Goal: Task Accomplishment & Management: Manage account settings

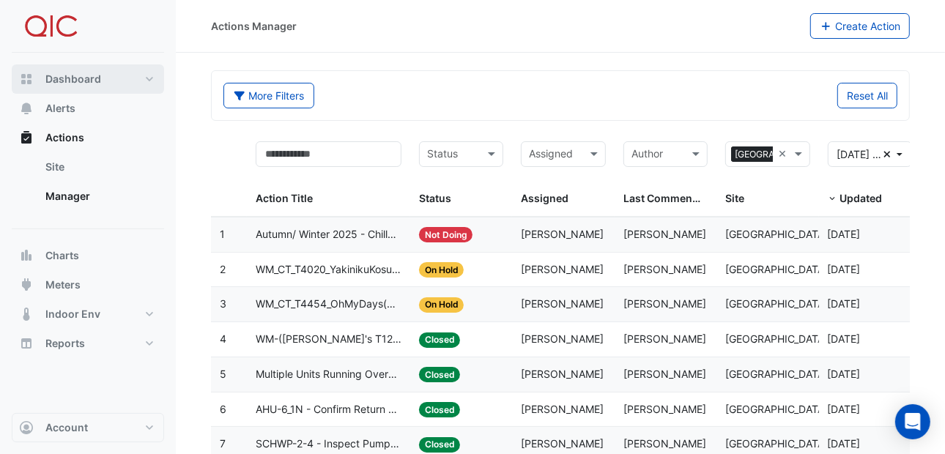
click at [57, 75] on span "Dashboard" at bounding box center [73, 79] width 56 height 15
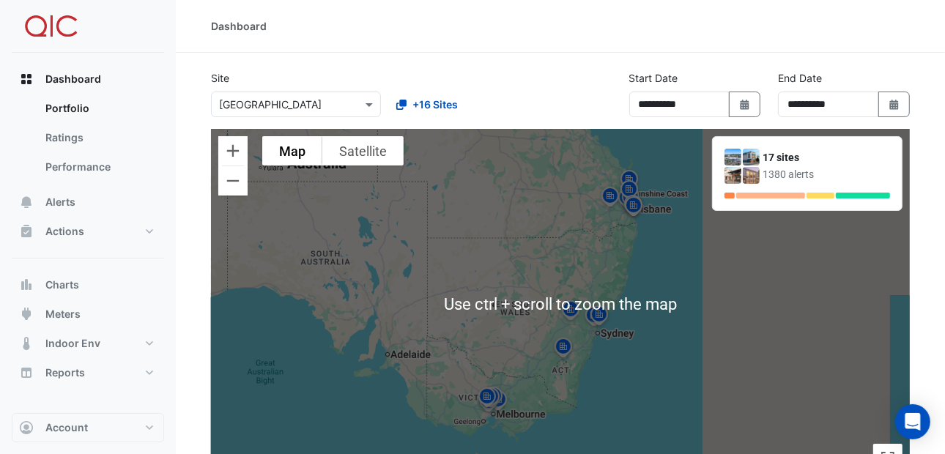
click at [711, 377] on div "To activate drag with keyboard, press Alt + Enter. Once in keyboard drag state,…" at bounding box center [560, 305] width 699 height 352
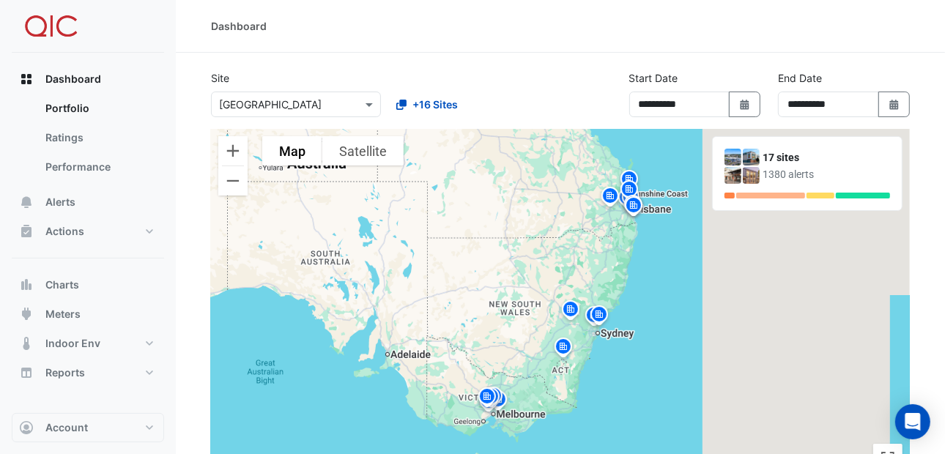
click at [600, 322] on img at bounding box center [599, 317] width 23 height 26
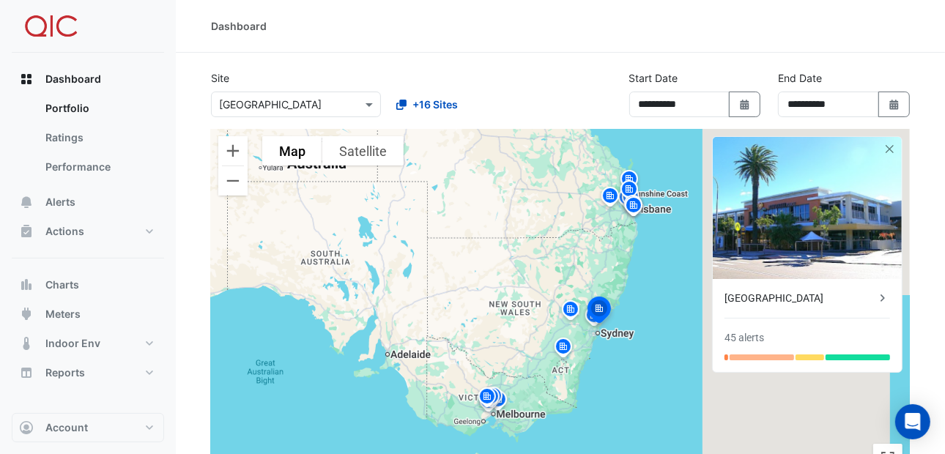
click at [571, 301] on img at bounding box center [570, 312] width 23 height 26
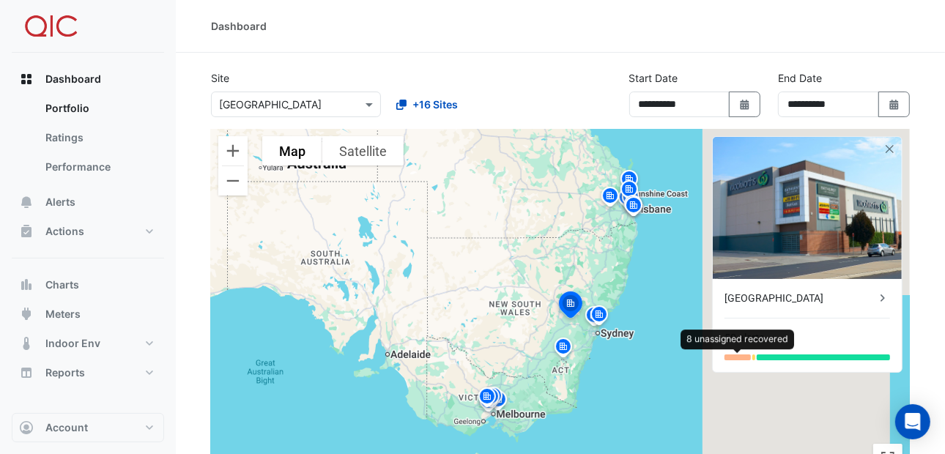
click at [739, 357] on div at bounding box center [738, 358] width 26 height 6
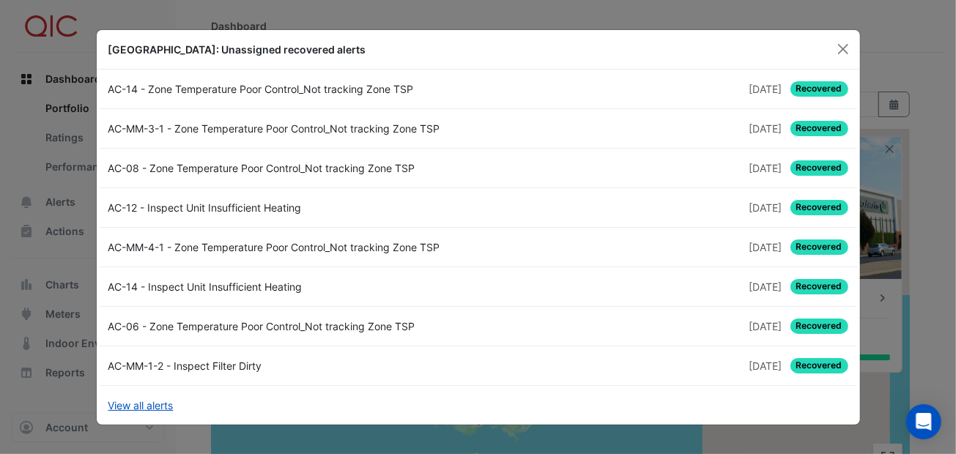
click at [814, 84] on span "Recovered" at bounding box center [819, 88] width 58 height 15
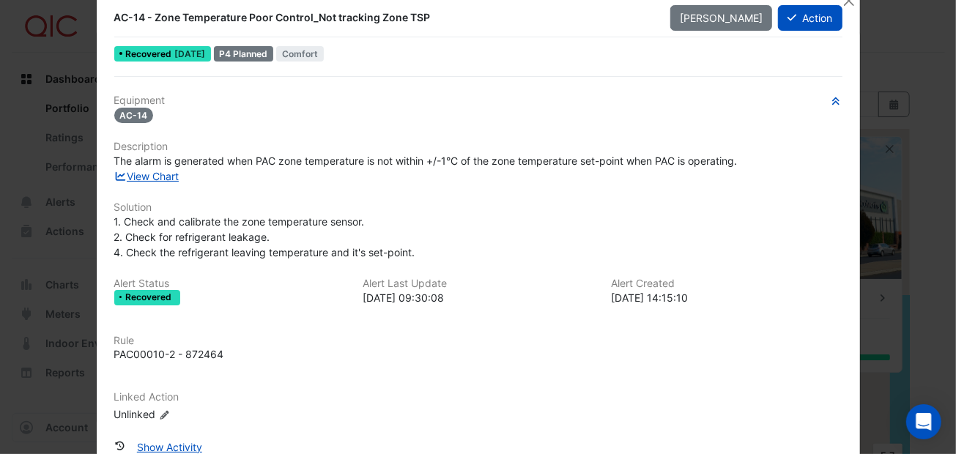
scroll to position [122, 0]
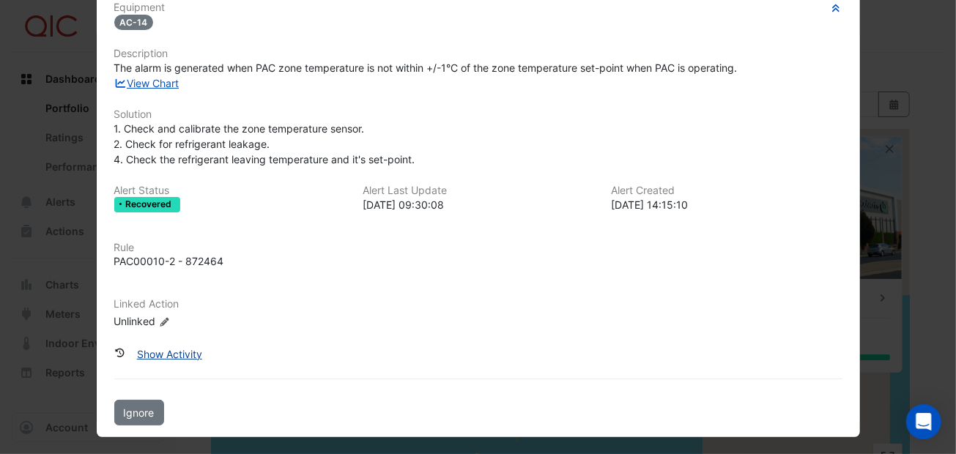
click at [177, 350] on button "Show Activity" at bounding box center [169, 354] width 84 height 26
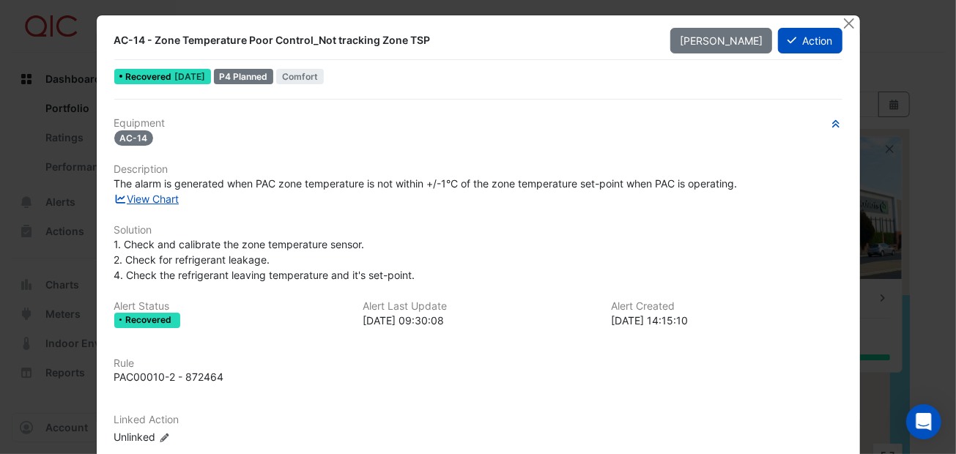
scroll to position [0, 0]
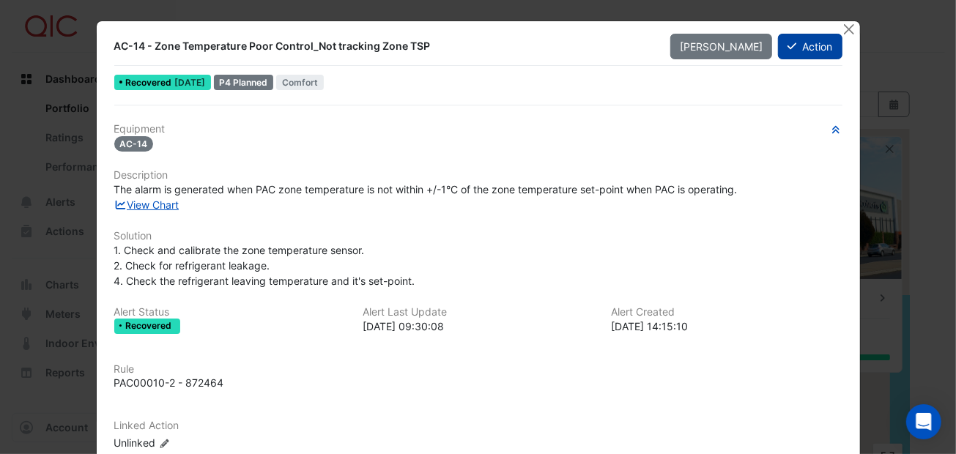
click at [810, 45] on button "Action" at bounding box center [810, 47] width 64 height 26
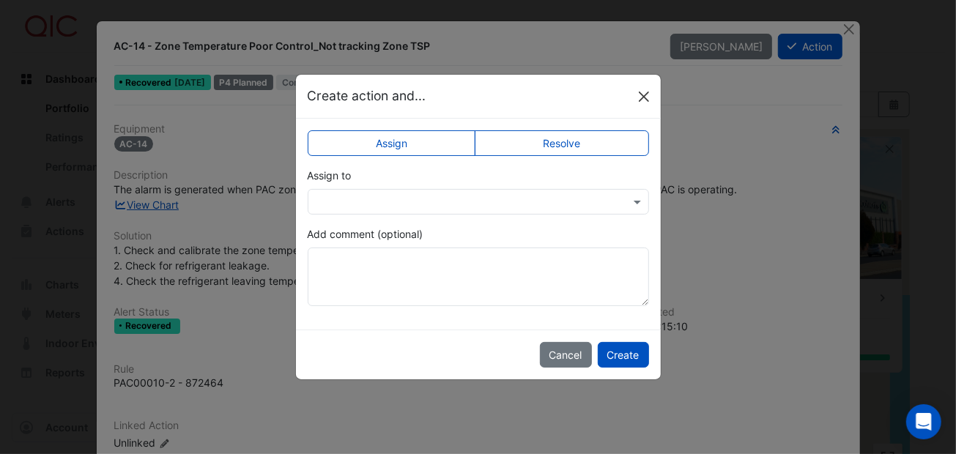
click at [646, 86] on button "Close" at bounding box center [644, 97] width 22 height 22
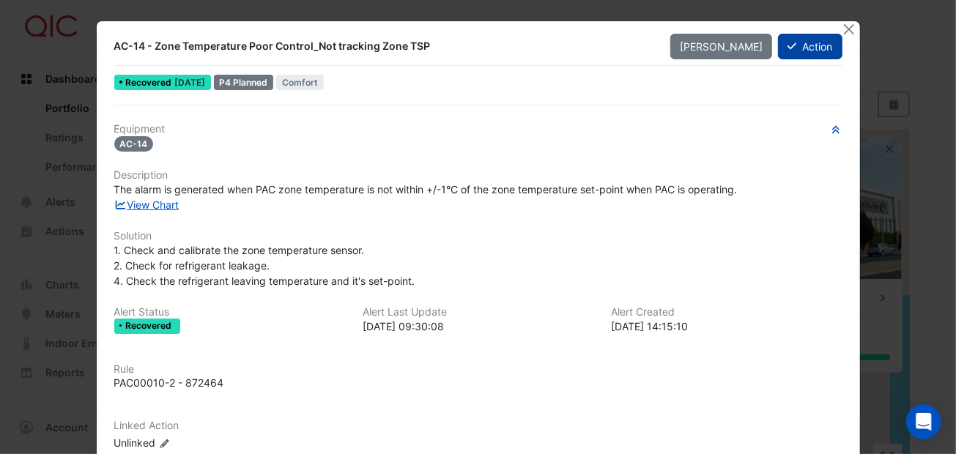
click at [792, 40] on button "Action" at bounding box center [810, 47] width 64 height 26
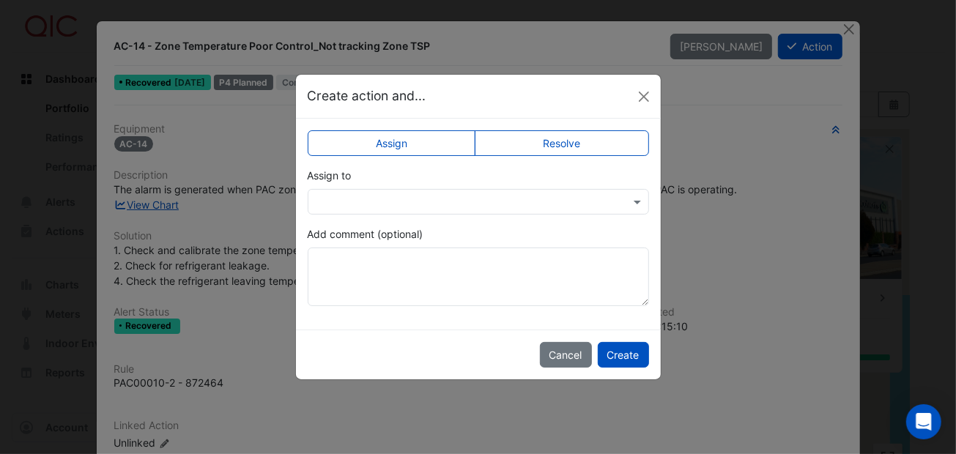
click at [499, 136] on label "Resolve" at bounding box center [562, 143] width 174 height 26
click at [358, 195] on input "text" at bounding box center [464, 202] width 296 height 15
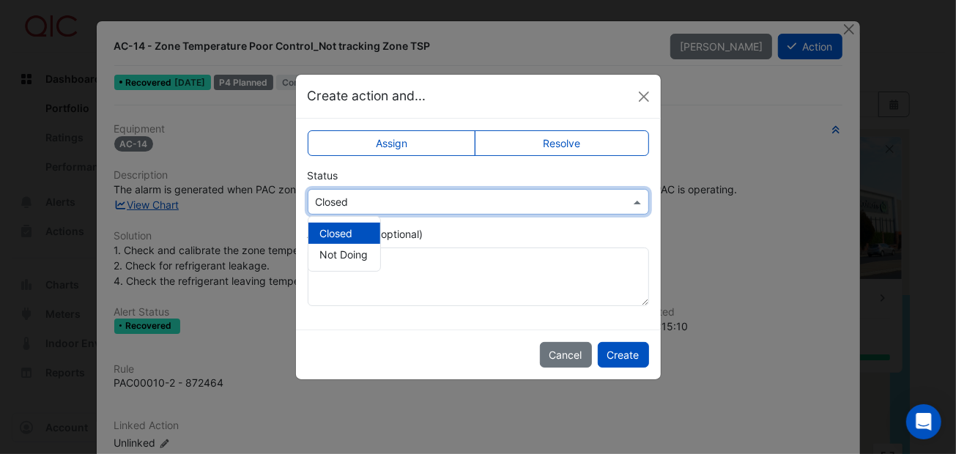
click at [350, 227] on span "Closed" at bounding box center [336, 233] width 33 height 12
click at [345, 242] on div "Add comment (optional)" at bounding box center [478, 266] width 341 height 80
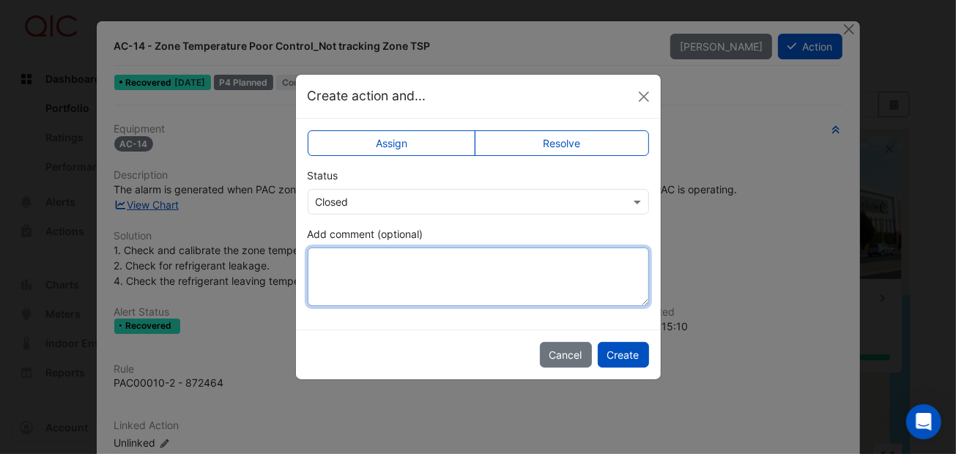
click at [336, 262] on textarea "Add comment (optional)" at bounding box center [478, 277] width 341 height 59
type textarea "*****"
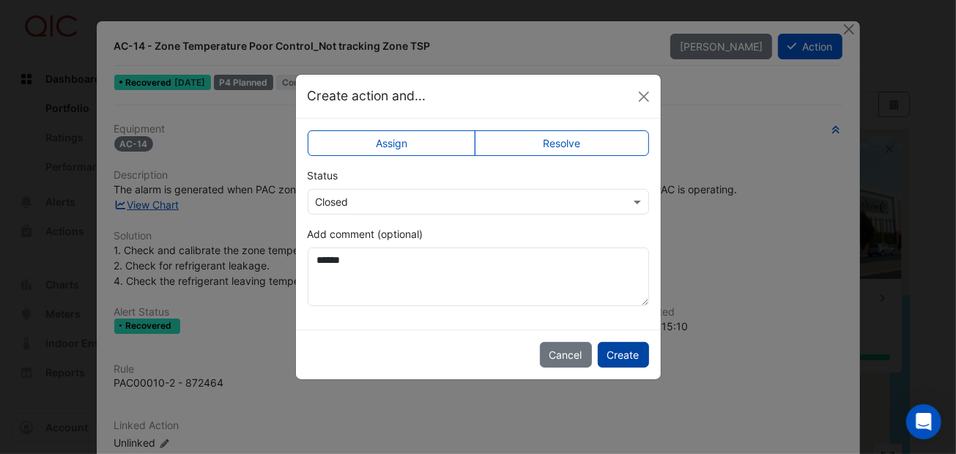
click at [638, 347] on button "Create" at bounding box center [623, 355] width 51 height 26
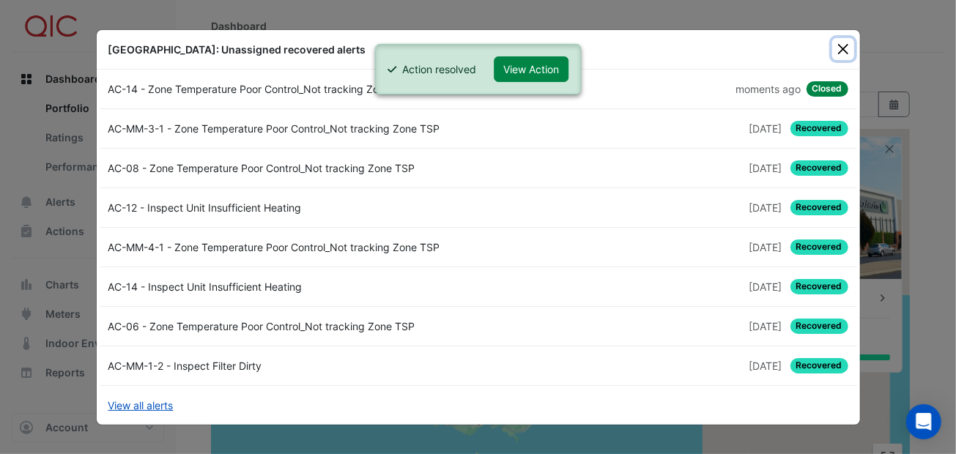
click at [844, 42] on button "Close" at bounding box center [843, 49] width 22 height 22
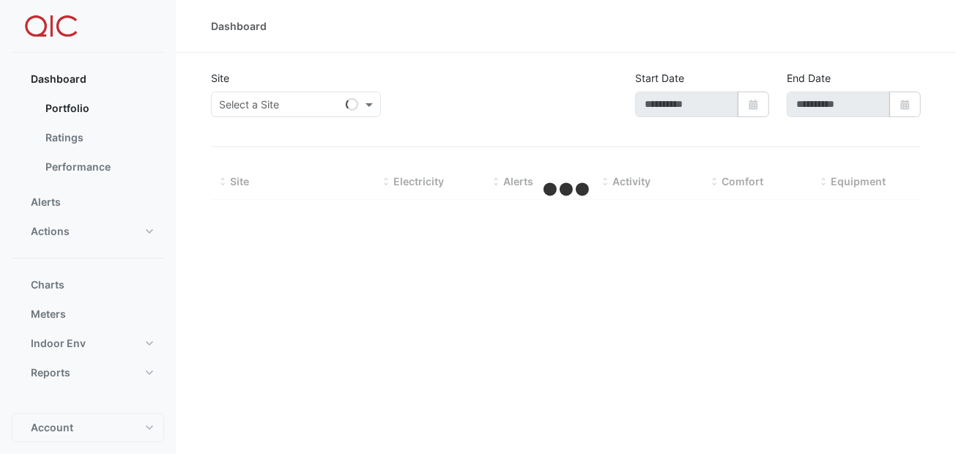
type input "**********"
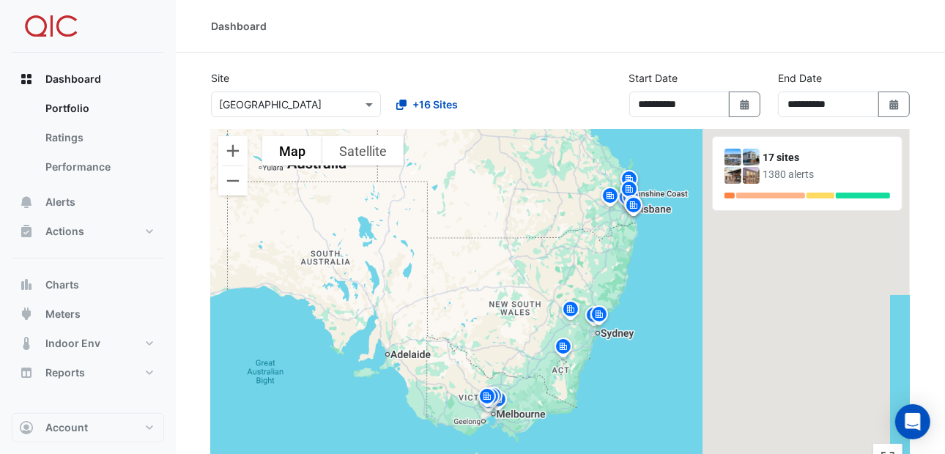
click at [568, 307] on img at bounding box center [570, 312] width 23 height 26
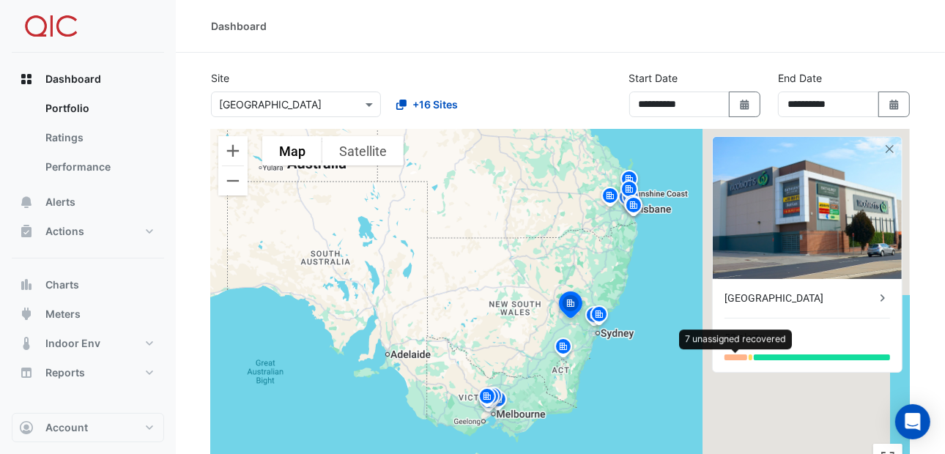
click at [735, 355] on div at bounding box center [736, 358] width 23 height 6
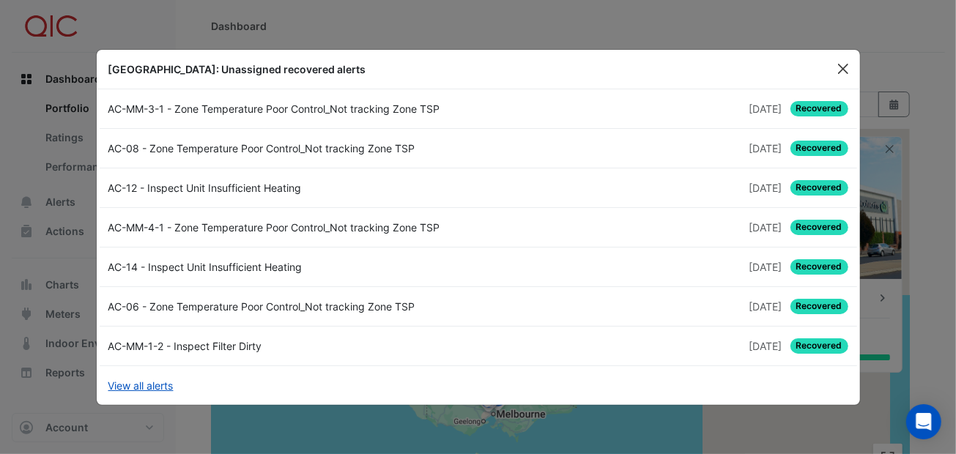
click at [837, 70] on button "Close" at bounding box center [843, 69] width 22 height 22
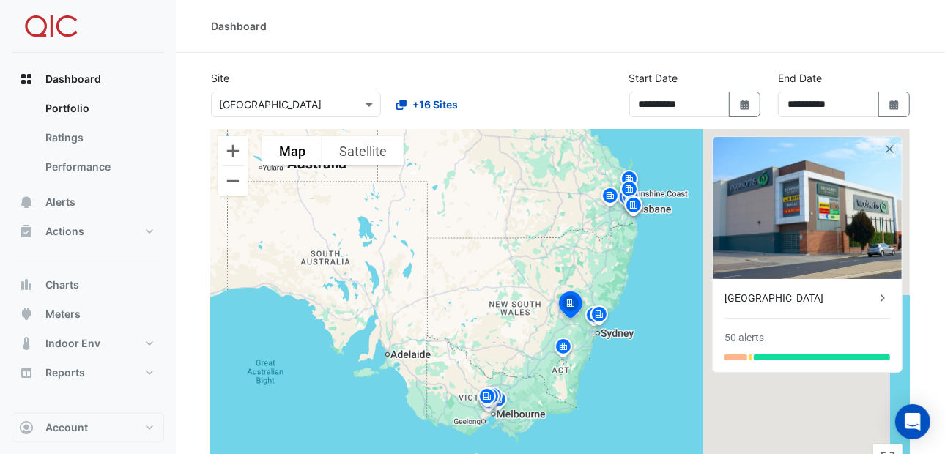
click at [565, 339] on img at bounding box center [563, 349] width 23 height 26
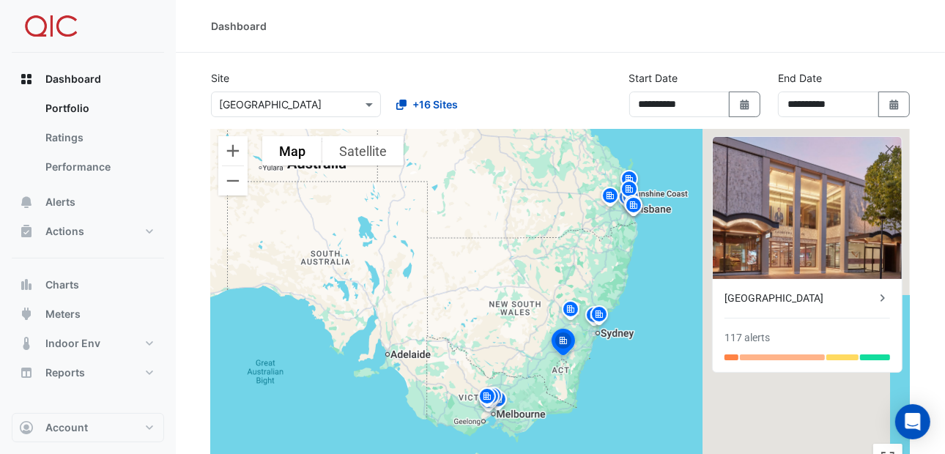
click at [571, 304] on img at bounding box center [570, 312] width 23 height 26
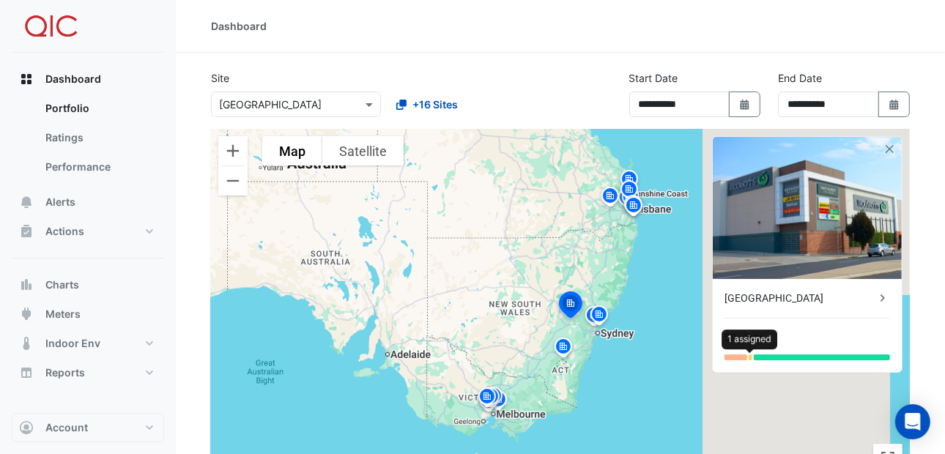
click at [749, 356] on div at bounding box center [750, 358] width 3 height 6
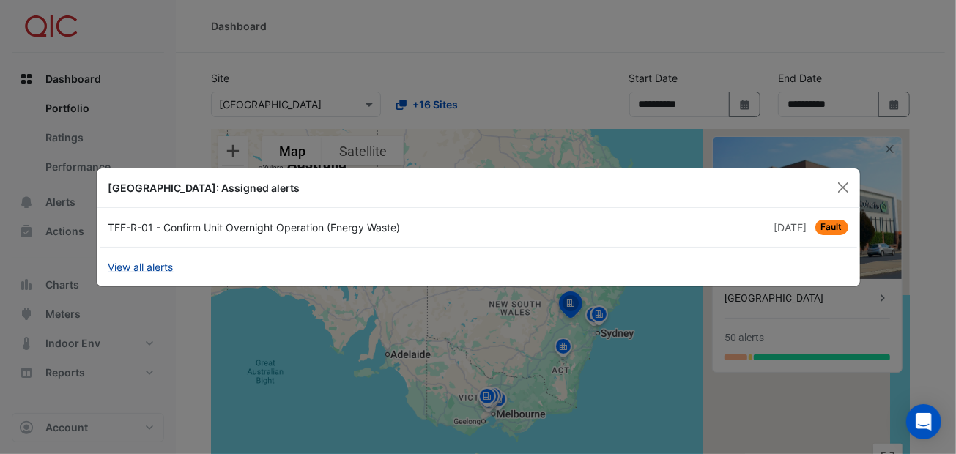
click at [119, 264] on link "View all alerts" at bounding box center [140, 266] width 65 height 15
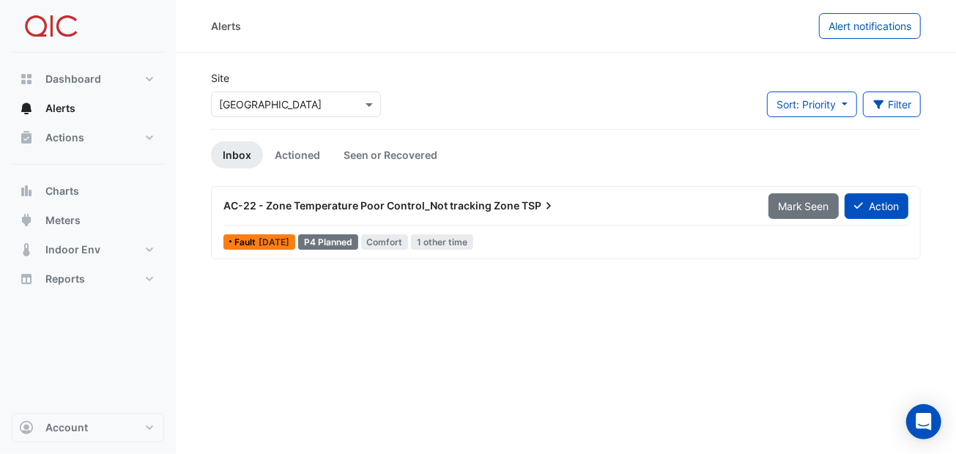
click at [541, 205] on icon at bounding box center [548, 206] width 15 height 15
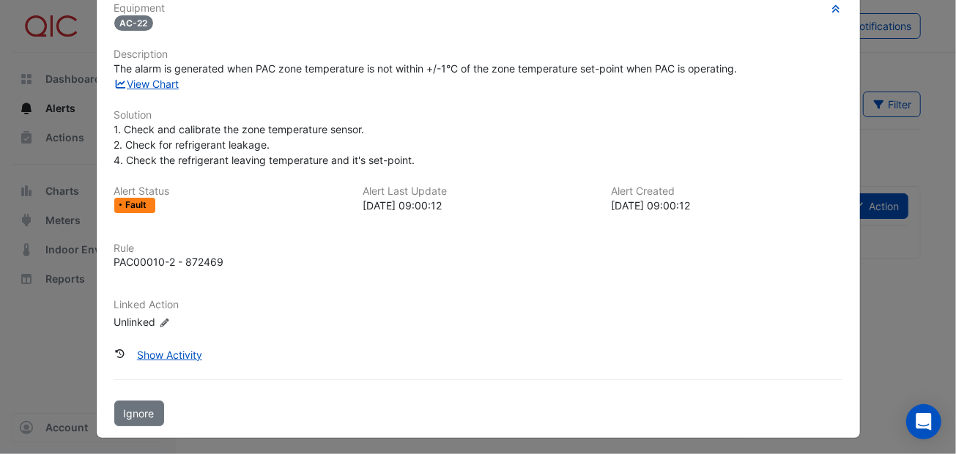
scroll to position [122, 0]
click at [166, 352] on button "Show Activity" at bounding box center [169, 354] width 84 height 26
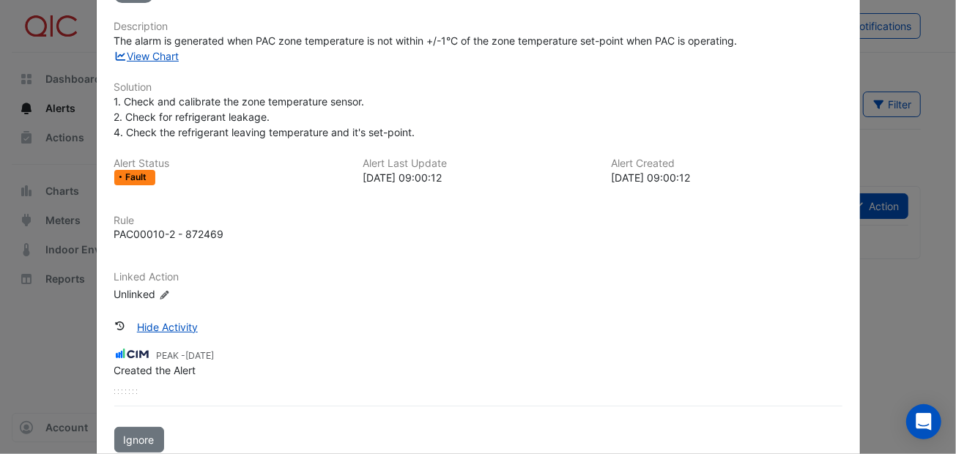
scroll to position [176, 0]
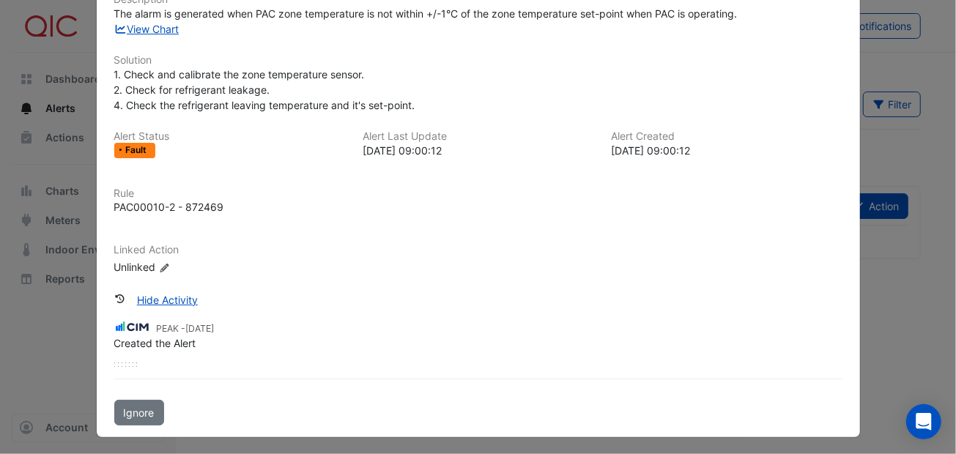
click at [170, 356] on div "PEAK - [DATE] Created the Alert" at bounding box center [478, 340] width 728 height 54
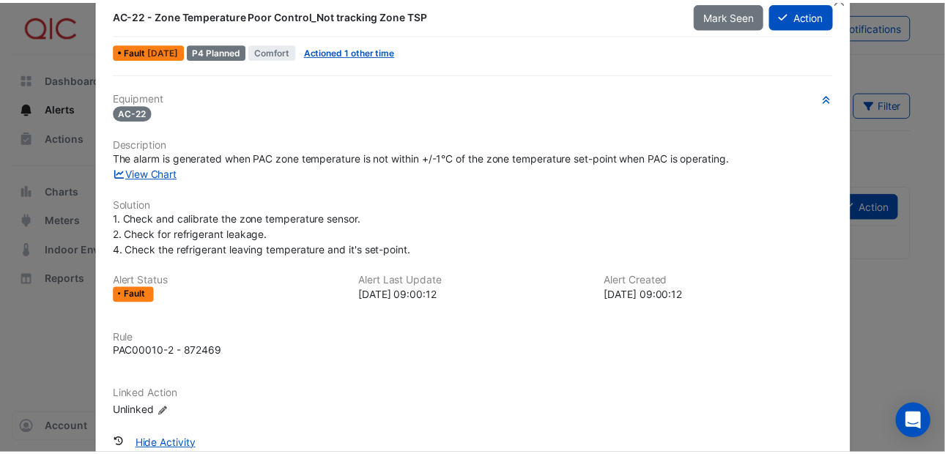
scroll to position [0, 0]
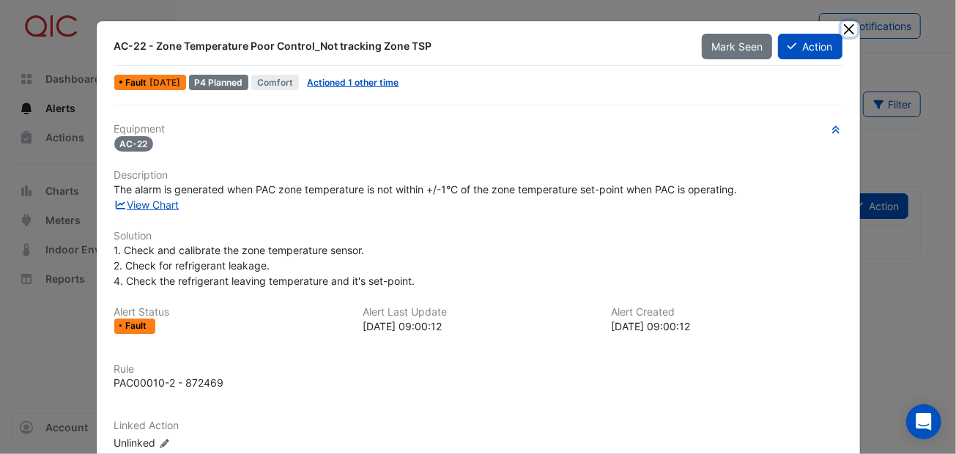
click at [842, 29] on button "Close" at bounding box center [849, 28] width 15 height 15
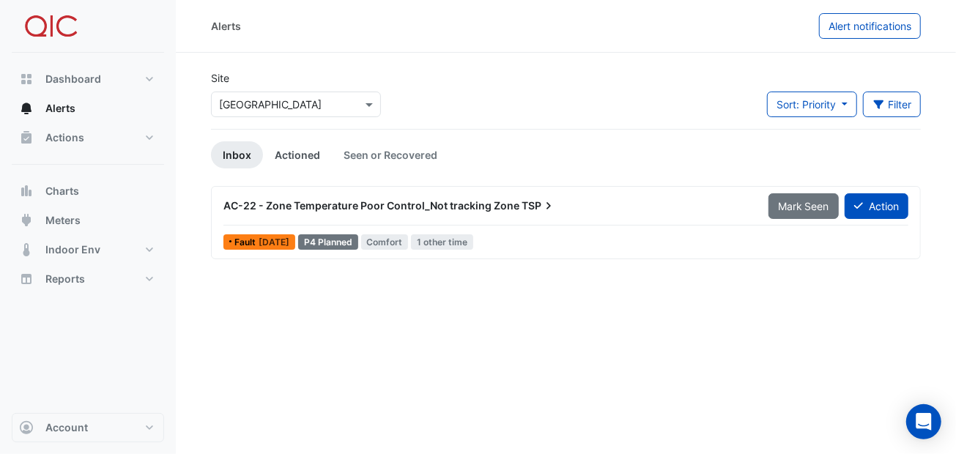
click at [300, 152] on link "Actioned" at bounding box center [297, 154] width 69 height 27
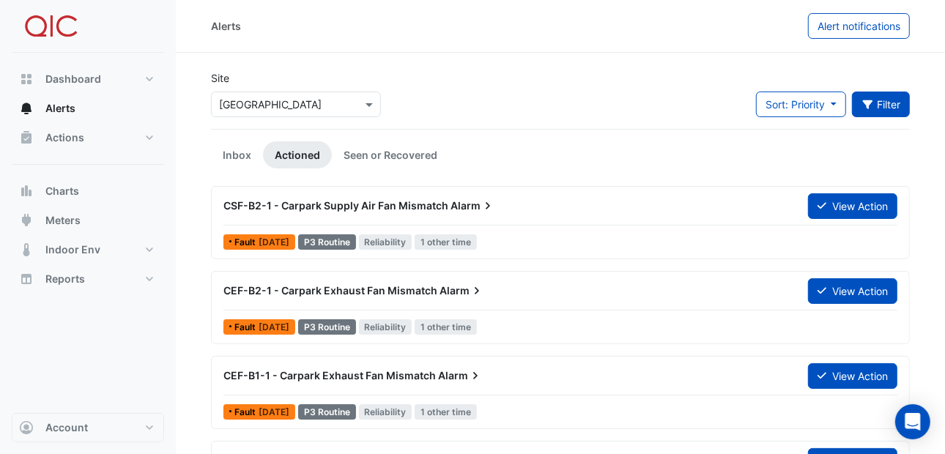
click at [895, 100] on button "Filter" at bounding box center [881, 105] width 59 height 26
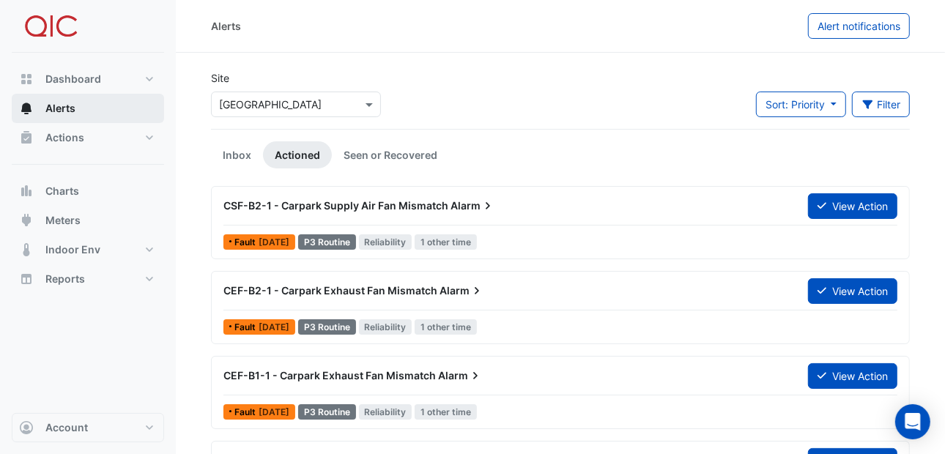
click at [68, 113] on span "Alerts" at bounding box center [60, 108] width 30 height 15
click at [234, 147] on link "Inbox" at bounding box center [237, 154] width 52 height 27
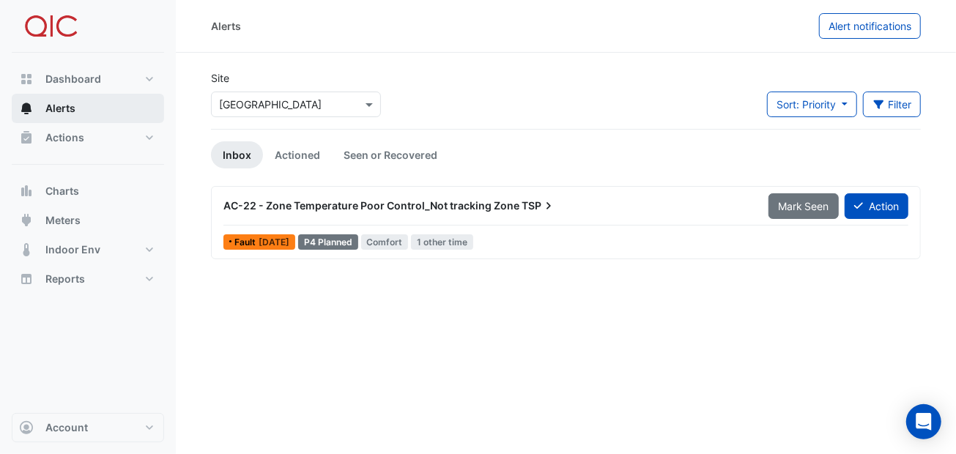
click at [75, 106] on span "Alerts" at bounding box center [60, 108] width 30 height 15
click at [78, 75] on span "Dashboard" at bounding box center [73, 79] width 56 height 15
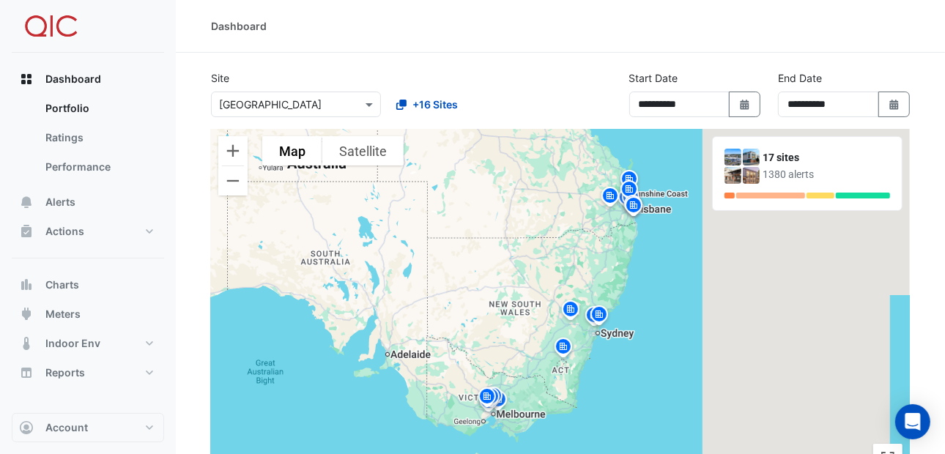
click at [569, 306] on img at bounding box center [570, 312] width 23 height 26
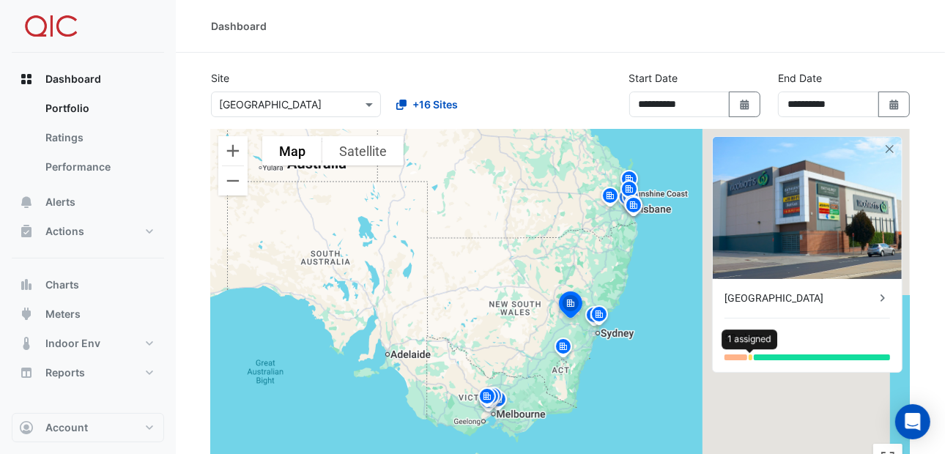
click at [749, 357] on div at bounding box center [750, 358] width 3 height 6
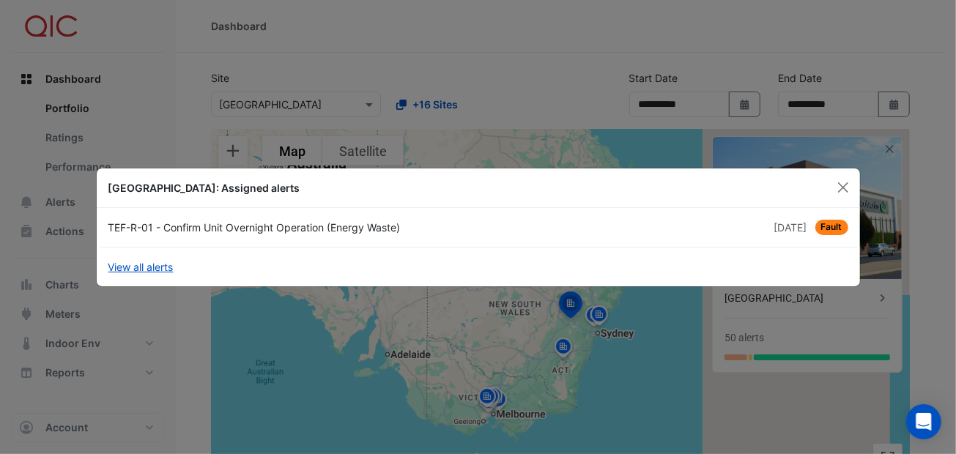
click at [833, 220] on span "Fault" at bounding box center [831, 227] width 33 height 15
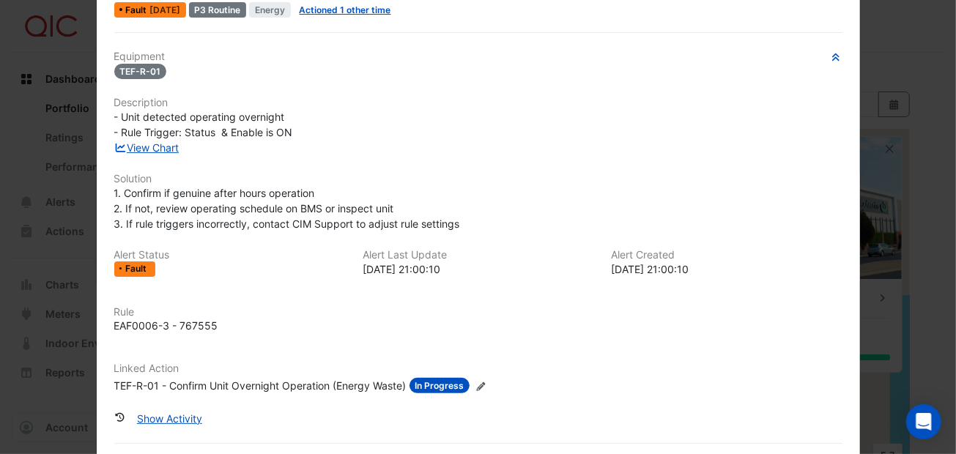
scroll to position [109, 0]
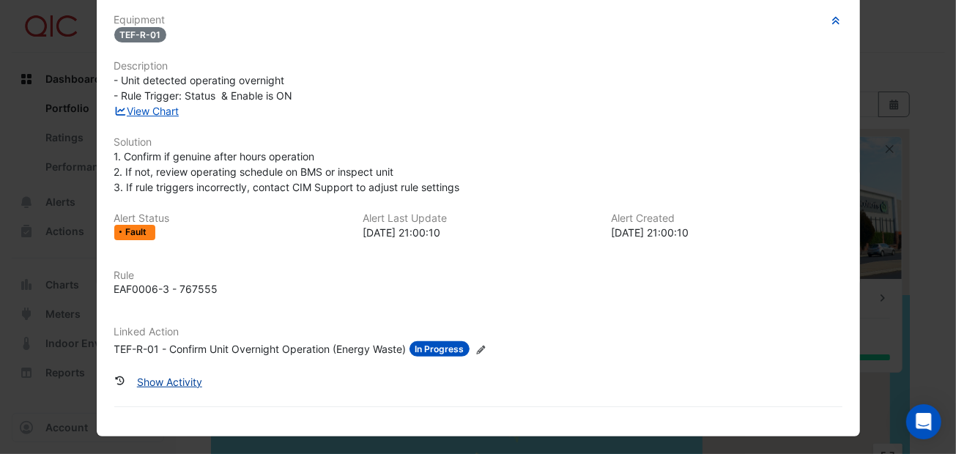
click at [159, 376] on button "Show Activity" at bounding box center [169, 382] width 84 height 26
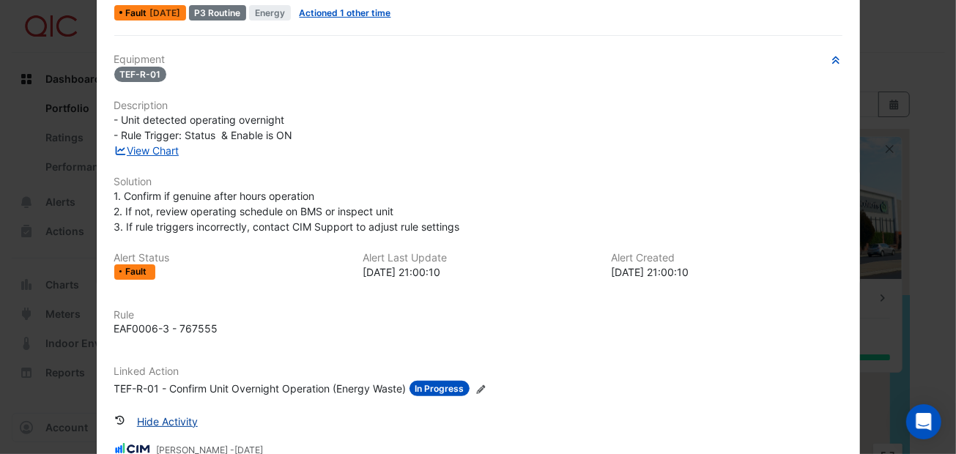
scroll to position [0, 0]
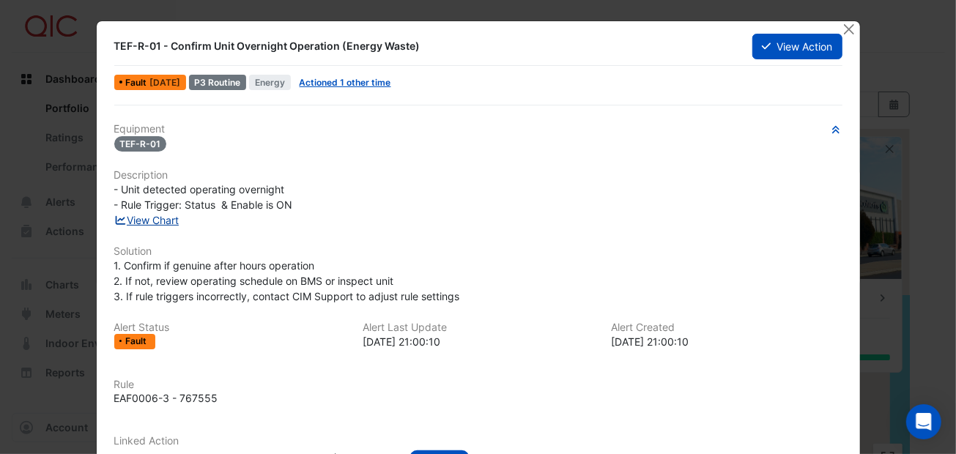
click at [170, 218] on link "View Chart" at bounding box center [146, 220] width 65 height 12
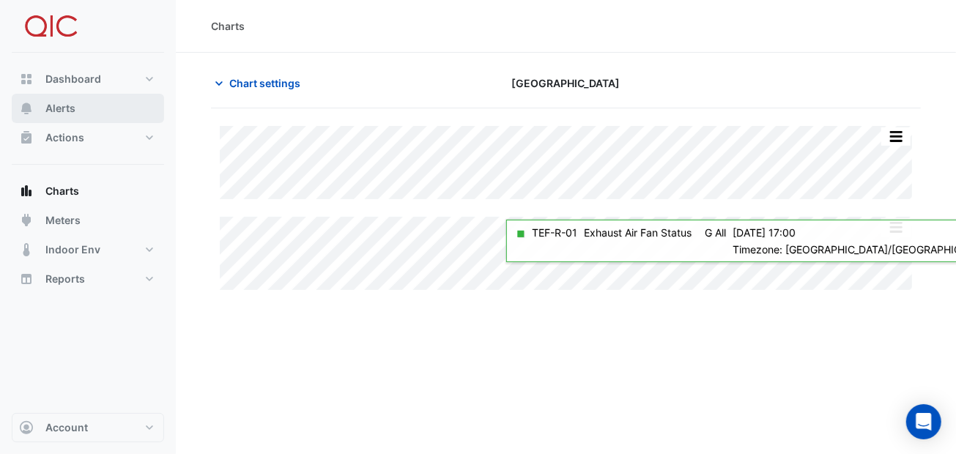
click at [65, 98] on button "Alerts" at bounding box center [88, 108] width 152 height 29
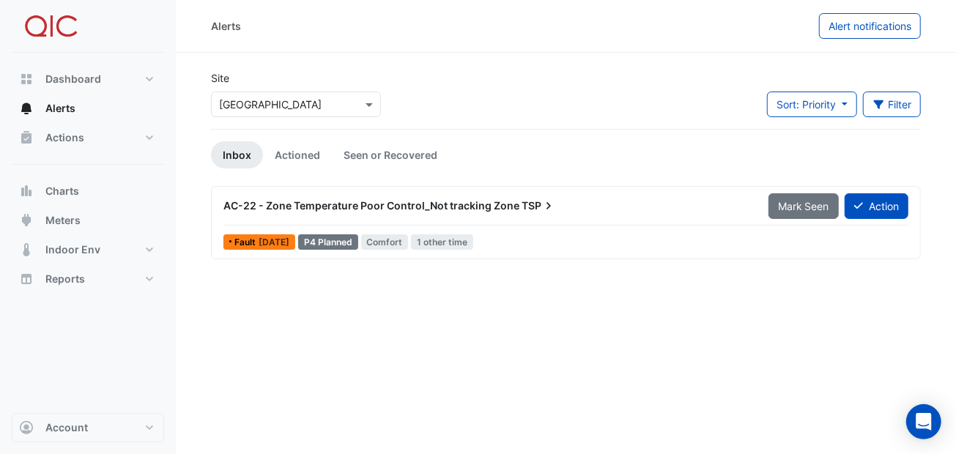
click at [545, 205] on icon at bounding box center [548, 206] width 15 height 15
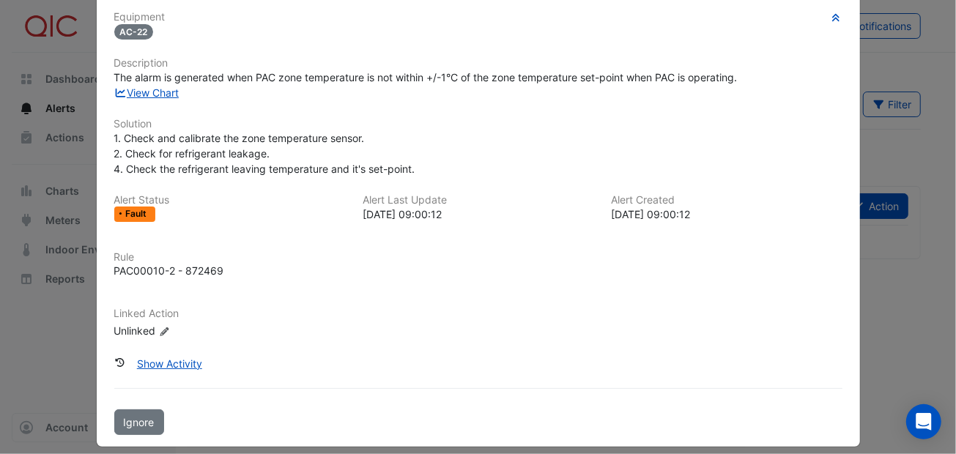
scroll to position [122, 0]
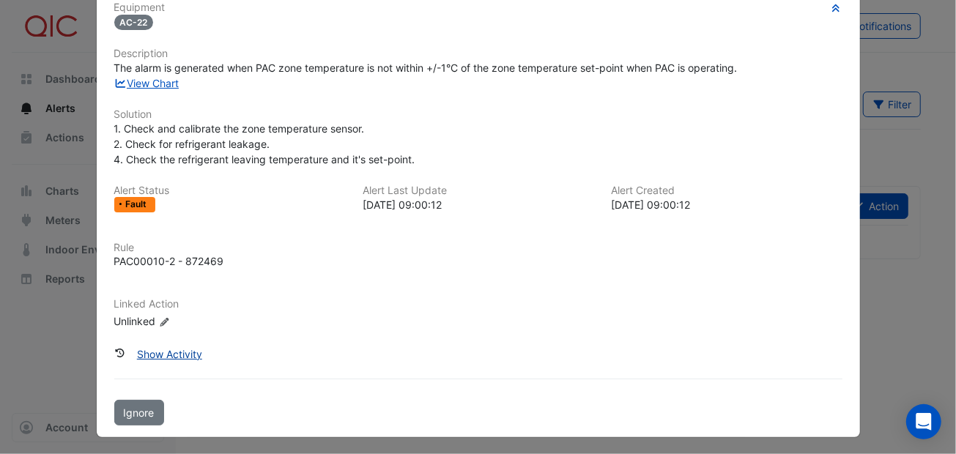
click at [187, 348] on button "Show Activity" at bounding box center [169, 354] width 84 height 26
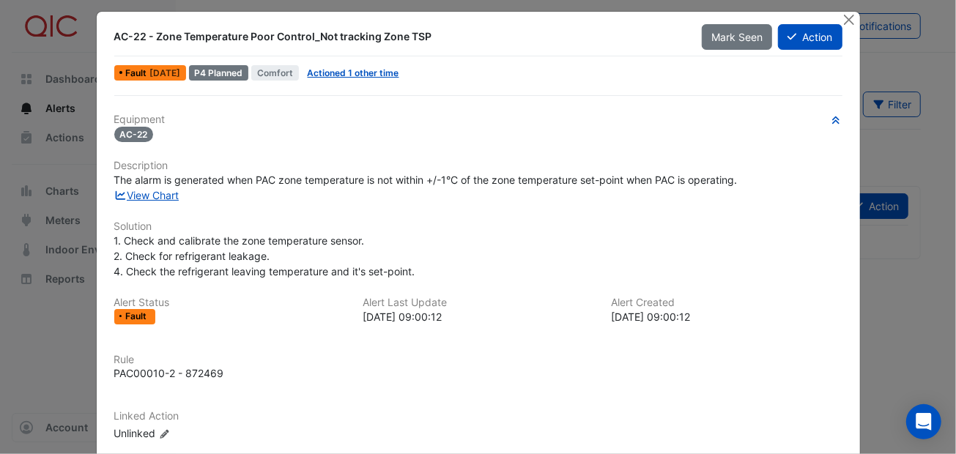
scroll to position [0, 0]
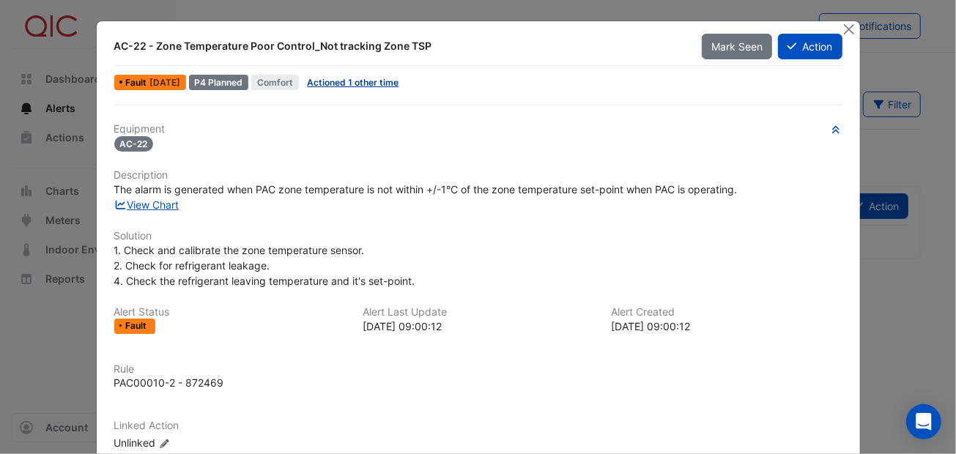
click at [356, 81] on link "Actioned 1 other time" at bounding box center [354, 82] width 92 height 11
click at [844, 29] on button "Close" at bounding box center [849, 28] width 15 height 15
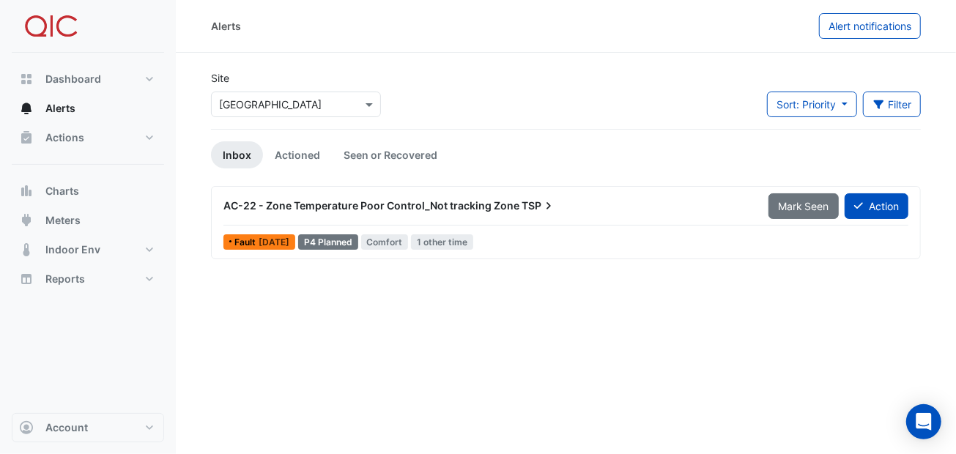
click at [286, 240] on span "[DATE]" at bounding box center [274, 242] width 31 height 11
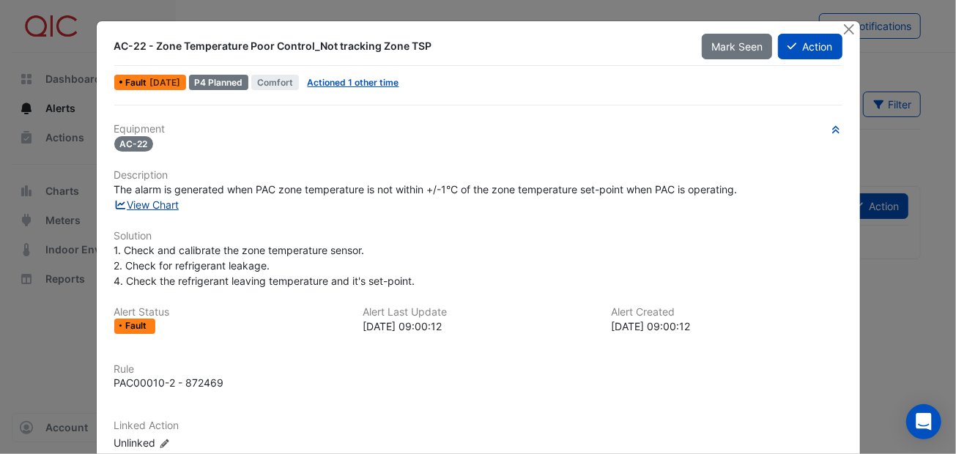
click at [165, 201] on link "View Chart" at bounding box center [146, 205] width 65 height 12
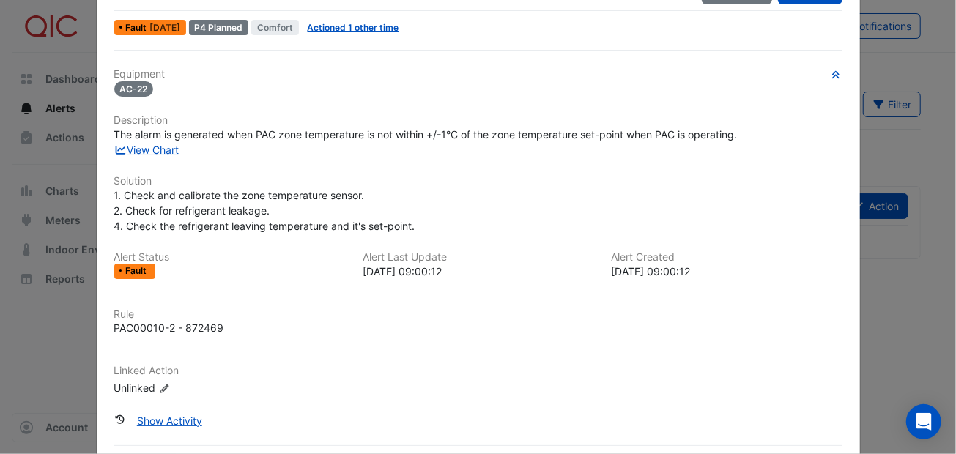
scroll to position [122, 0]
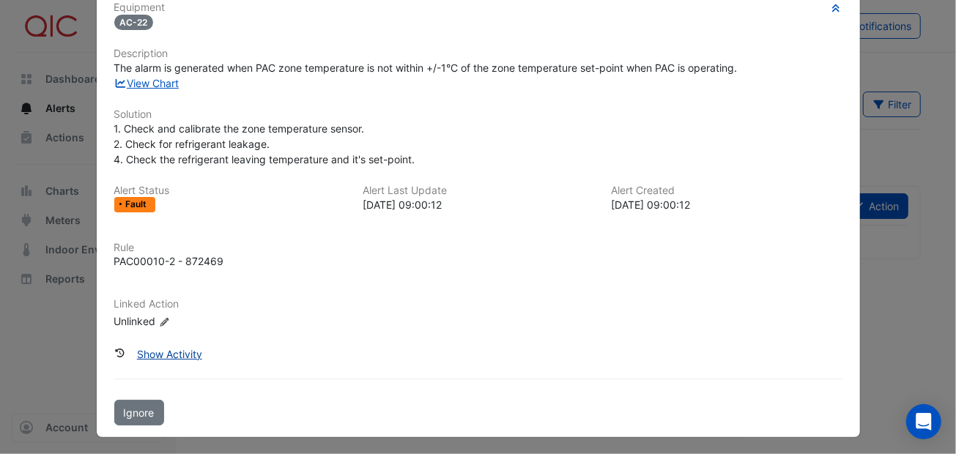
click at [172, 352] on button "Show Activity" at bounding box center [169, 354] width 84 height 26
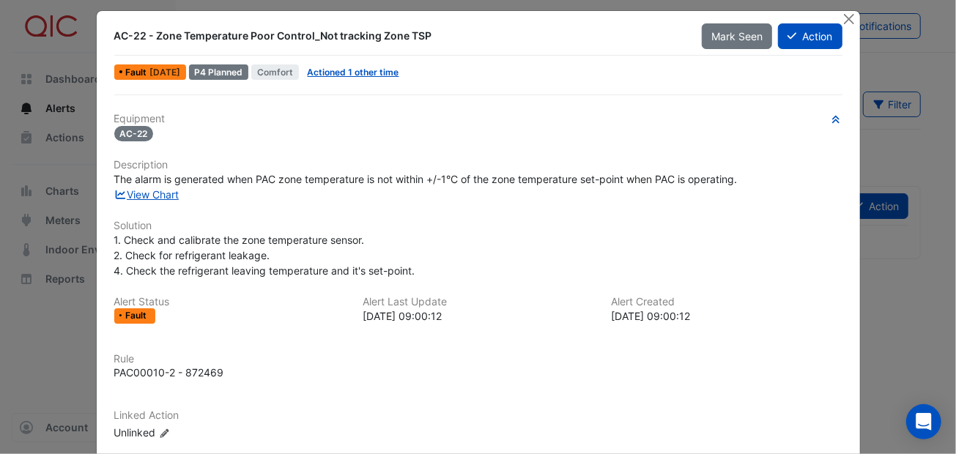
scroll to position [0, 0]
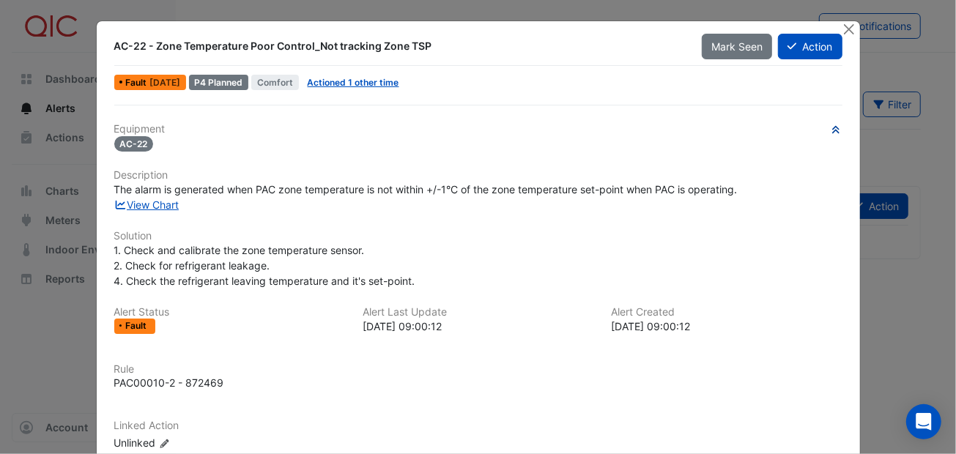
click at [832, 126] on icon "button" at bounding box center [835, 129] width 7 height 7
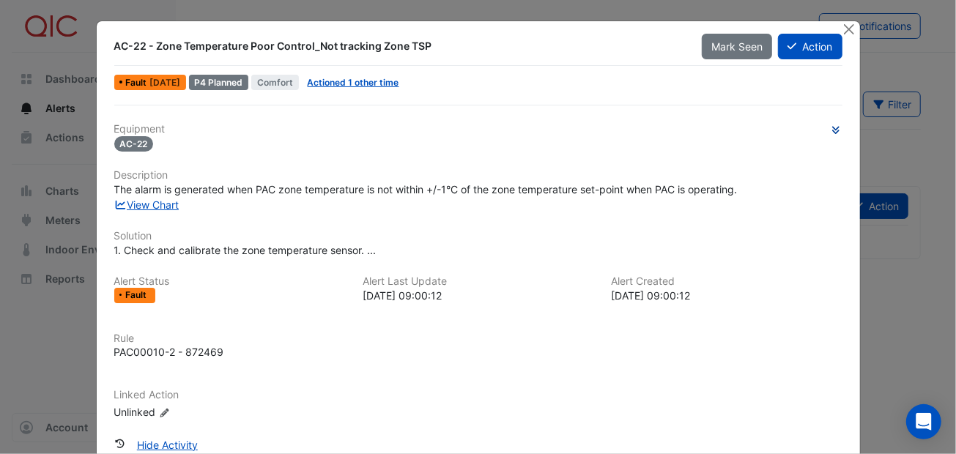
click at [830, 126] on icon "button" at bounding box center [835, 129] width 11 height 9
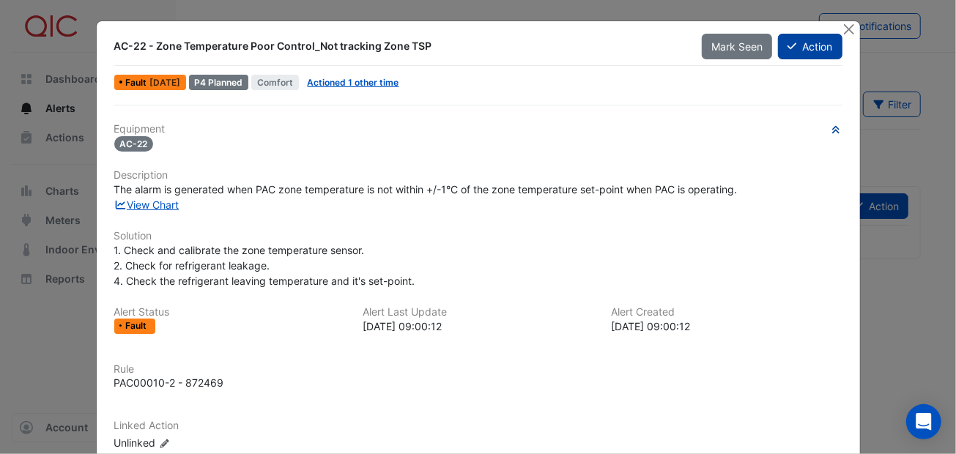
click at [797, 51] on button "Action" at bounding box center [810, 47] width 64 height 26
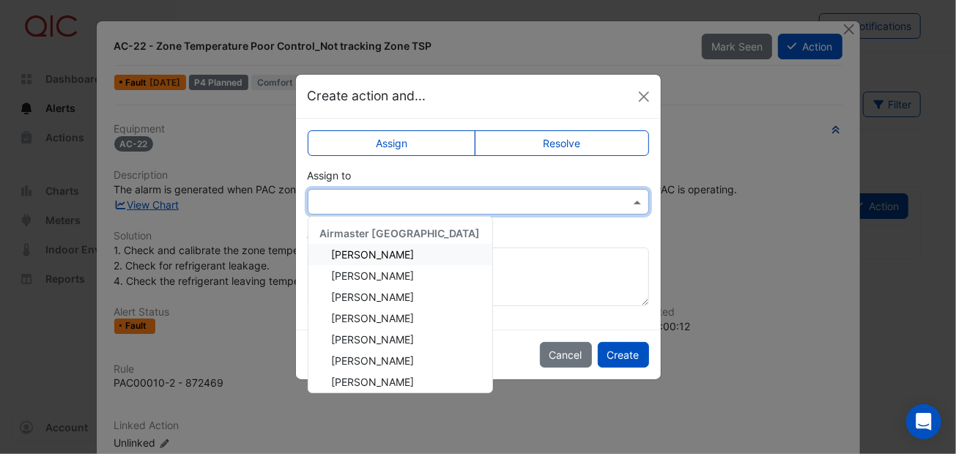
click at [361, 195] on input "text" at bounding box center [464, 202] width 296 height 15
click at [355, 256] on span "Adam Surr" at bounding box center [373, 254] width 83 height 12
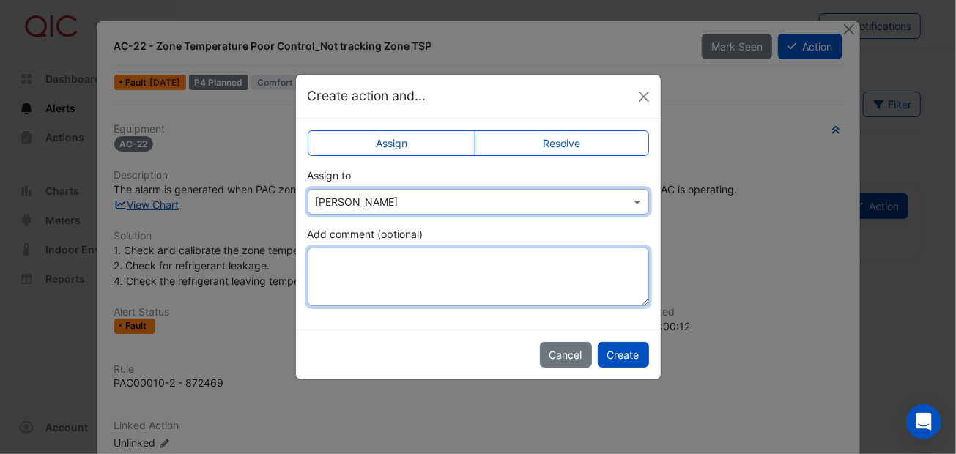
drag, startPoint x: 342, startPoint y: 259, endPoint x: 349, endPoint y: 243, distance: 17.7
click at [345, 257] on textarea "Add comment (optional)" at bounding box center [478, 277] width 341 height 59
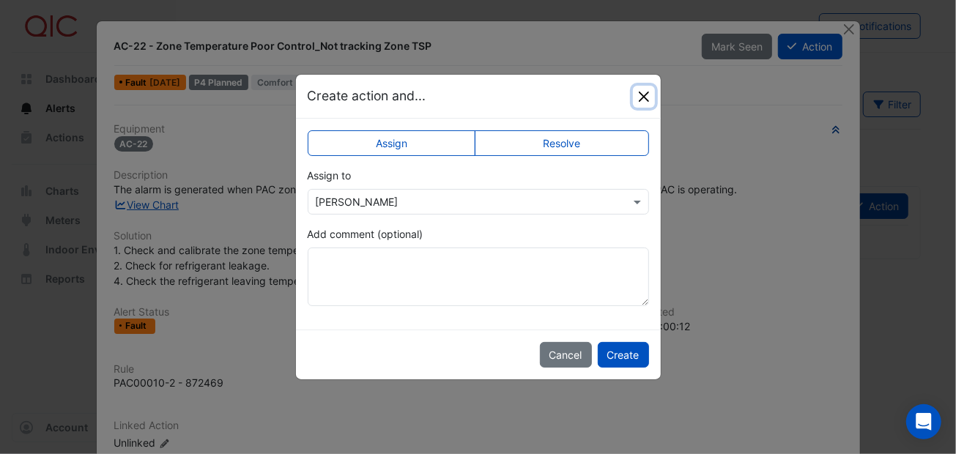
click at [645, 95] on button "Close" at bounding box center [644, 97] width 22 height 22
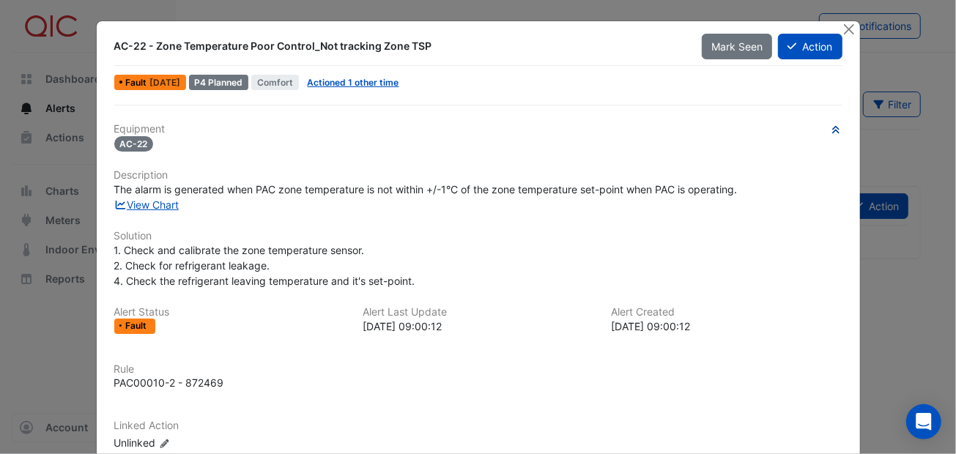
click at [304, 302] on div "Equipment AC-22 Description The alarm is generated when PAC zone temperature is…" at bounding box center [478, 293] width 728 height 340
click at [494, 288] on div "Equipment AC-22 Description The alarm is generated when PAC zone temperature is…" at bounding box center [478, 293] width 728 height 340
click at [848, 23] on button "Close" at bounding box center [849, 28] width 15 height 15
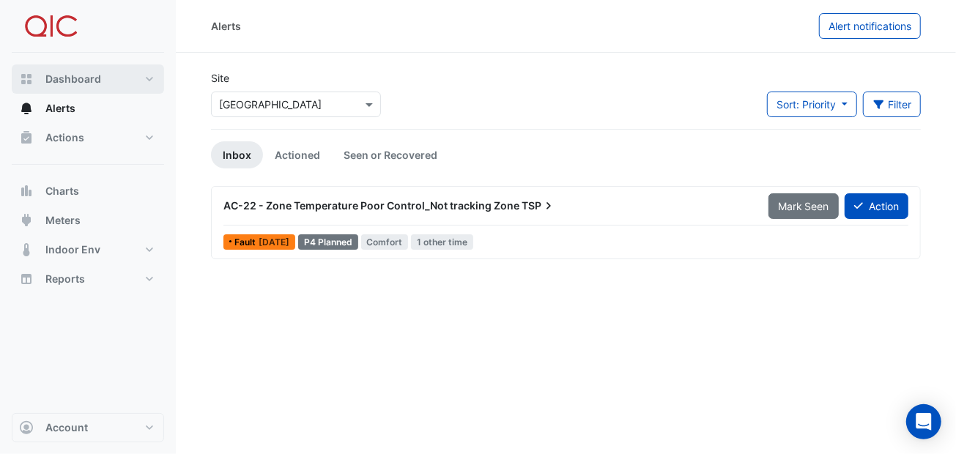
drag, startPoint x: 73, startPoint y: 78, endPoint x: 82, endPoint y: 82, distance: 10.2
click at [73, 78] on span "Dashboard" at bounding box center [73, 79] width 56 height 15
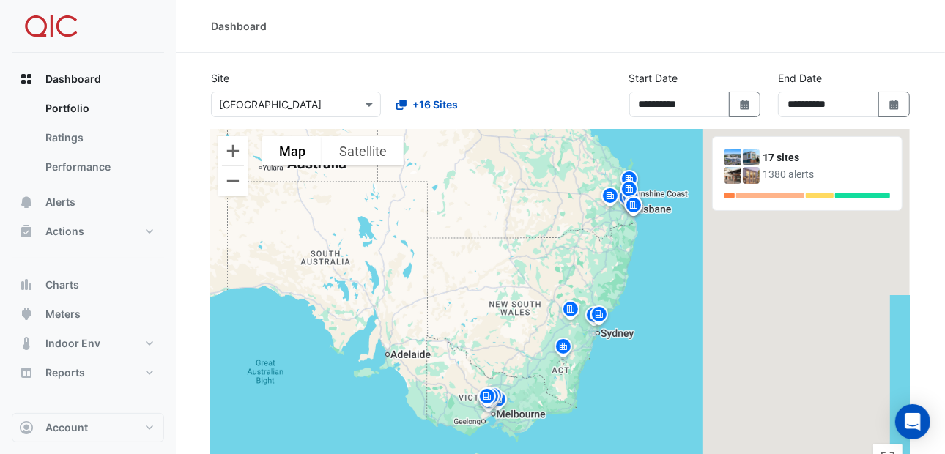
click at [599, 314] on img at bounding box center [599, 317] width 23 height 26
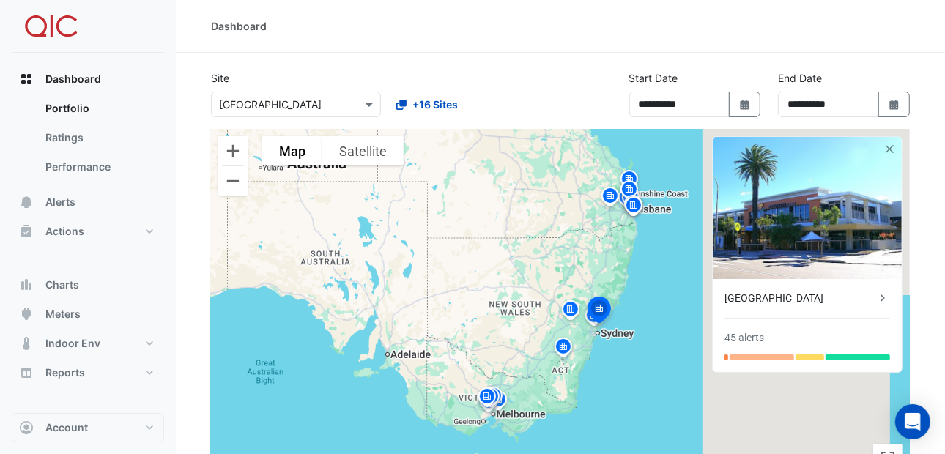
click at [588, 317] on img at bounding box center [599, 312] width 32 height 35
click at [590, 318] on img at bounding box center [599, 312] width 32 height 35
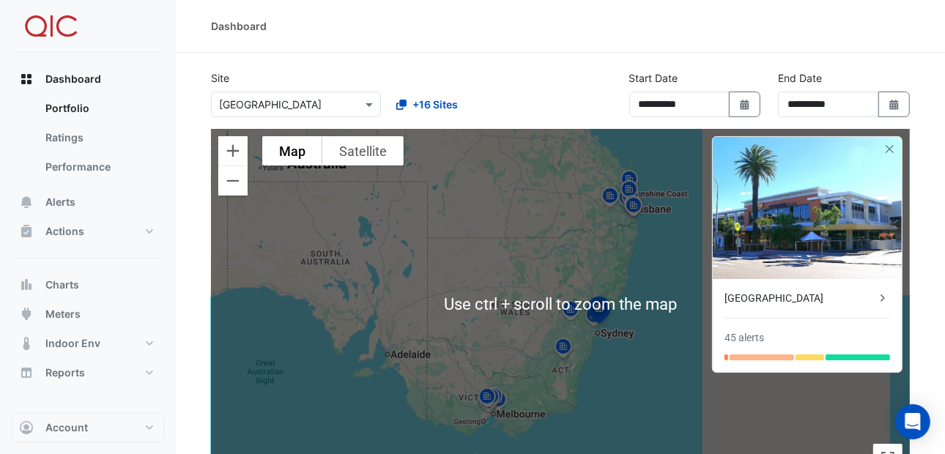
click at [590, 321] on img at bounding box center [599, 312] width 32 height 35
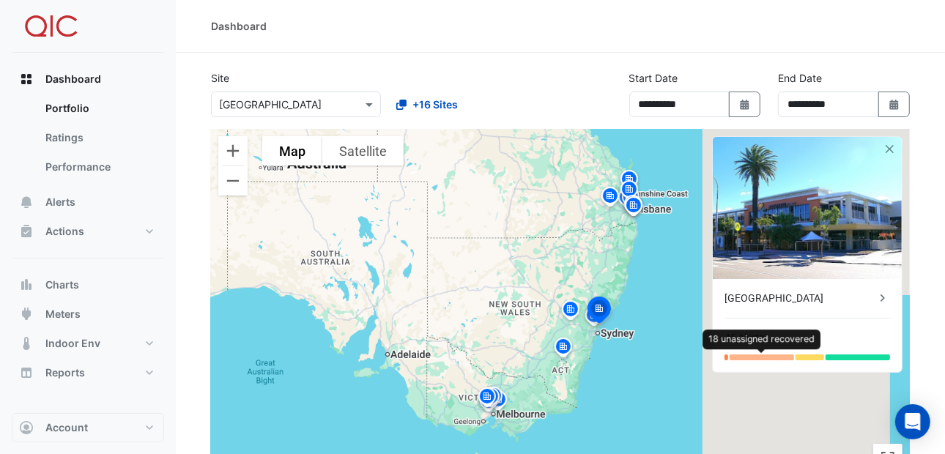
click at [784, 355] on div at bounding box center [762, 358] width 64 height 6
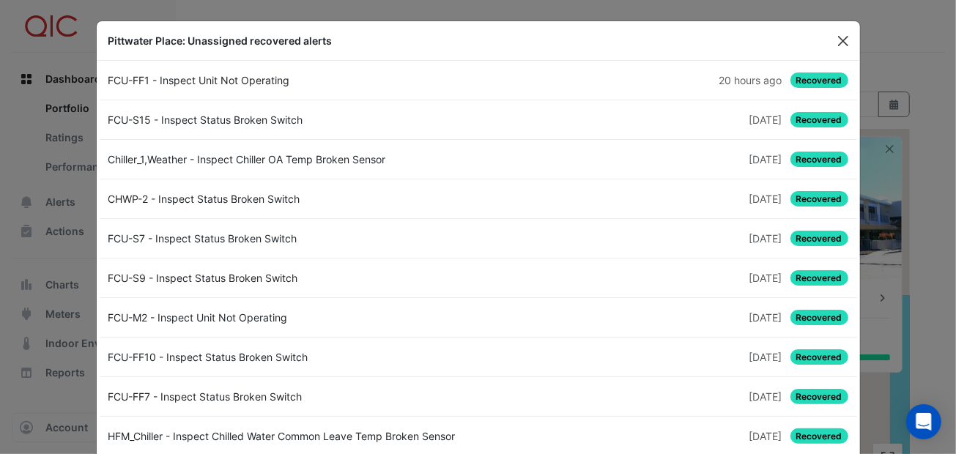
click at [842, 36] on button "Close" at bounding box center [843, 41] width 22 height 22
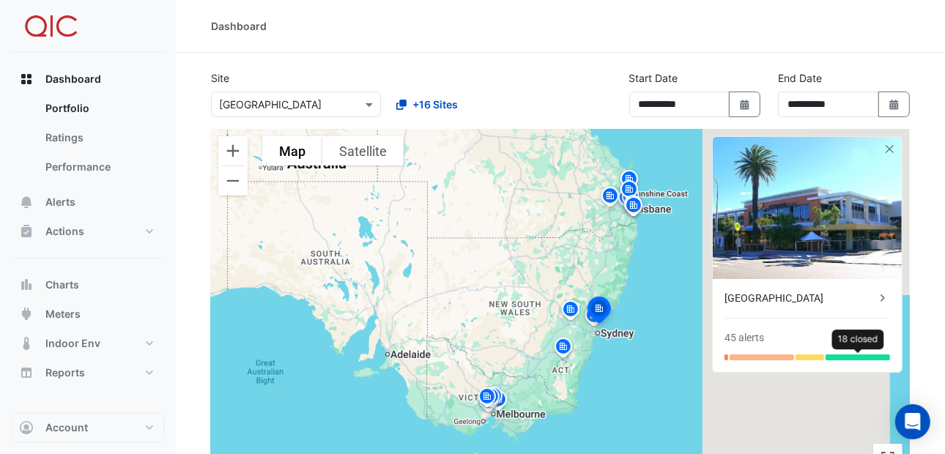
click at [847, 357] on div at bounding box center [858, 358] width 64 height 6
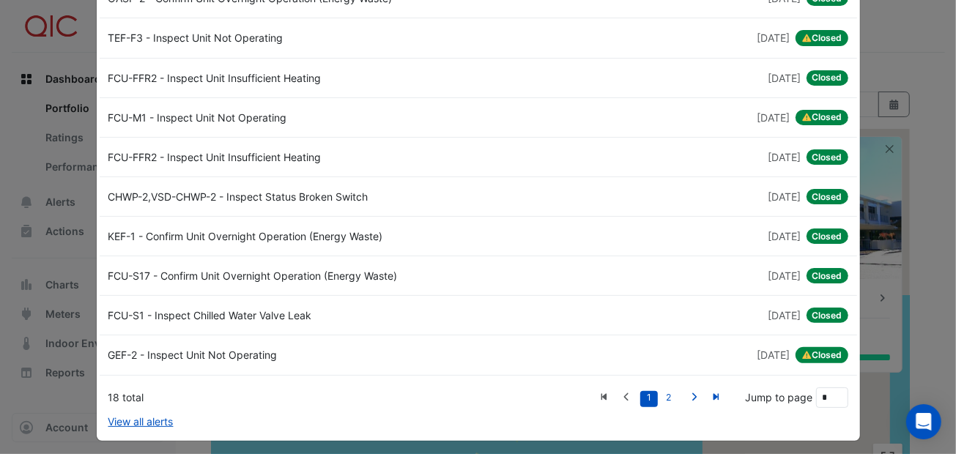
scroll to position [86, 0]
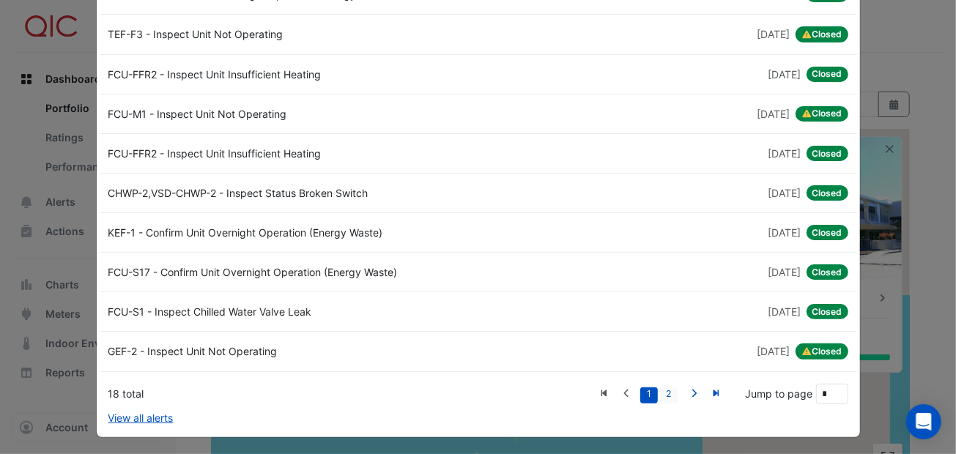
drag, startPoint x: 663, startPoint y: 391, endPoint x: 661, endPoint y: 384, distance: 7.6
click at [663, 390] on link "2" at bounding box center [669, 396] width 18 height 16
type input "*"
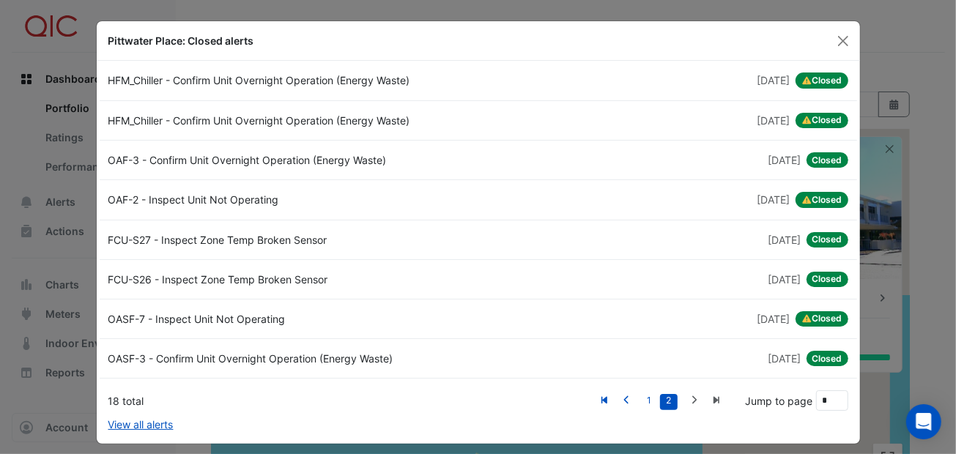
scroll to position [7, 0]
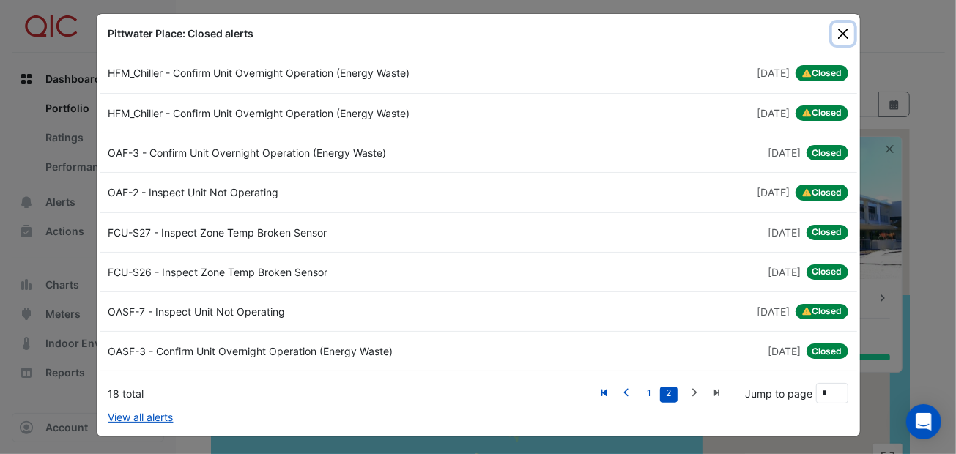
click at [840, 29] on button "Close" at bounding box center [843, 34] width 22 height 22
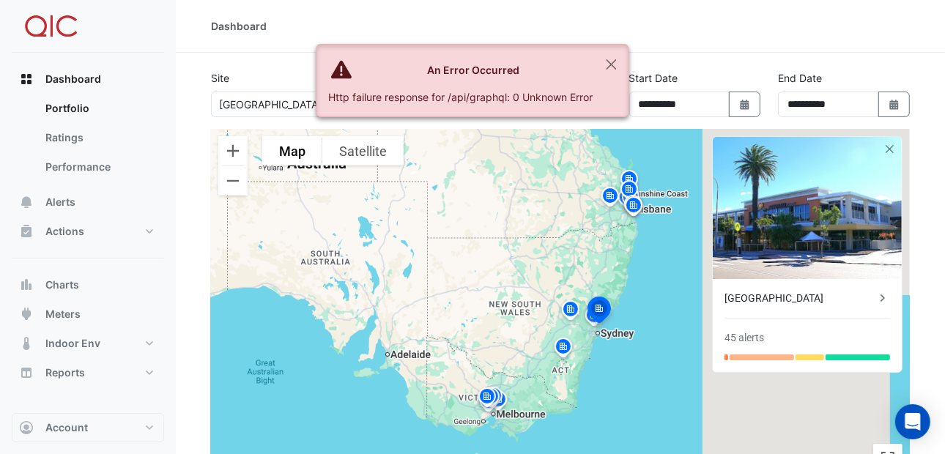
click at [573, 307] on img at bounding box center [570, 312] width 23 height 26
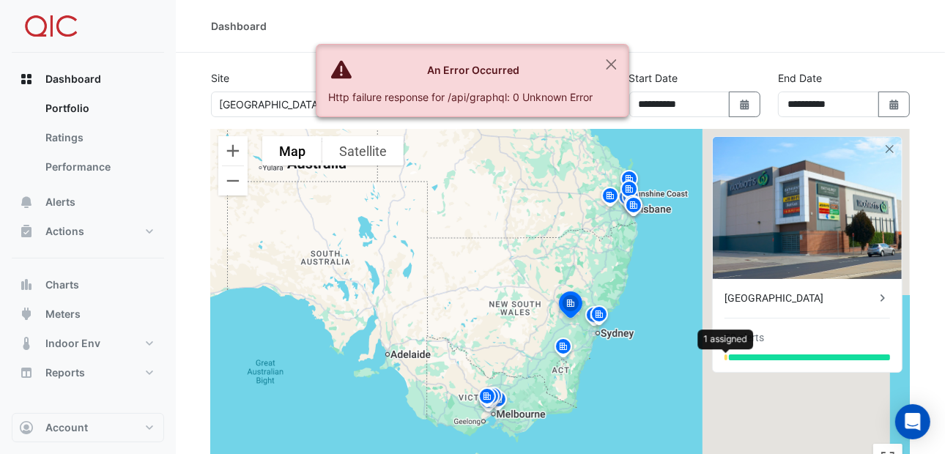
click at [727, 358] on div at bounding box center [726, 358] width 3 height 6
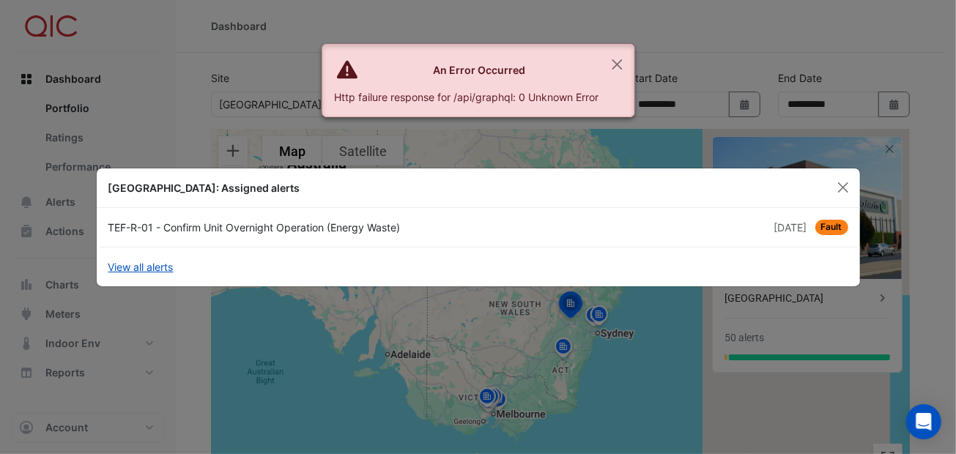
click at [258, 224] on div "TEF-R-01 - Confirm Unit Overnight Operation (Energy Waste)" at bounding box center [289, 227] width 379 height 15
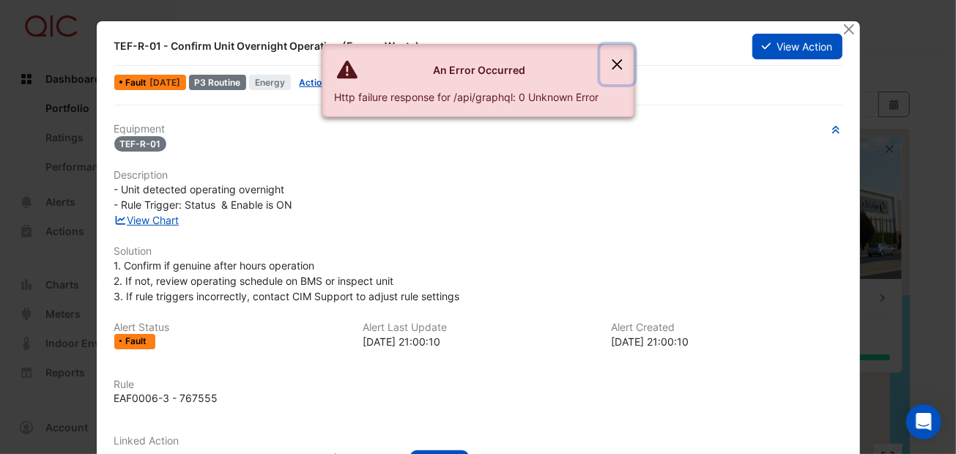
click at [618, 62] on button "Close" at bounding box center [617, 65] width 34 height 40
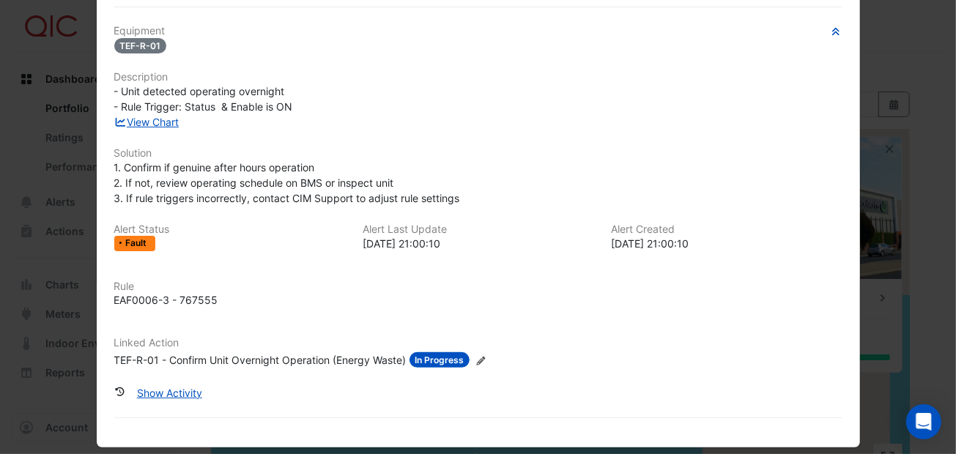
scroll to position [109, 0]
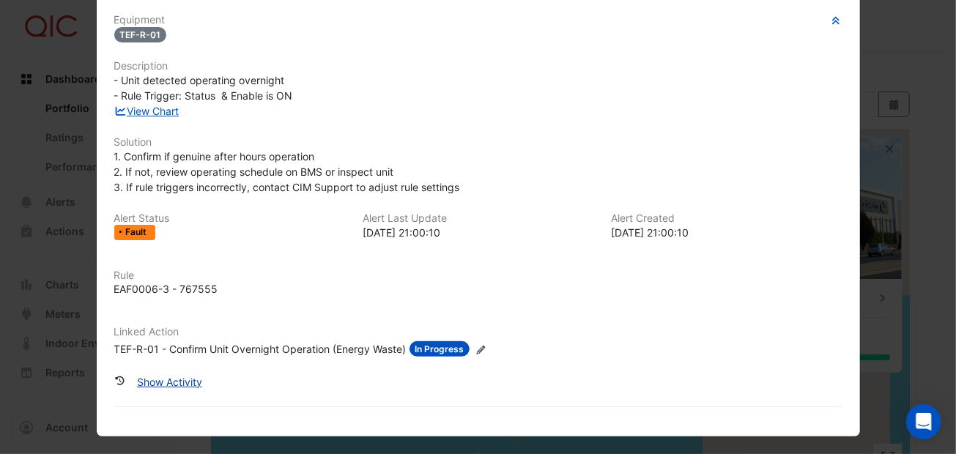
click at [187, 379] on button "Show Activity" at bounding box center [169, 382] width 84 height 26
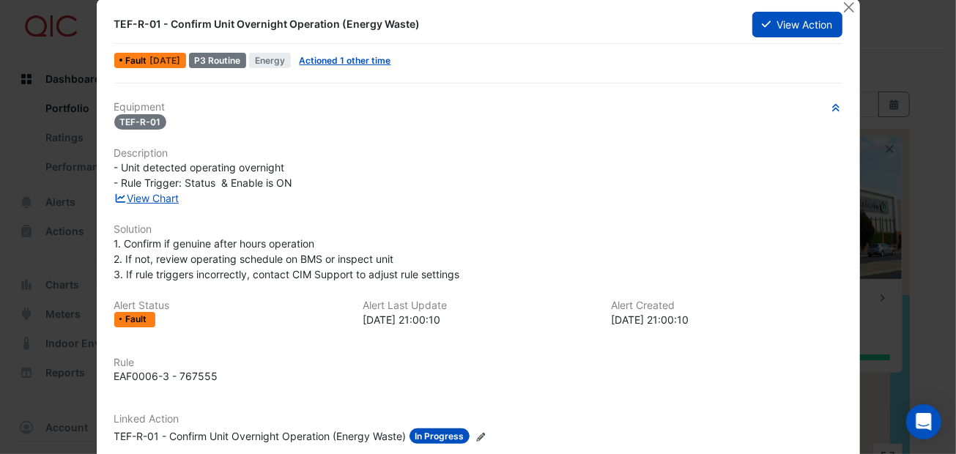
scroll to position [0, 0]
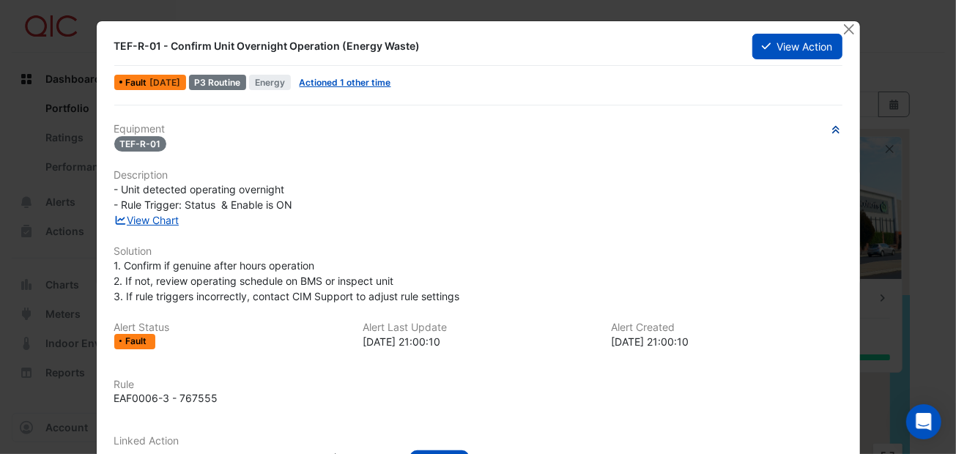
click at [832, 130] on icon "button" at bounding box center [835, 129] width 7 height 7
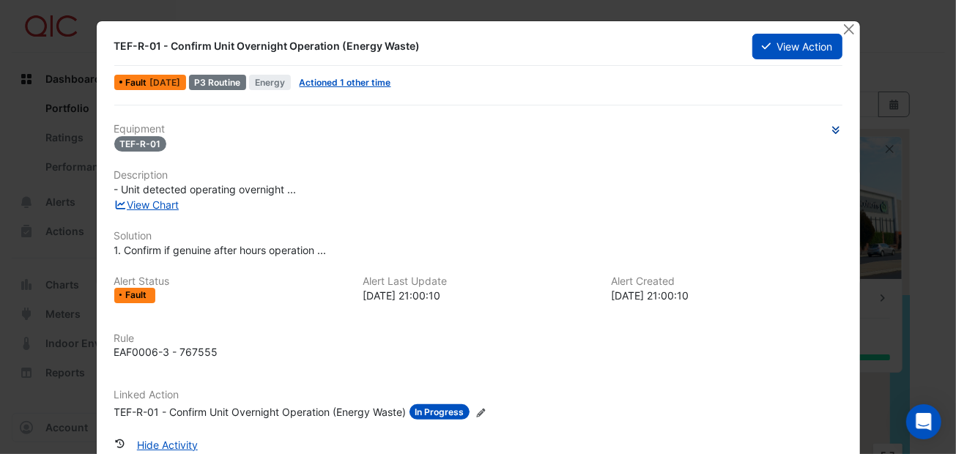
click at [830, 129] on icon "button" at bounding box center [835, 129] width 11 height 9
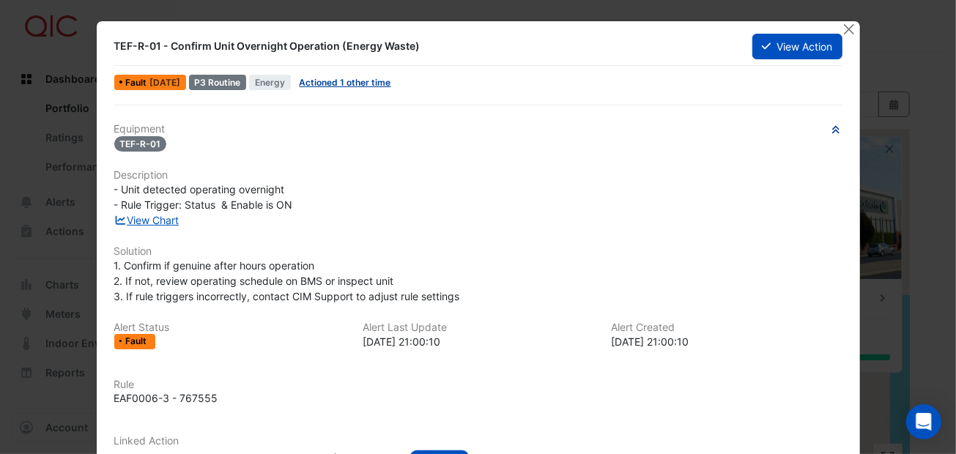
click at [358, 79] on link "Actioned 1 other time" at bounding box center [346, 82] width 92 height 11
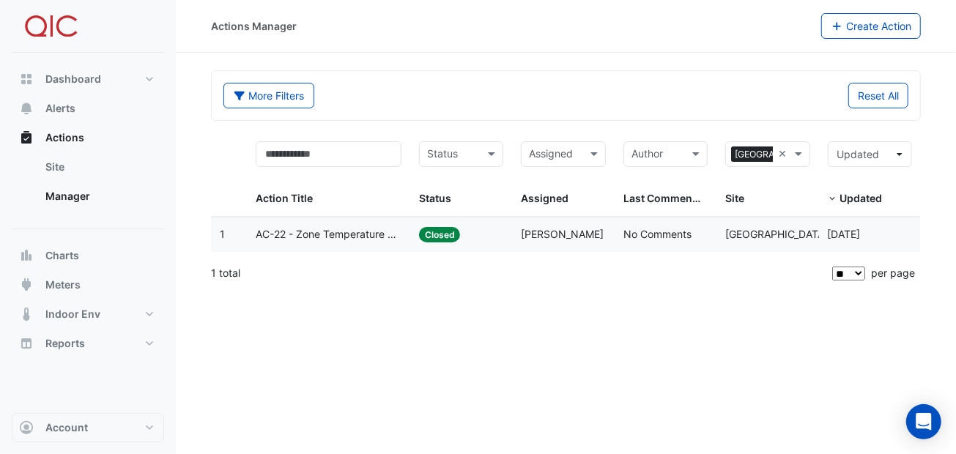
click at [435, 231] on span "Closed" at bounding box center [440, 234] width 42 height 15
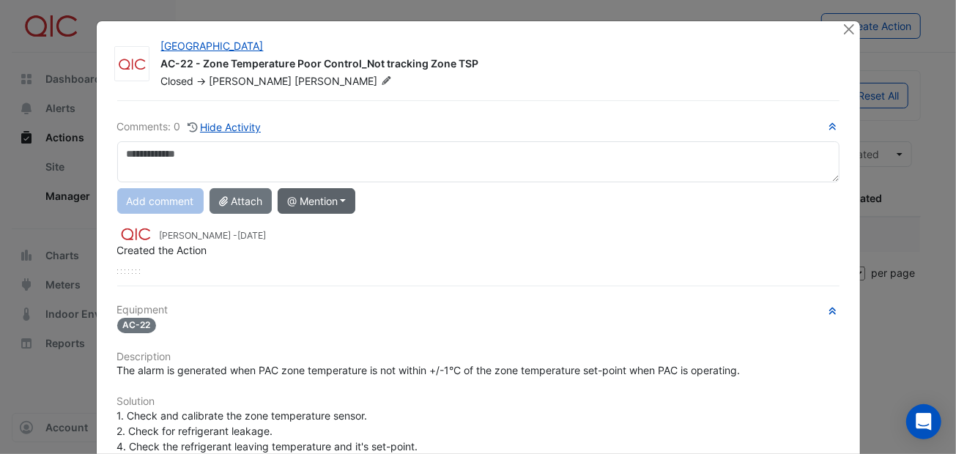
click at [343, 196] on button "@ Mention" at bounding box center [317, 201] width 78 height 26
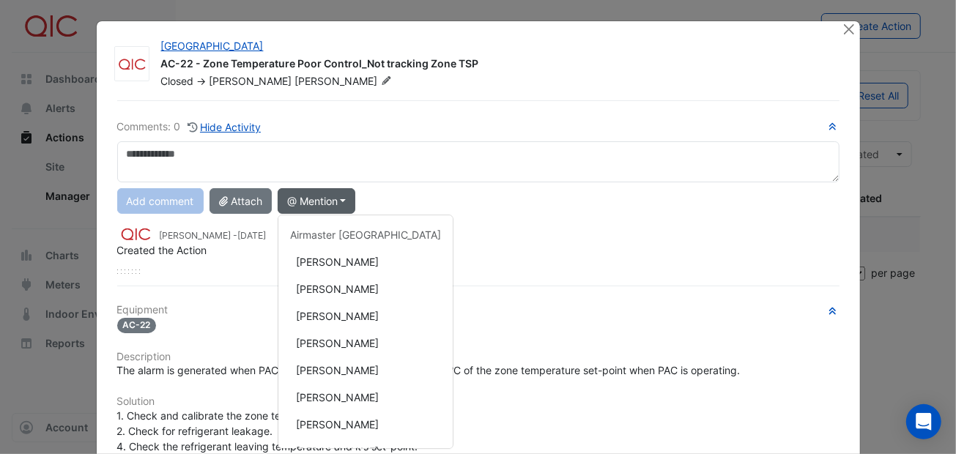
click at [343, 196] on button "@ Mention" at bounding box center [317, 201] width 78 height 26
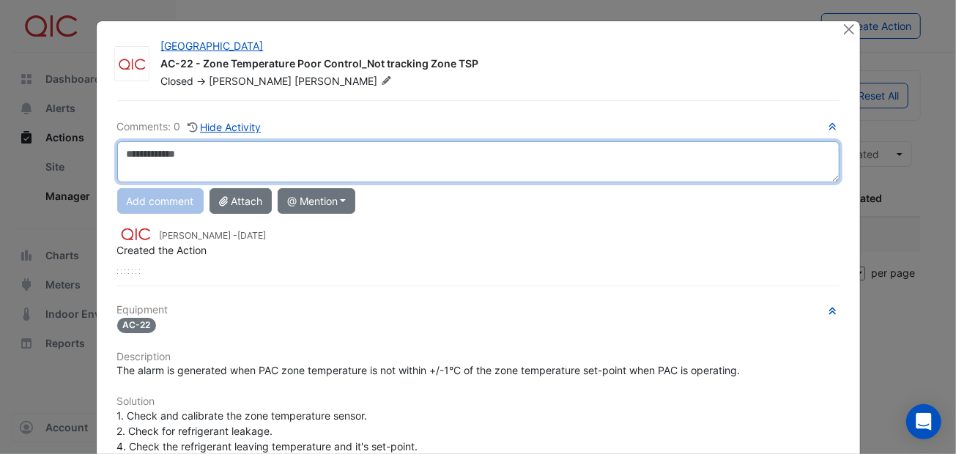
click at [386, 157] on textarea at bounding box center [478, 161] width 722 height 41
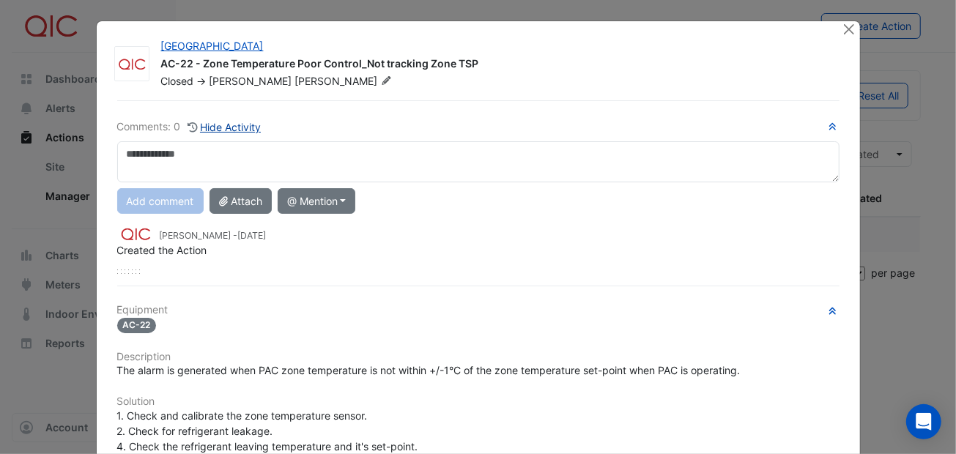
click at [248, 126] on button "Hide Activity" at bounding box center [224, 127] width 75 height 17
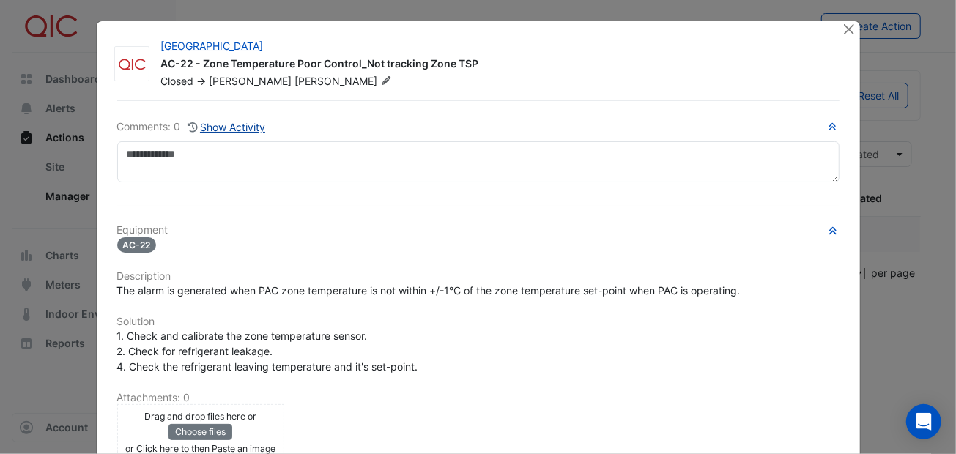
click at [248, 126] on button "Show Activity" at bounding box center [227, 127] width 80 height 17
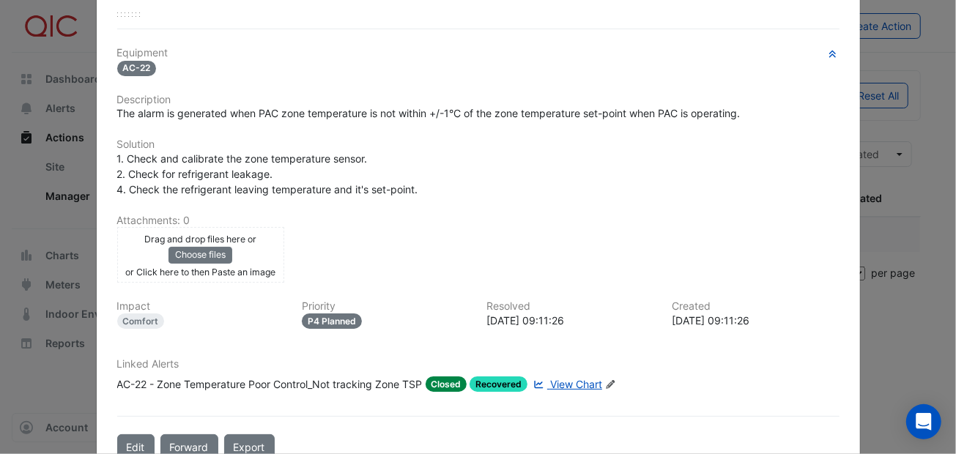
scroll to position [250, 0]
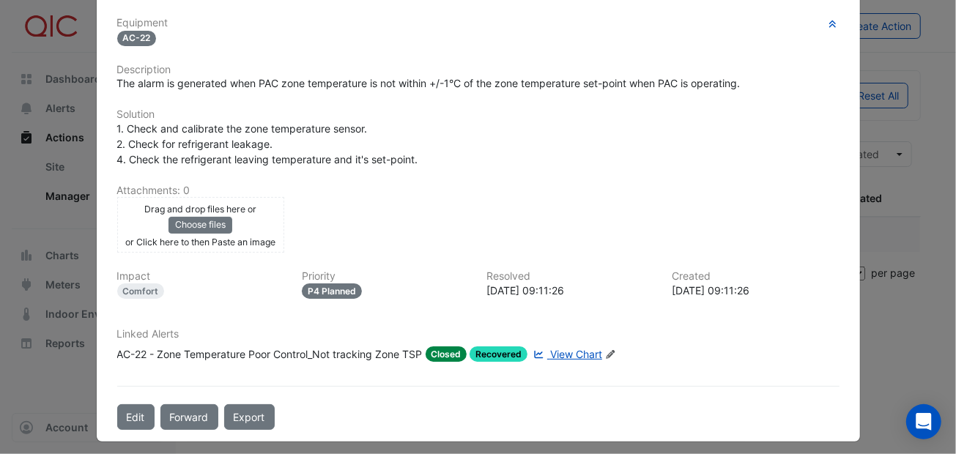
click at [574, 349] on span "View Chart" at bounding box center [576, 354] width 52 height 12
click at [423, 358] on div "Linked Alerts AC-22 - Zone Temperature Poor Control_Not tracking Zone TSP Close…" at bounding box center [478, 350] width 740 height 45
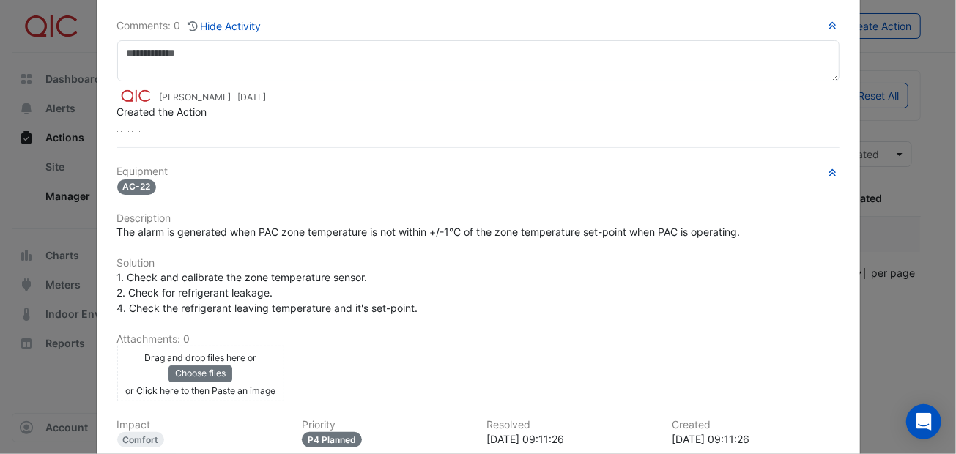
scroll to position [0, 0]
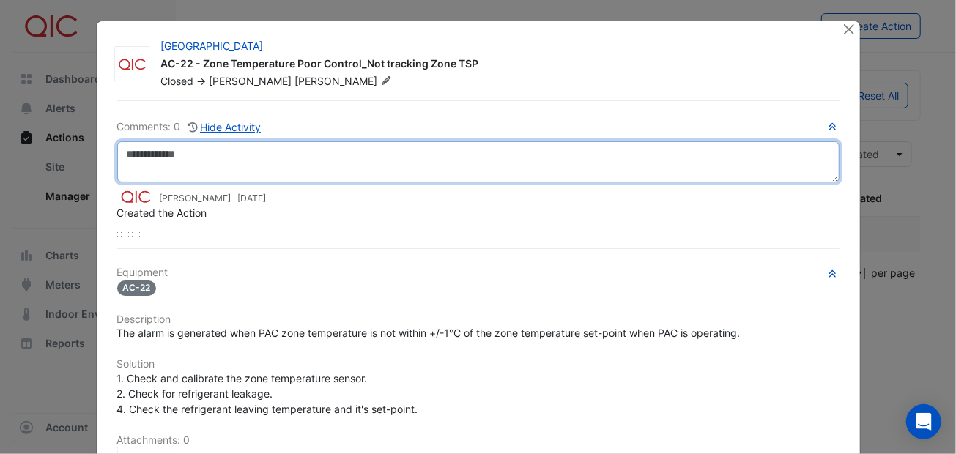
click at [171, 149] on textarea at bounding box center [478, 161] width 722 height 41
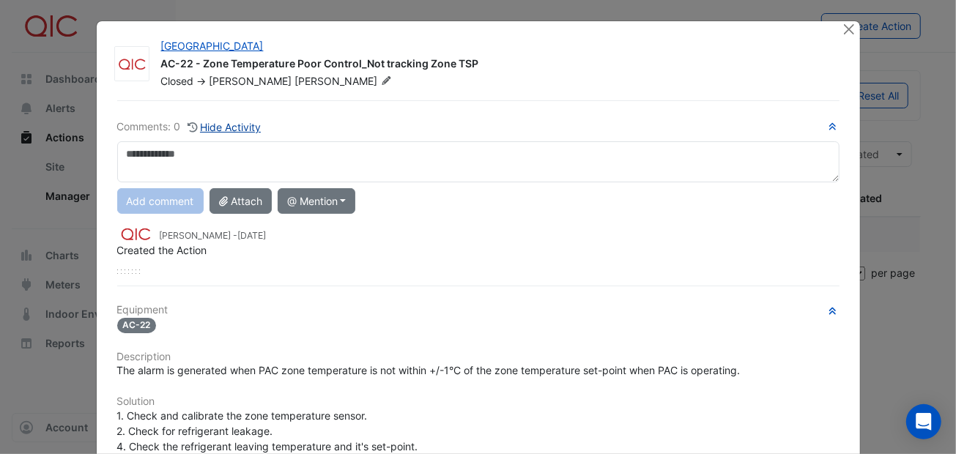
click at [225, 126] on button "Hide Activity" at bounding box center [224, 127] width 75 height 17
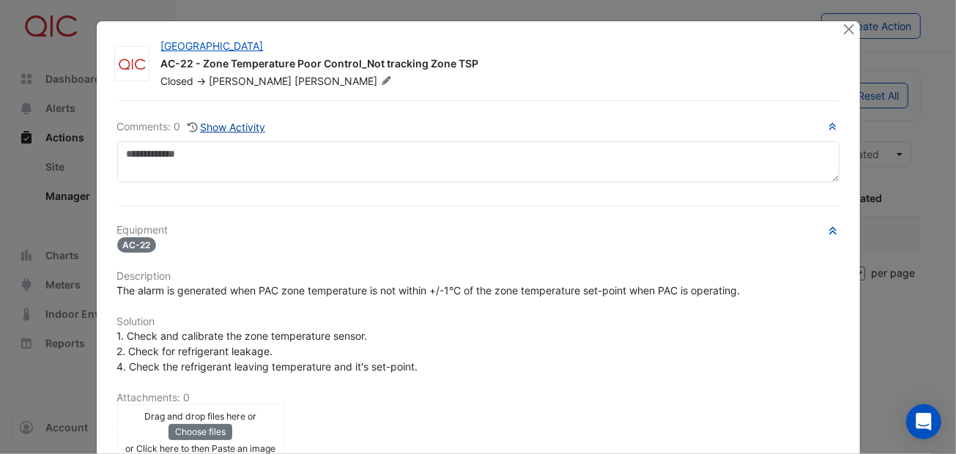
click at [225, 126] on button "Show Activity" at bounding box center [227, 127] width 80 height 17
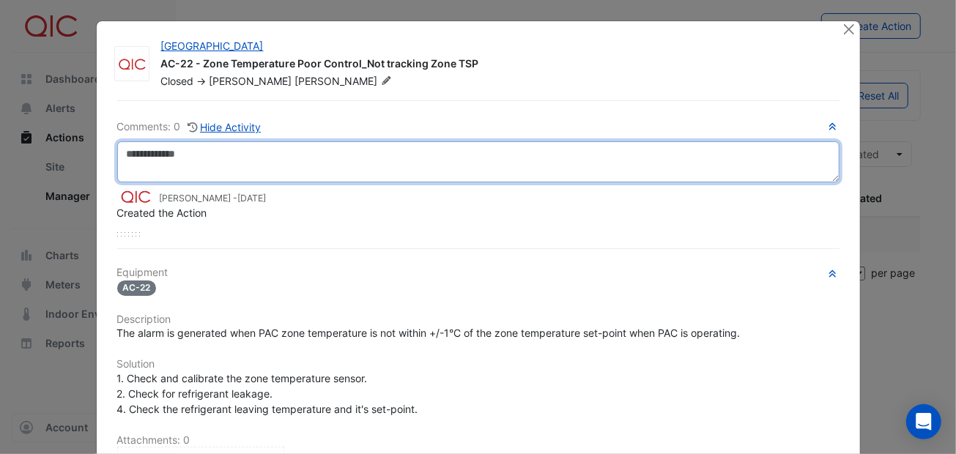
click at [131, 156] on textarea at bounding box center [478, 161] width 722 height 41
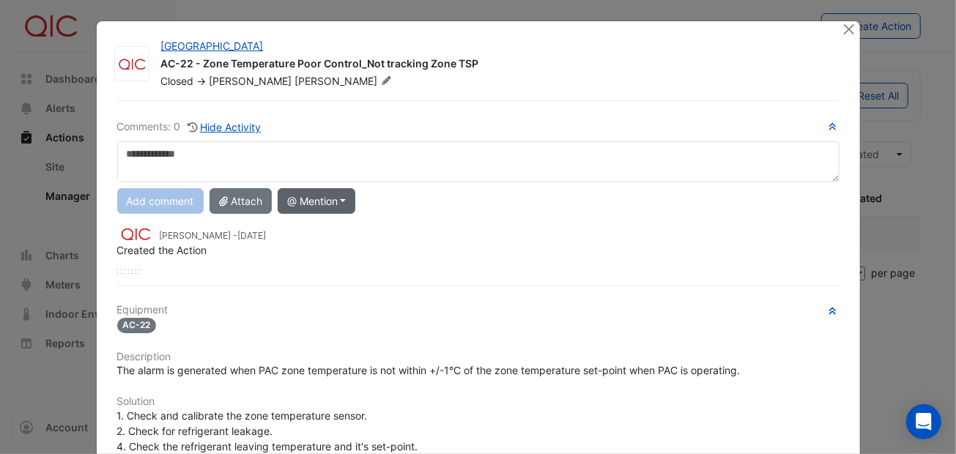
click at [333, 207] on button "@ Mention" at bounding box center [317, 201] width 78 height 26
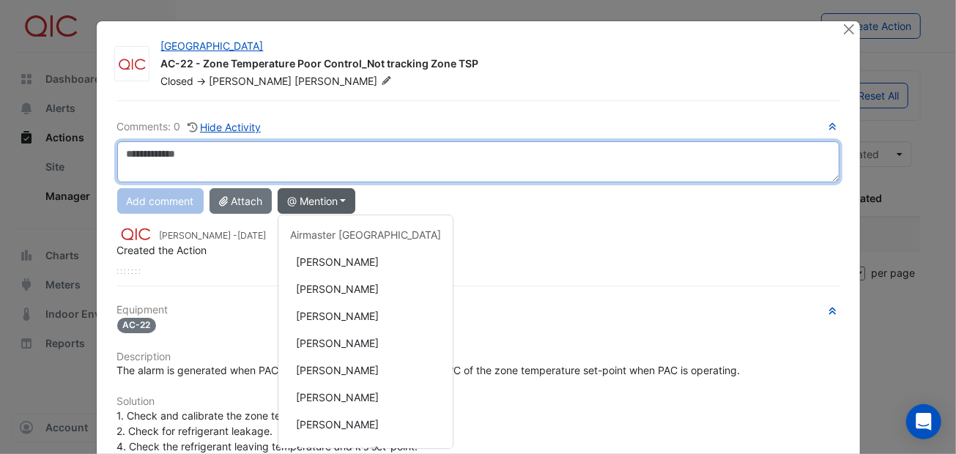
click at [427, 151] on textarea at bounding box center [478, 161] width 722 height 41
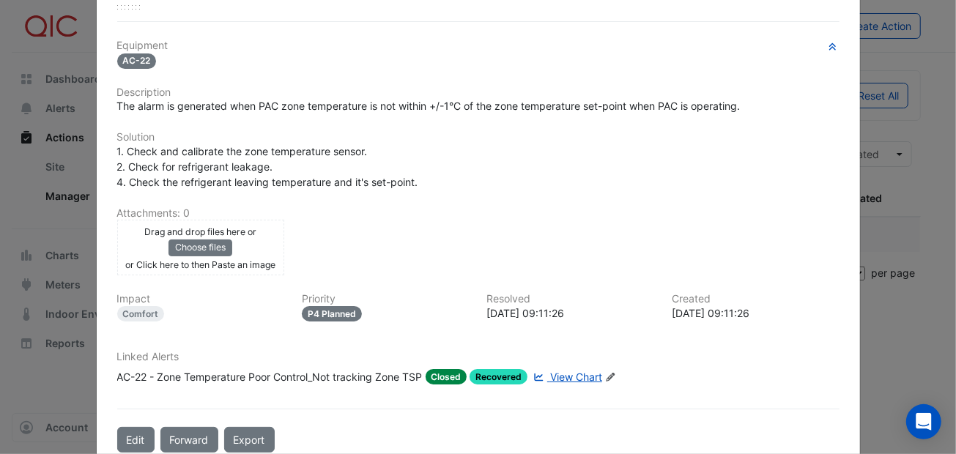
scroll to position [287, 0]
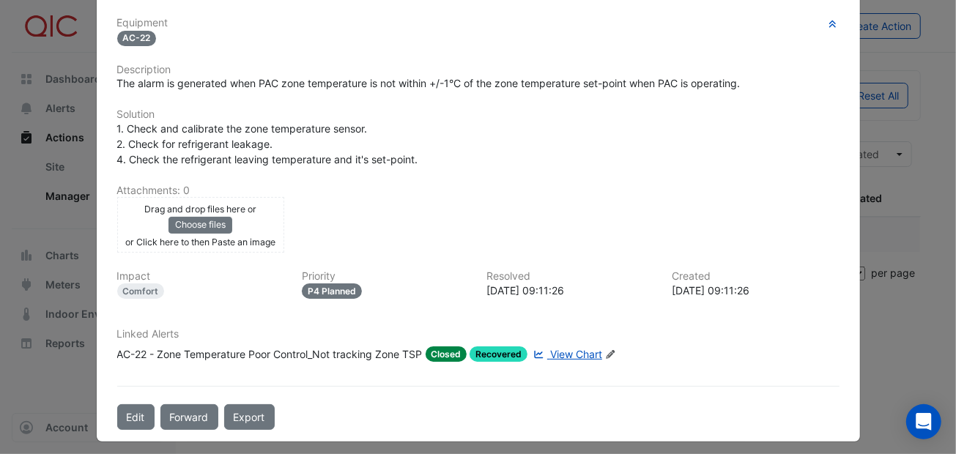
click at [585, 348] on span "View Chart" at bounding box center [576, 354] width 52 height 12
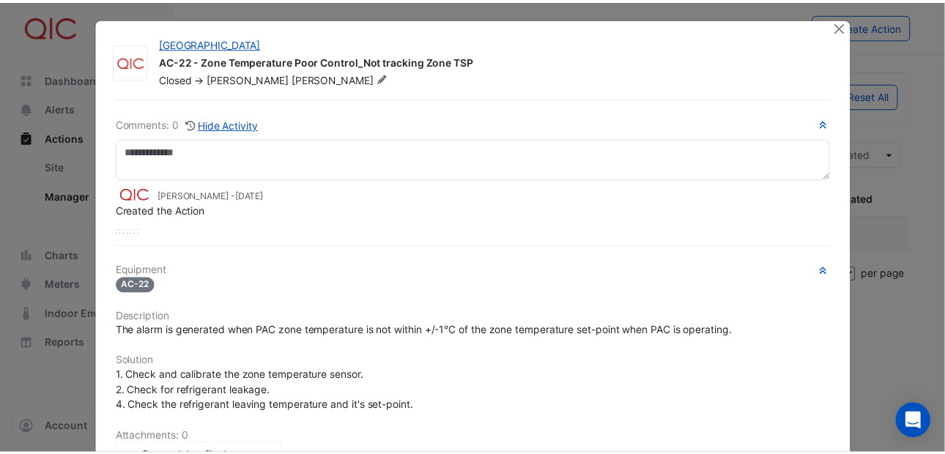
scroll to position [0, 0]
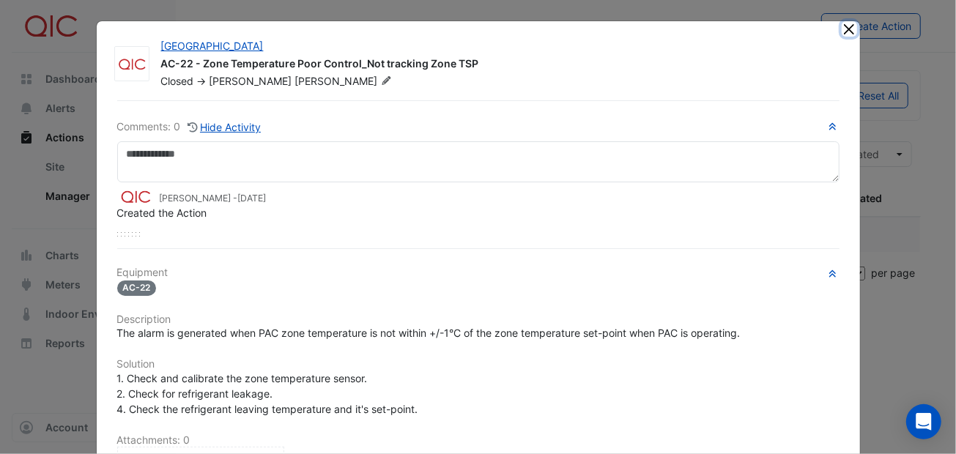
click at [845, 30] on button "Close" at bounding box center [849, 28] width 15 height 15
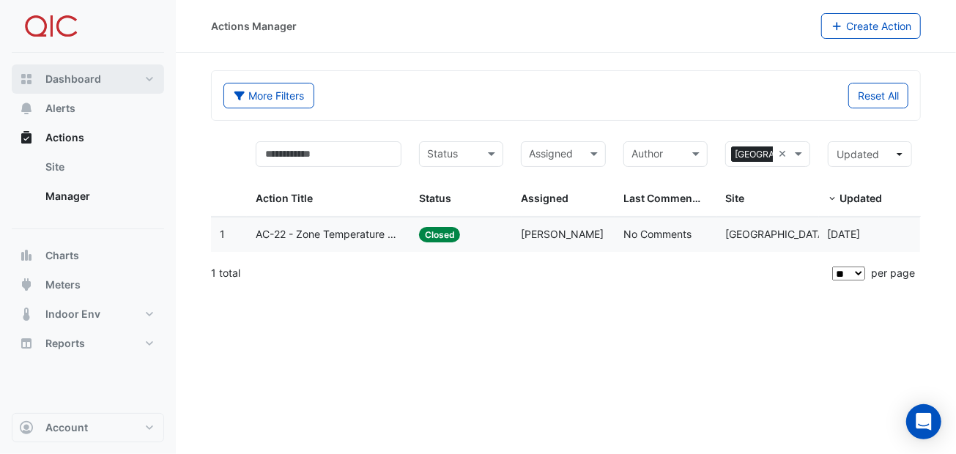
click at [73, 79] on span "Dashboard" at bounding box center [73, 79] width 56 height 15
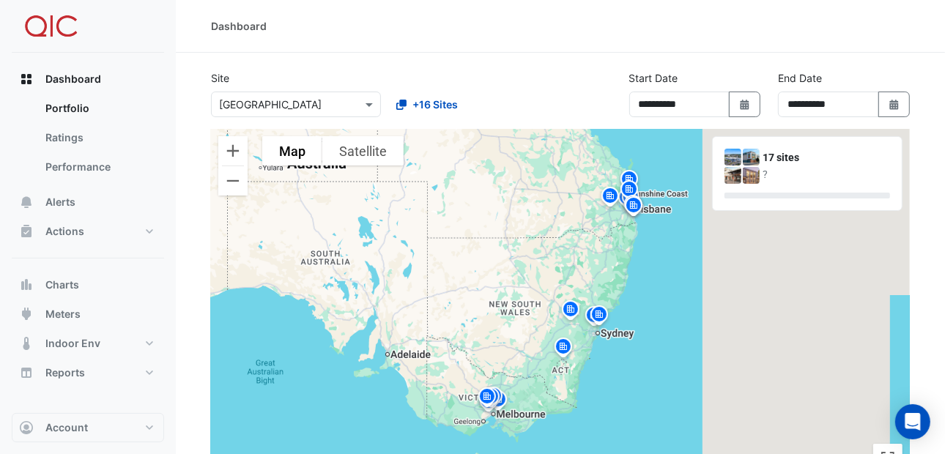
click at [568, 305] on img at bounding box center [570, 312] width 23 height 26
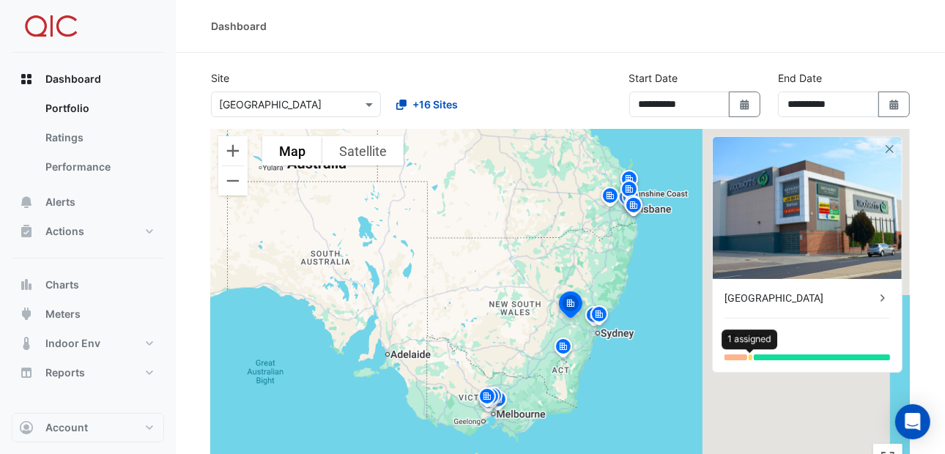
click at [750, 356] on div at bounding box center [750, 358] width 3 height 6
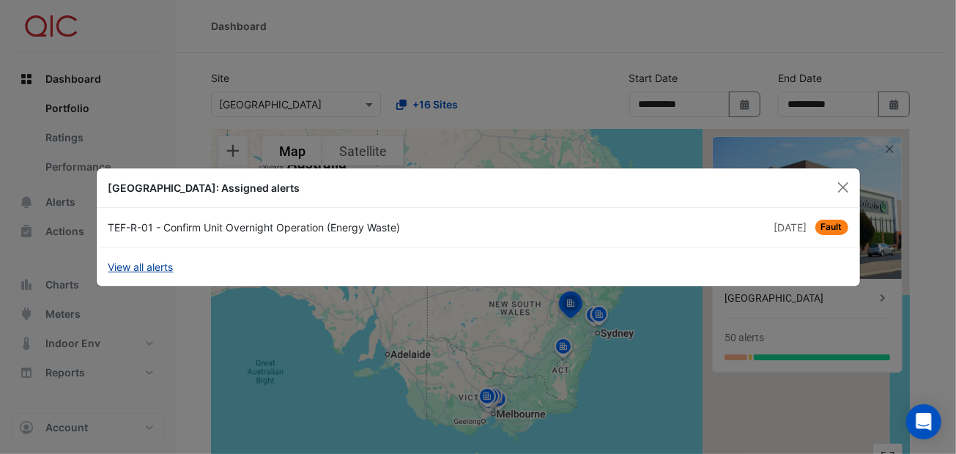
click at [161, 266] on link "View all alerts" at bounding box center [140, 266] width 65 height 15
click at [842, 182] on button "Close" at bounding box center [843, 188] width 22 height 22
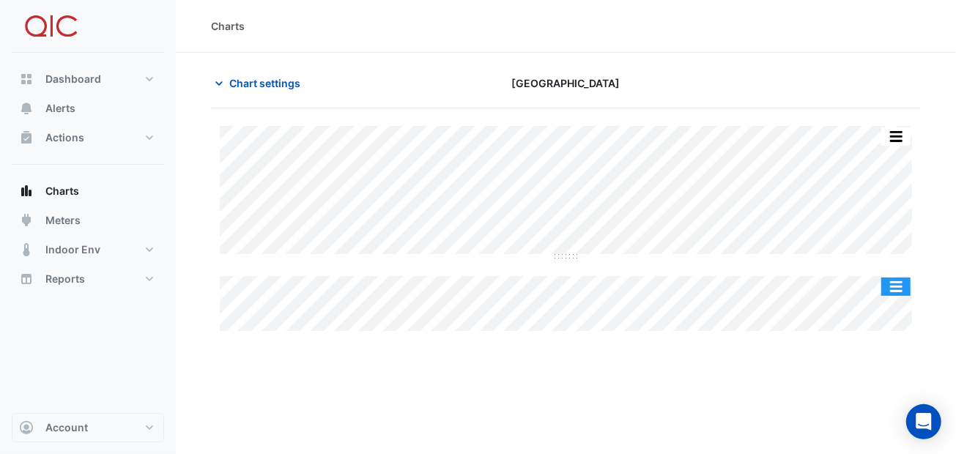
click at [899, 284] on button "button" at bounding box center [895, 287] width 29 height 18
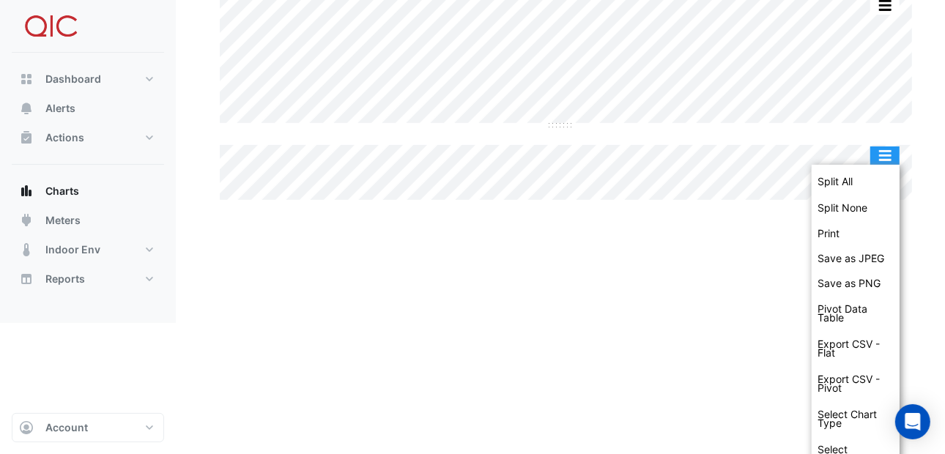
scroll to position [151, 0]
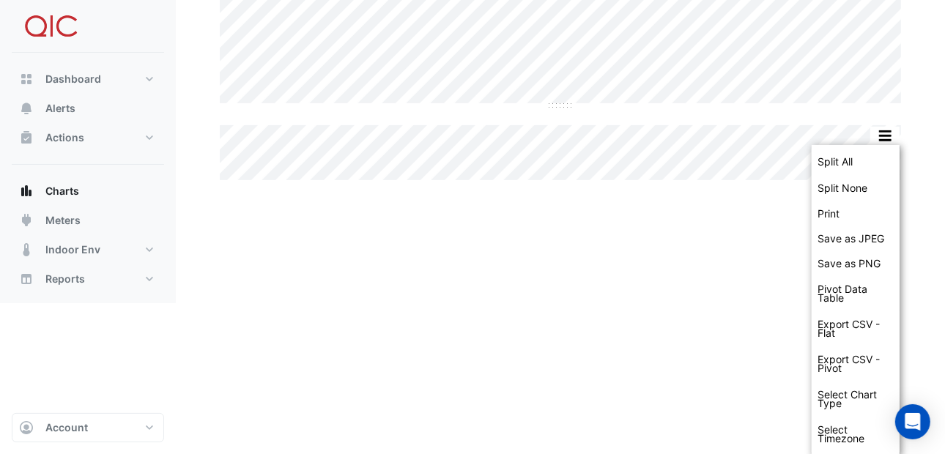
click at [654, 303] on html "Charts Chart settings [GEOGRAPHIC_DATA] Split All Split None Print Save as JPEG…" at bounding box center [472, 76] width 945 height 454
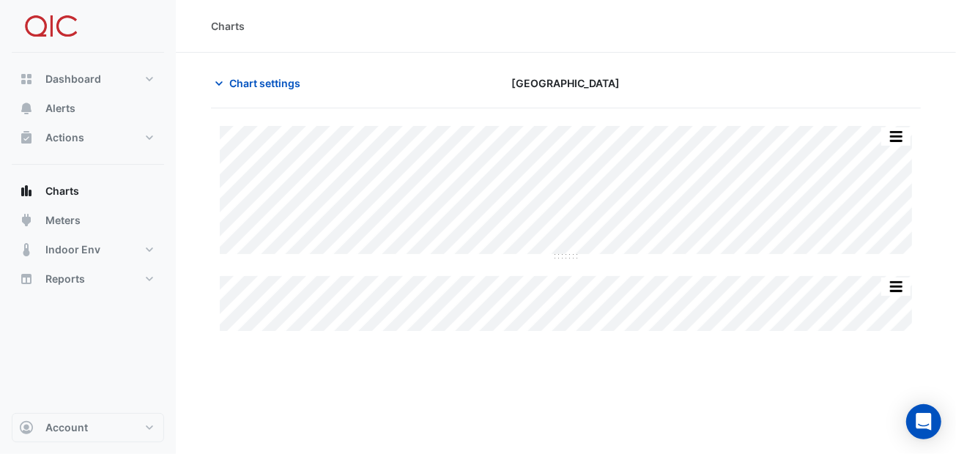
click at [417, 374] on div "Charts Chart settings [GEOGRAPHIC_DATA] Split All Split None Print Save as JPEG…" at bounding box center [566, 227] width 780 height 454
click at [74, 77] on span "Dashboard" at bounding box center [73, 79] width 56 height 15
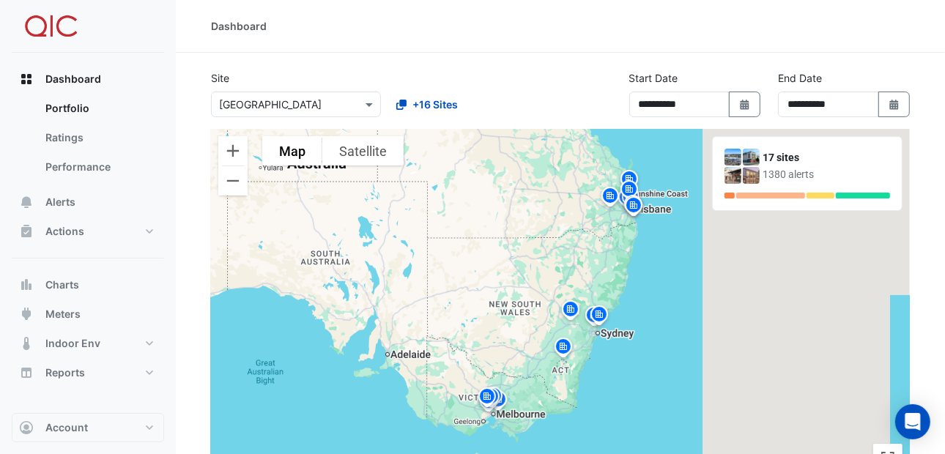
click at [568, 308] on img at bounding box center [570, 312] width 23 height 26
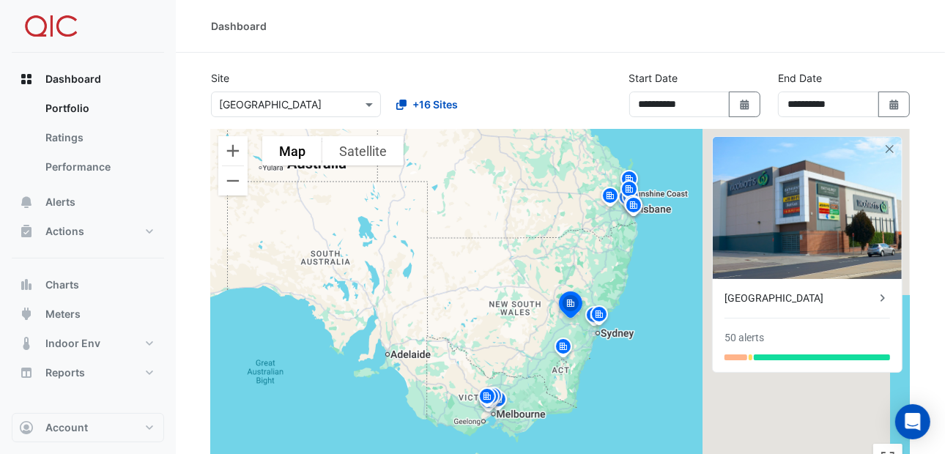
click at [562, 347] on img at bounding box center [563, 349] width 23 height 26
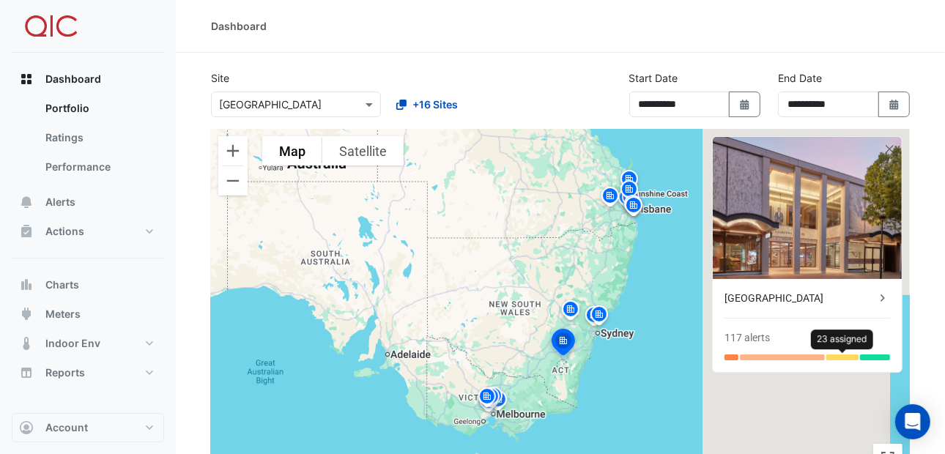
click at [848, 357] on div at bounding box center [842, 358] width 32 height 6
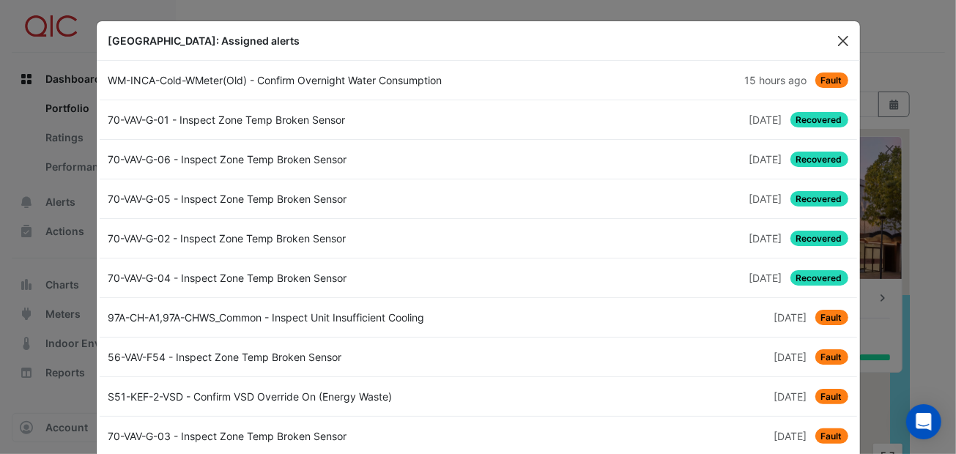
click at [837, 40] on button "Close" at bounding box center [843, 41] width 22 height 22
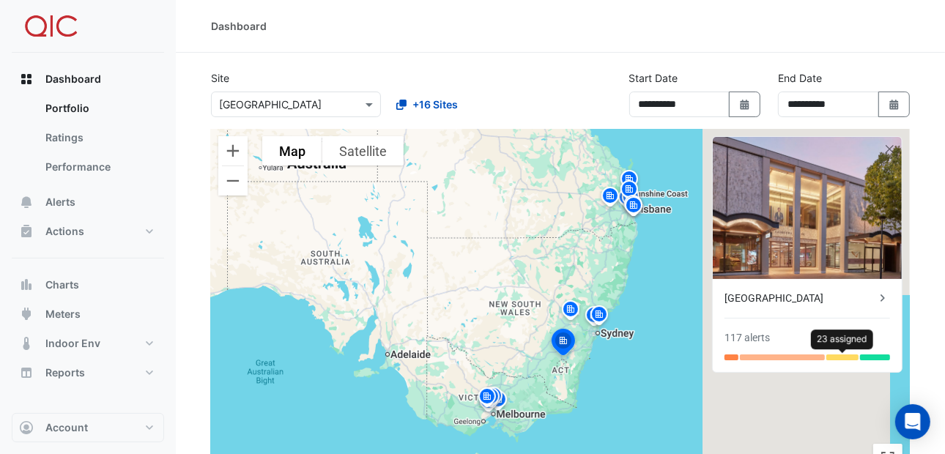
click at [838, 355] on div at bounding box center [842, 358] width 32 height 6
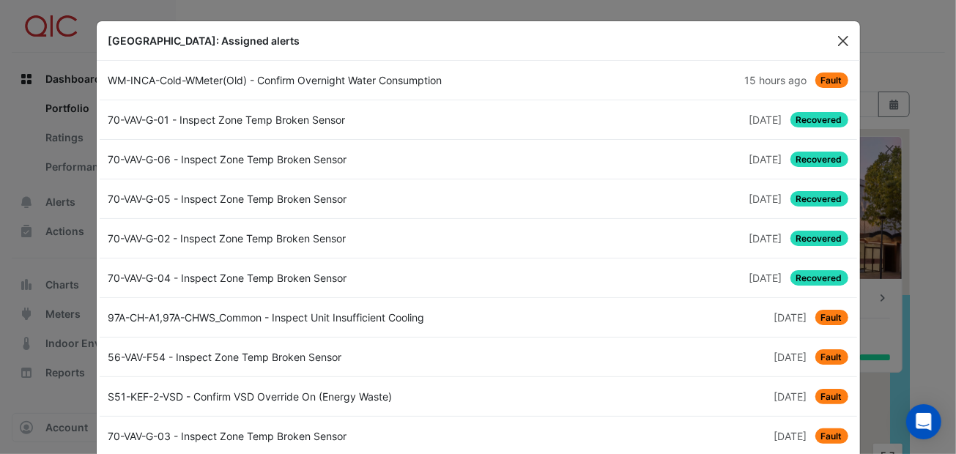
click at [841, 34] on button "Close" at bounding box center [843, 41] width 22 height 22
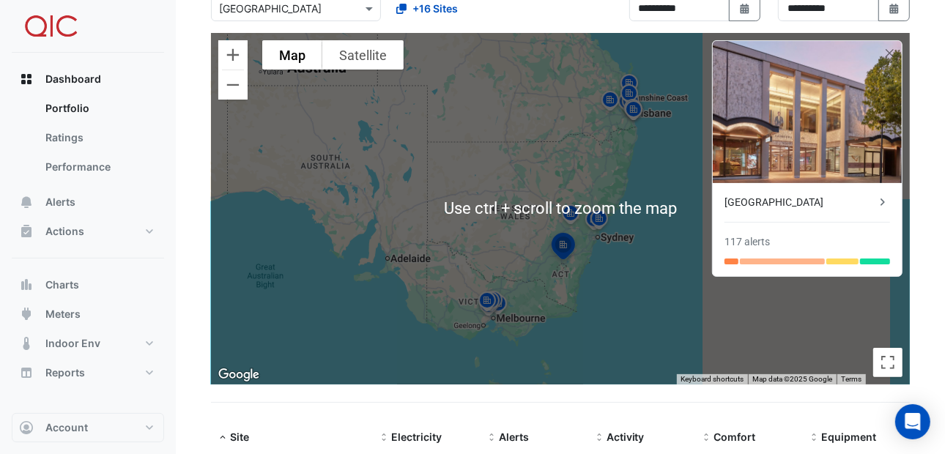
scroll to position [73, 0]
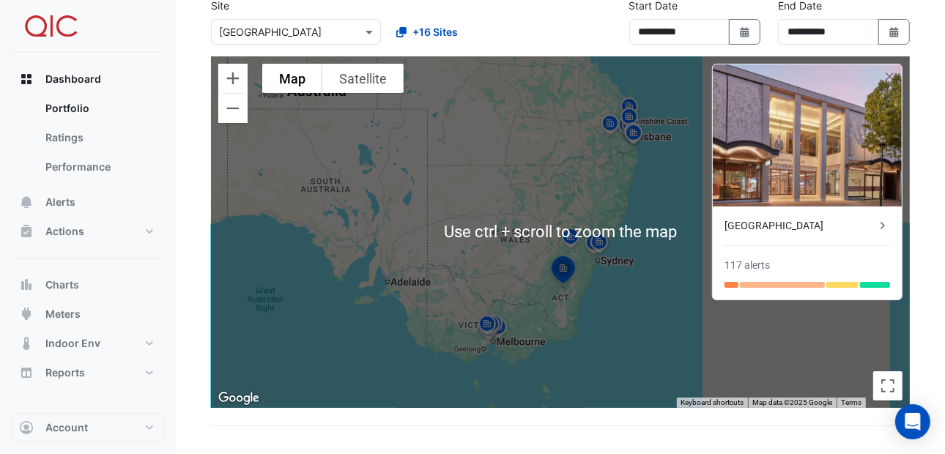
click at [741, 333] on div "To activate drag with keyboard, press Alt + Enter. Once in keyboard drag state,…" at bounding box center [560, 232] width 699 height 352
click at [525, 322] on div "To activate drag with keyboard, press Alt + Enter. Once in keyboard drag state,…" at bounding box center [560, 232] width 699 height 352
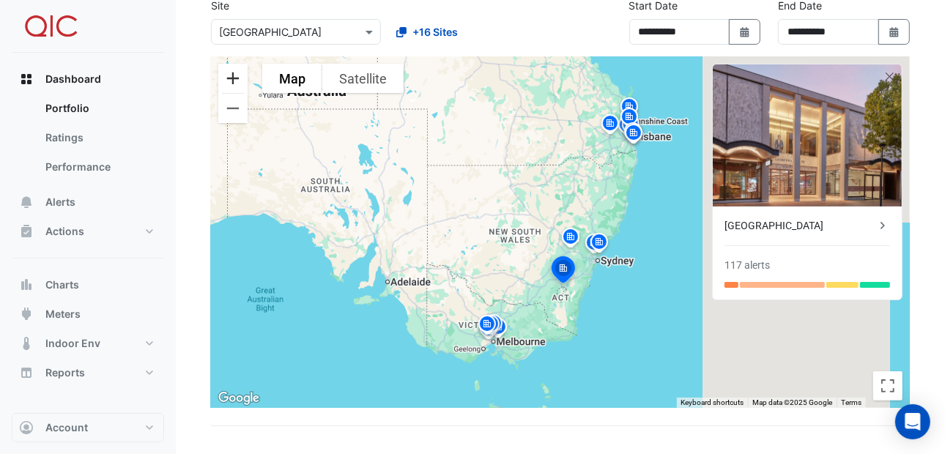
click at [238, 77] on button "Zoom in" at bounding box center [232, 78] width 29 height 29
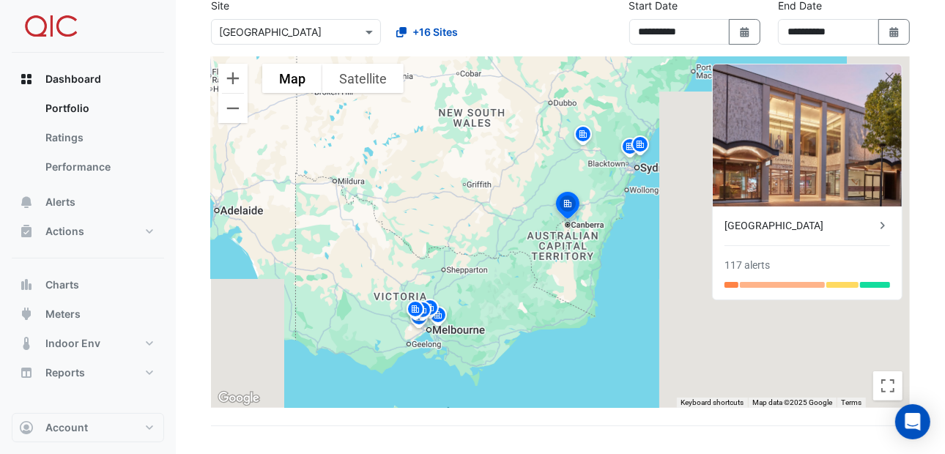
drag, startPoint x: 437, startPoint y: 327, endPoint x: 440, endPoint y: 196, distance: 131.9
click at [440, 196] on div "To activate drag with keyboard, press Alt + Enter. Once in keyboard drag state,…" at bounding box center [560, 232] width 699 height 352
click at [228, 75] on button "Zoom in" at bounding box center [232, 78] width 29 height 29
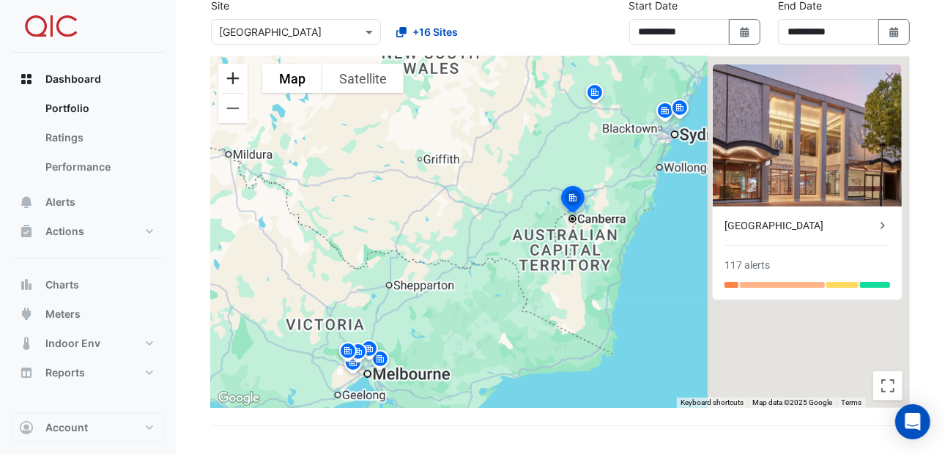
click at [228, 75] on button "Zoom in" at bounding box center [232, 78] width 29 height 29
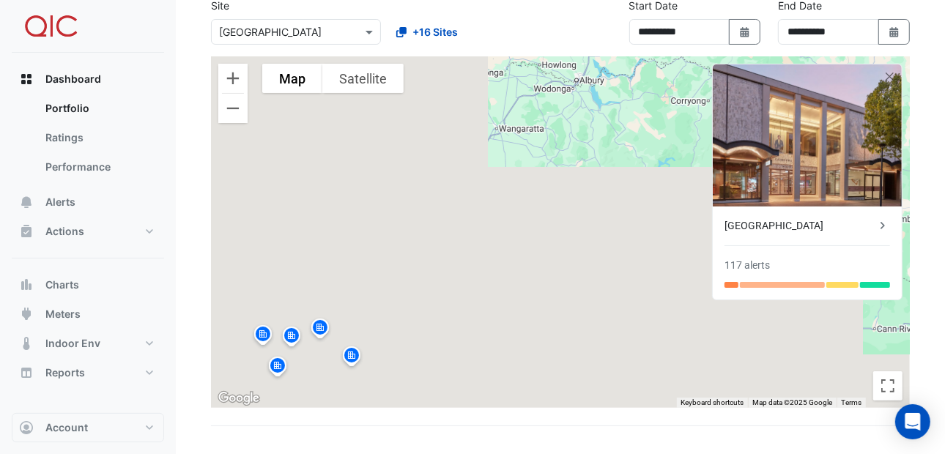
drag, startPoint x: 368, startPoint y: 294, endPoint x: 644, endPoint y: 56, distance: 364.2
click at [644, 56] on div "To activate drag with keyboard, press Alt + Enter. Once in keyboard drag state,…" at bounding box center [560, 232] width 699 height 352
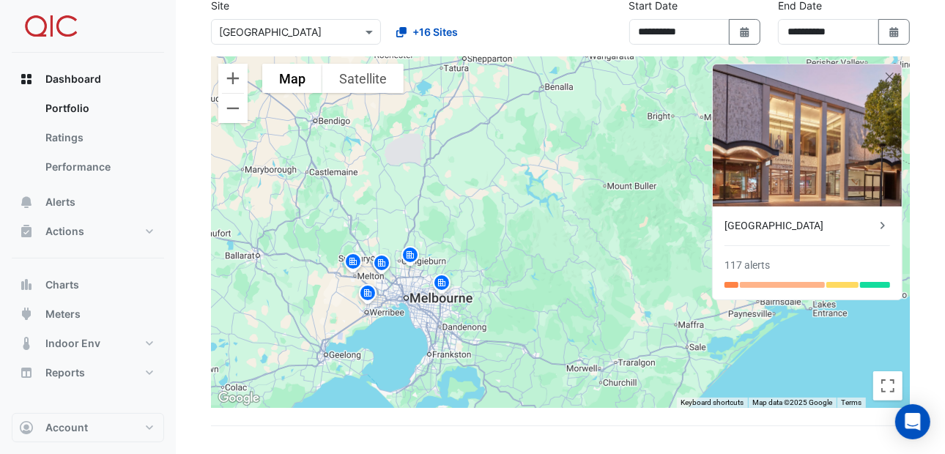
drag, startPoint x: 462, startPoint y: 260, endPoint x: 545, endPoint y: 184, distance: 112.5
click at [545, 184] on div "To activate drag with keyboard, press Alt + Enter. Once in keyboard drag state,…" at bounding box center [560, 232] width 699 height 352
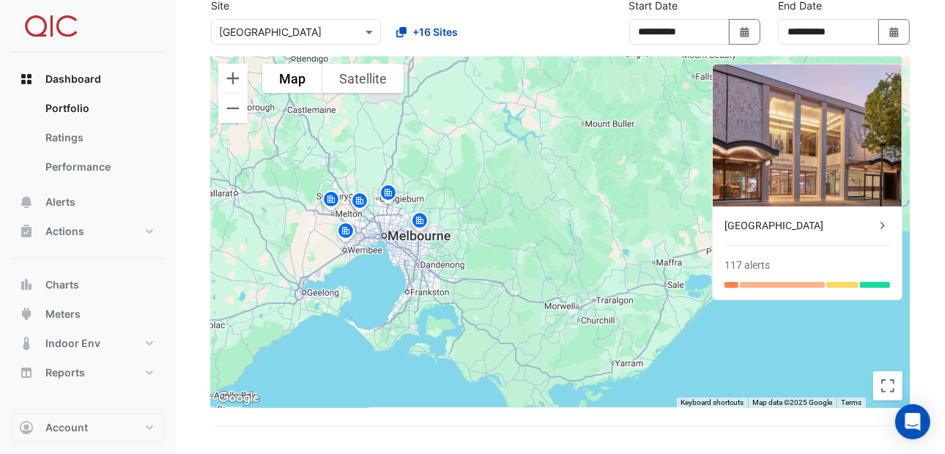
drag, startPoint x: 552, startPoint y: 302, endPoint x: 518, endPoint y: 229, distance: 80.9
click at [518, 229] on div "To activate drag with keyboard, press Alt + Enter. Once in keyboard drag state,…" at bounding box center [560, 232] width 699 height 352
click at [330, 199] on img at bounding box center [332, 202] width 23 height 26
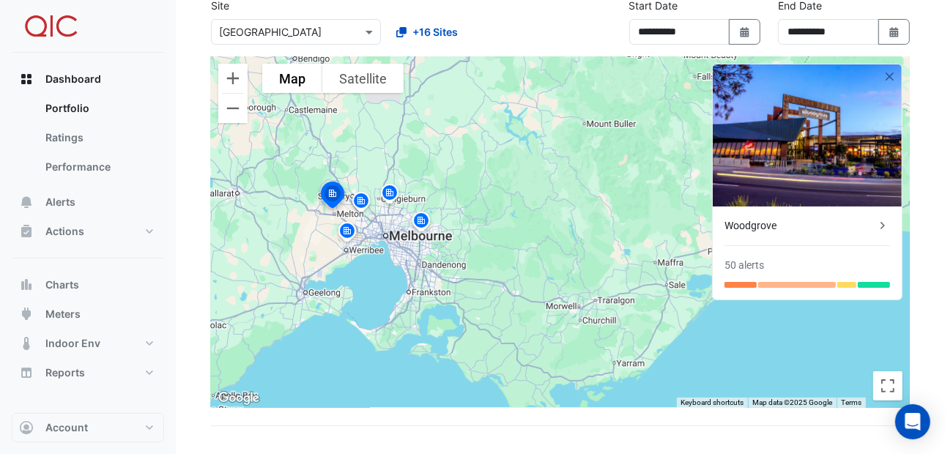
click at [345, 227] on img at bounding box center [347, 234] width 23 height 26
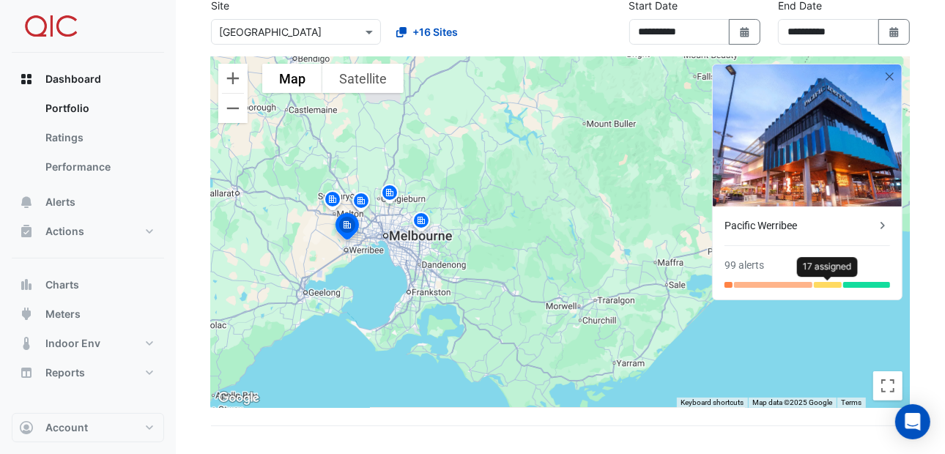
click at [822, 284] on div at bounding box center [828, 285] width 28 height 6
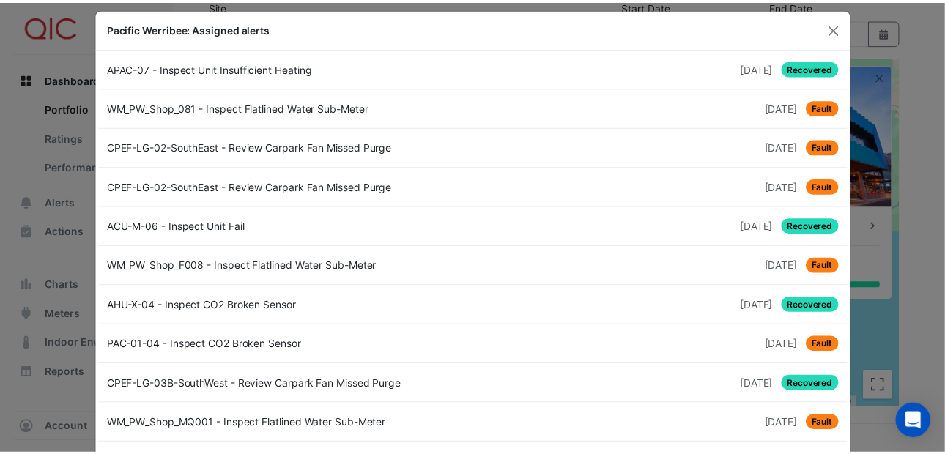
scroll to position [0, 0]
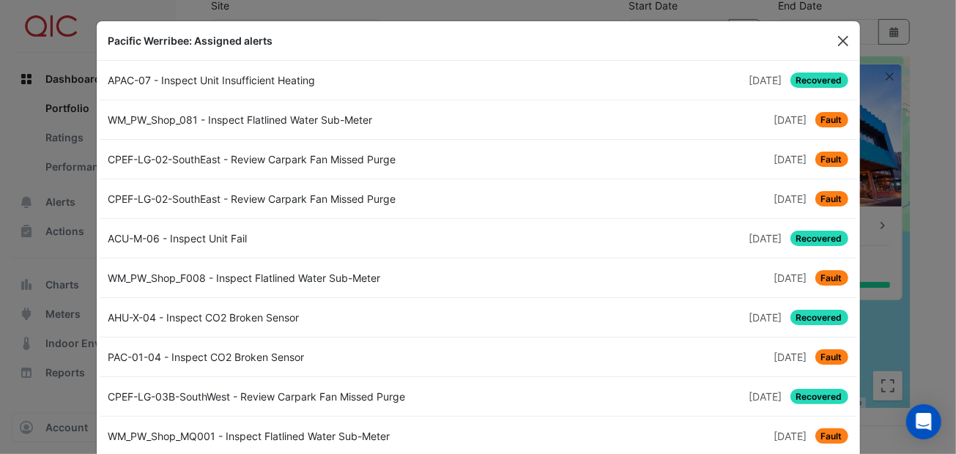
click at [832, 33] on button "Close" at bounding box center [843, 41] width 22 height 22
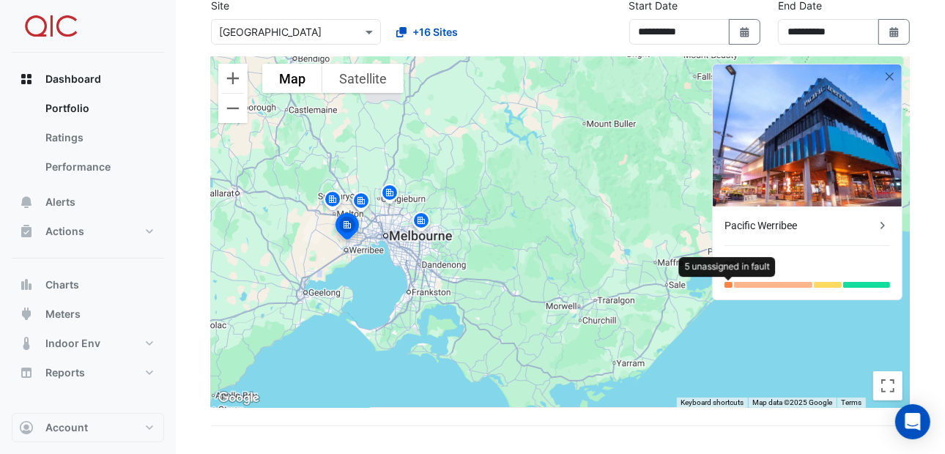
click at [729, 282] on div at bounding box center [729, 285] width 8 height 6
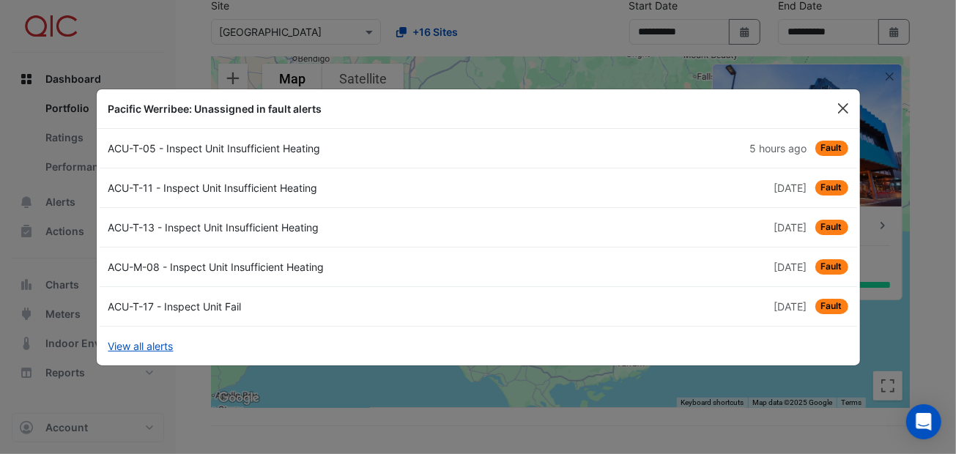
click at [838, 103] on button "Close" at bounding box center [843, 108] width 22 height 22
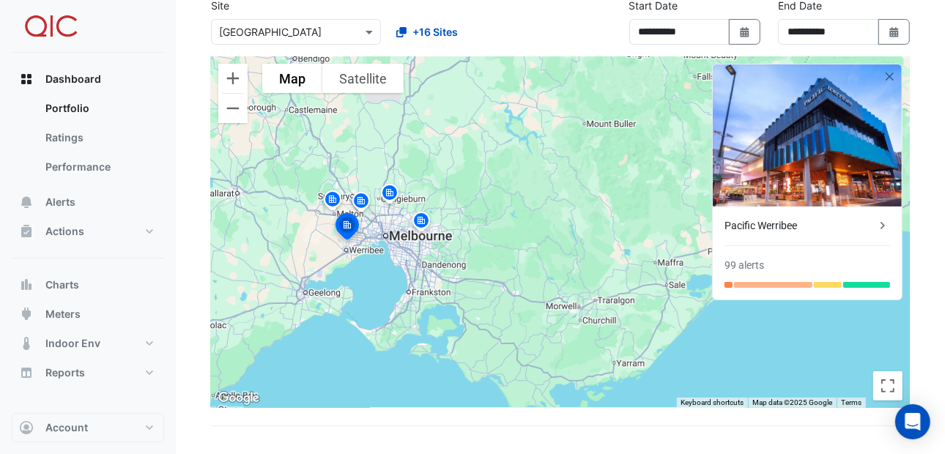
click at [651, 193] on div "To activate drag with keyboard, press Alt + Enter. Once in keyboard drag state,…" at bounding box center [560, 232] width 699 height 352
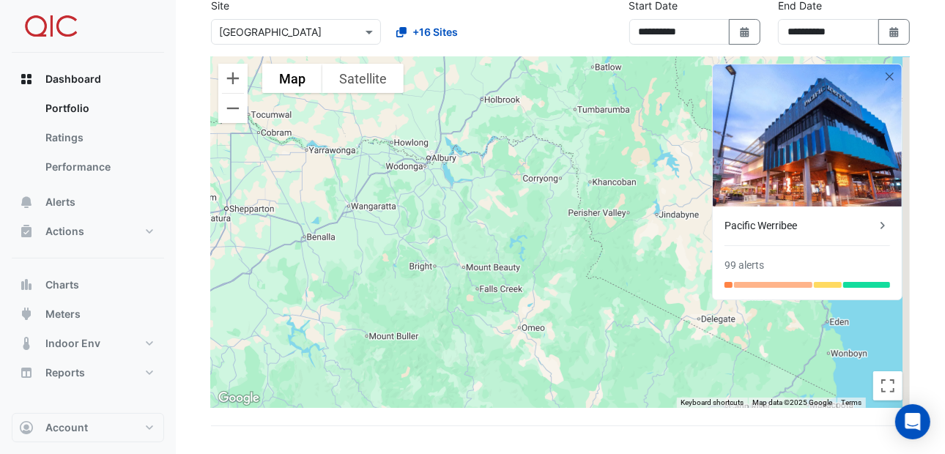
drag, startPoint x: 660, startPoint y: 185, endPoint x: 607, endPoint y: 360, distance: 183.1
click at [434, 401] on div "To activate drag with keyboard, press Alt + Enter. Once in keyboard drag state,…" at bounding box center [560, 232] width 699 height 352
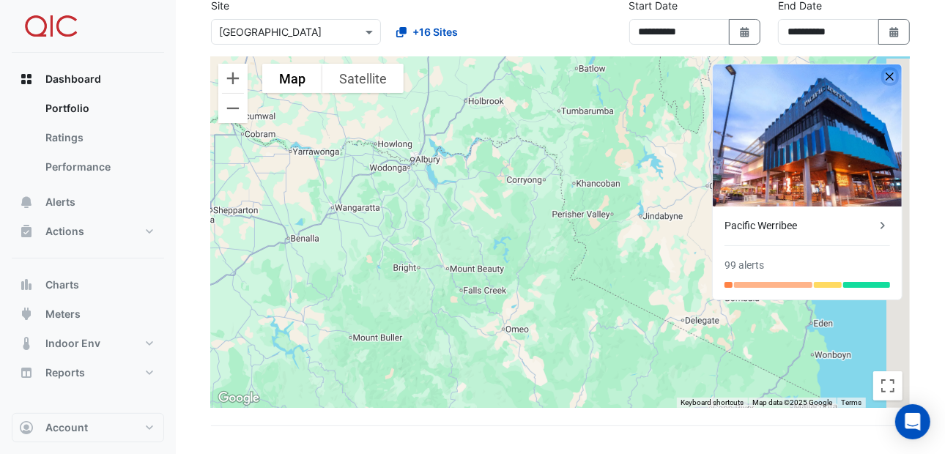
click at [889, 72] on button "button" at bounding box center [890, 76] width 12 height 12
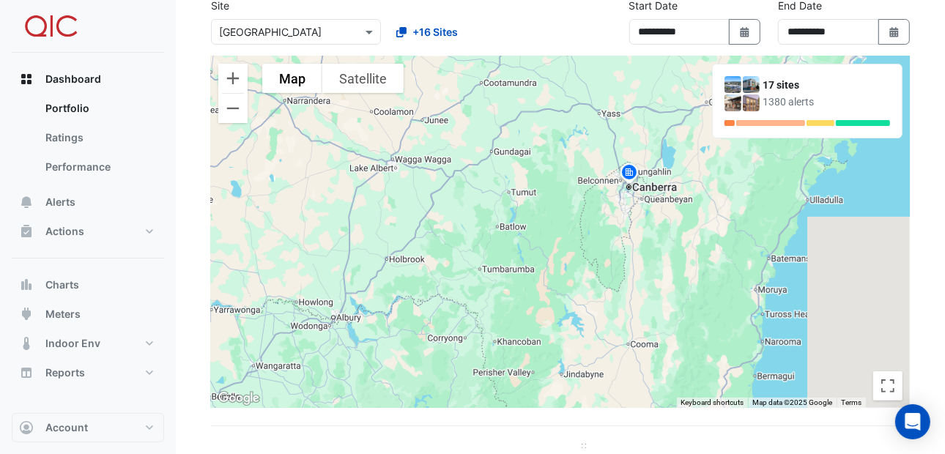
drag, startPoint x: 665, startPoint y: 277, endPoint x: 583, endPoint y: 442, distance: 184.8
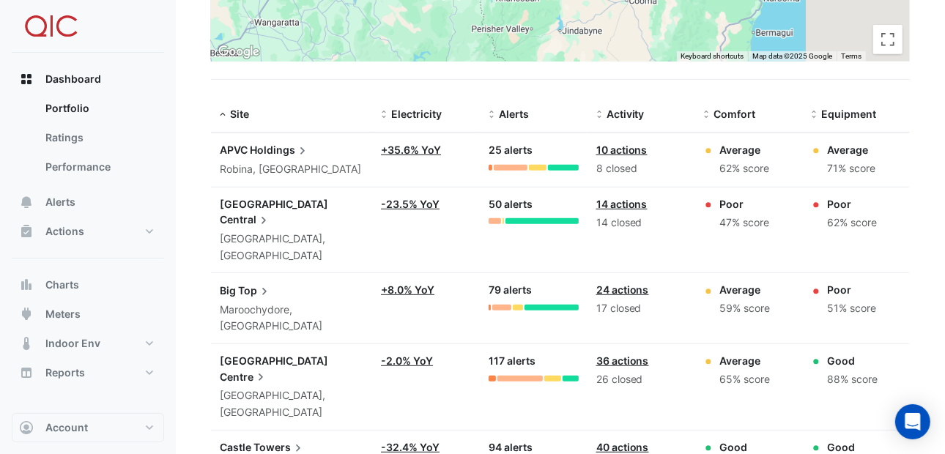
scroll to position [440, 0]
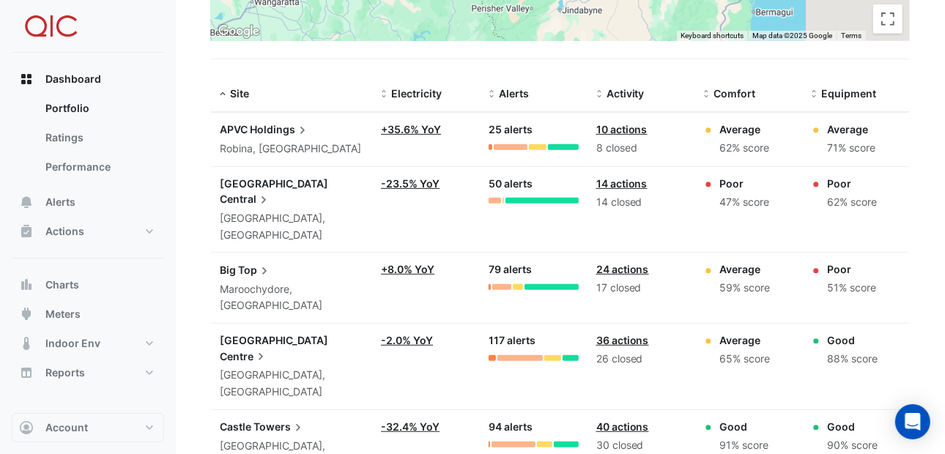
click at [403, 177] on link "-23.5% YoY" at bounding box center [410, 183] width 59 height 12
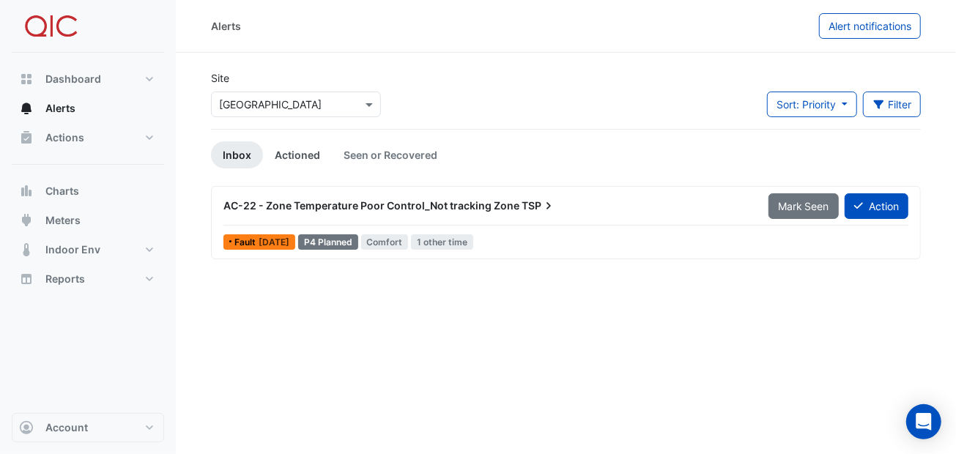
click at [306, 156] on link "Actioned" at bounding box center [297, 154] width 69 height 27
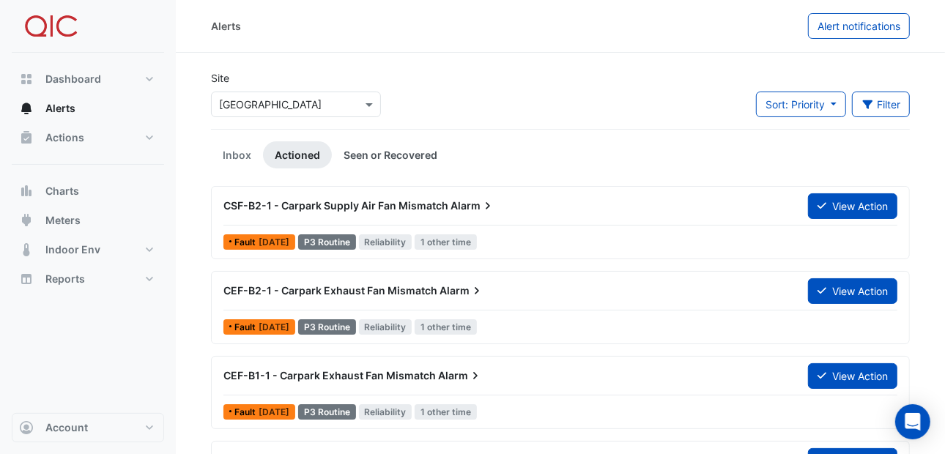
click at [380, 155] on link "Seen or Recovered" at bounding box center [390, 154] width 117 height 27
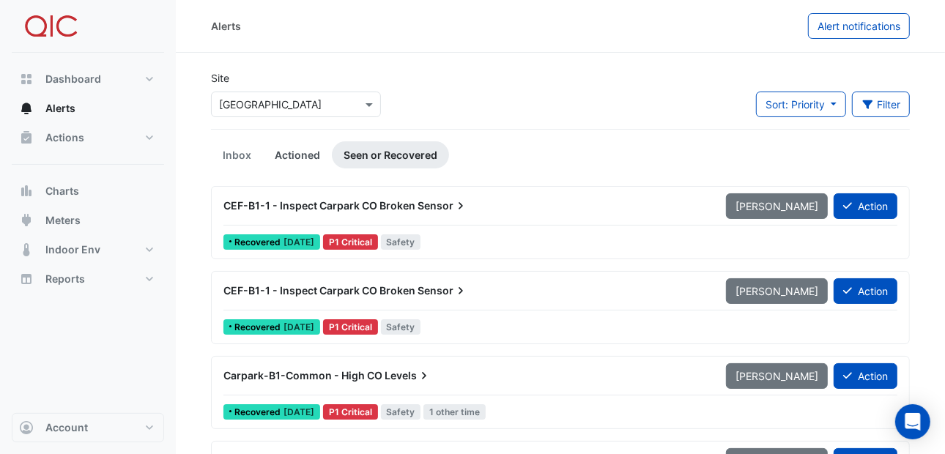
click at [301, 155] on link "Actioned" at bounding box center [297, 154] width 69 height 27
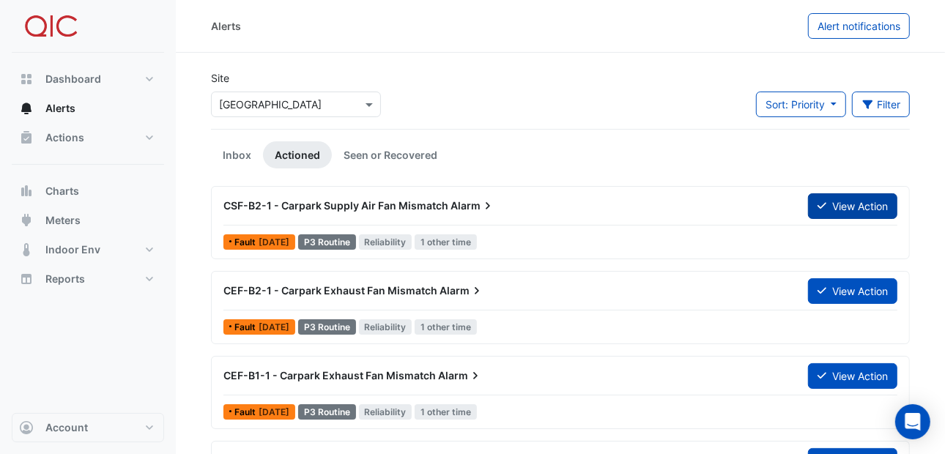
click at [860, 205] on button "View Action" at bounding box center [852, 206] width 89 height 26
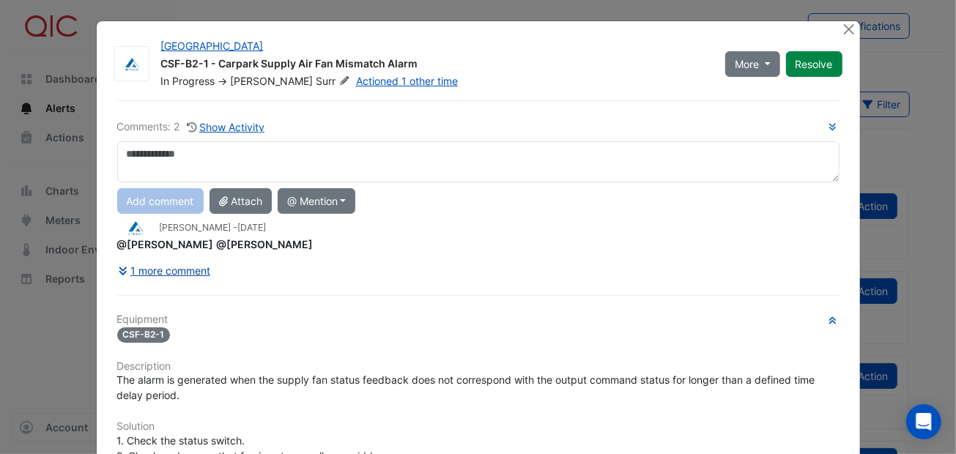
click at [192, 268] on button "1 more comment" at bounding box center [164, 271] width 95 height 26
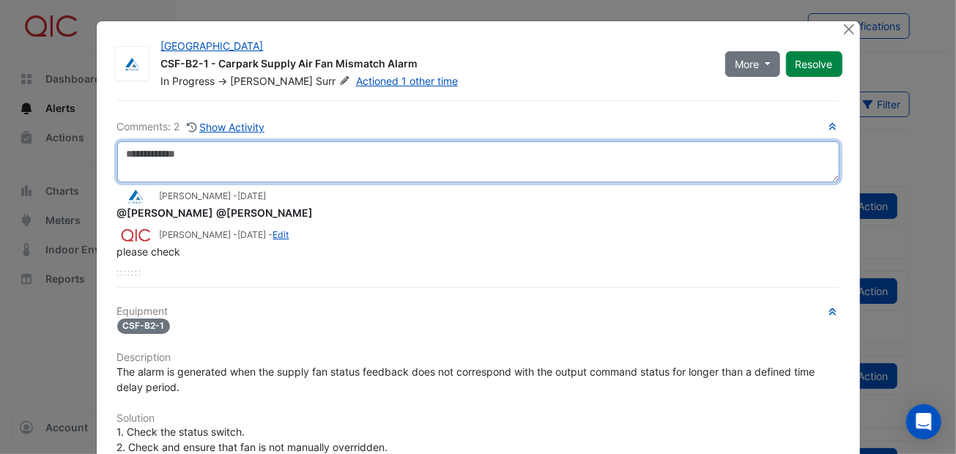
click at [154, 150] on textarea at bounding box center [478, 161] width 722 height 41
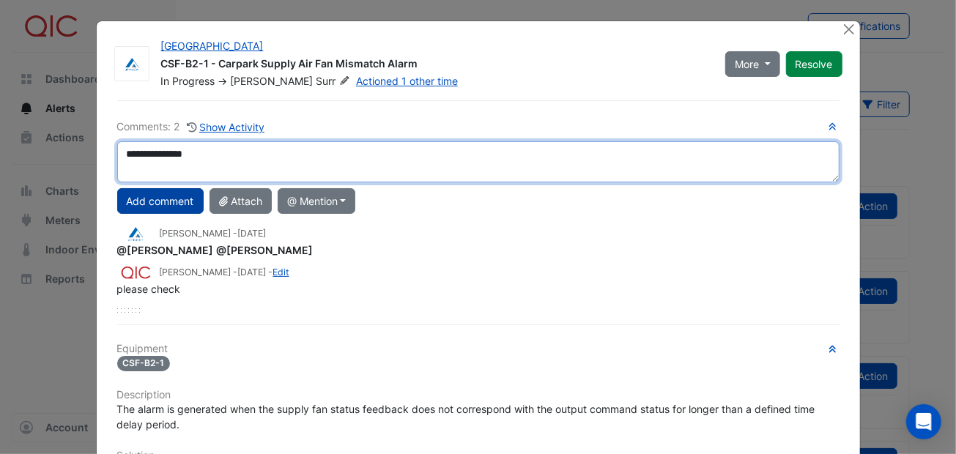
type textarea "**********"
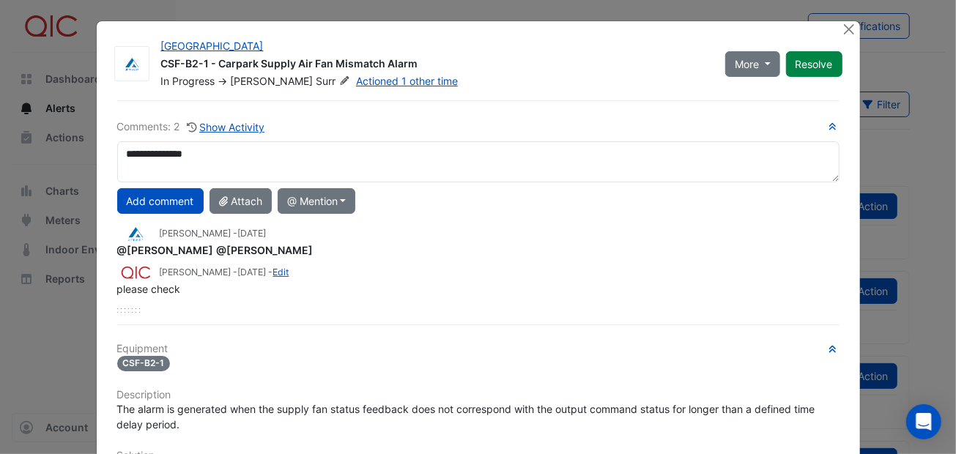
click at [135, 202] on button "Add comment" at bounding box center [160, 201] width 86 height 26
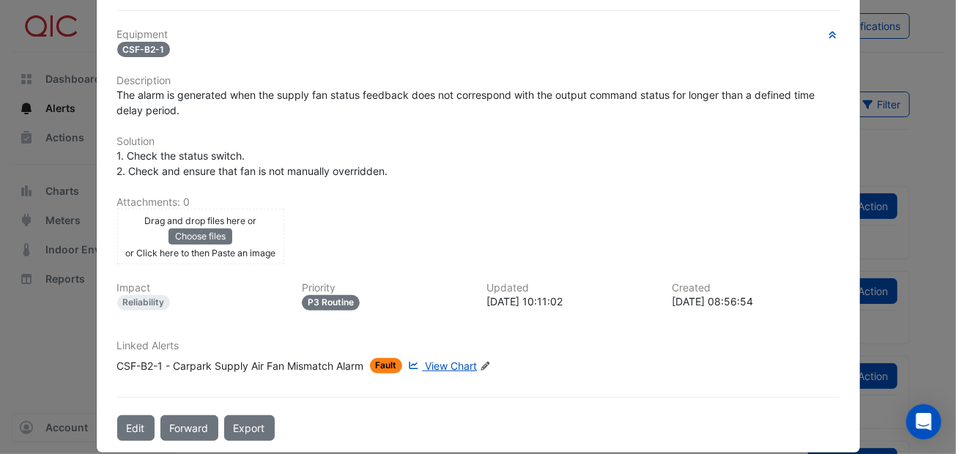
scroll to position [326, 0]
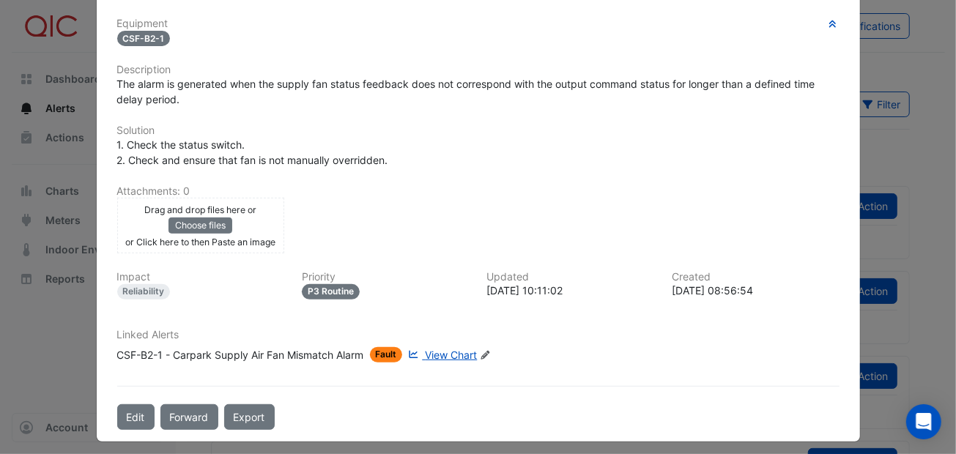
click at [453, 318] on div "Equipment CSF-B2-1 Description The alarm is generated when the supply fan statu…" at bounding box center [478, 196] width 722 height 357
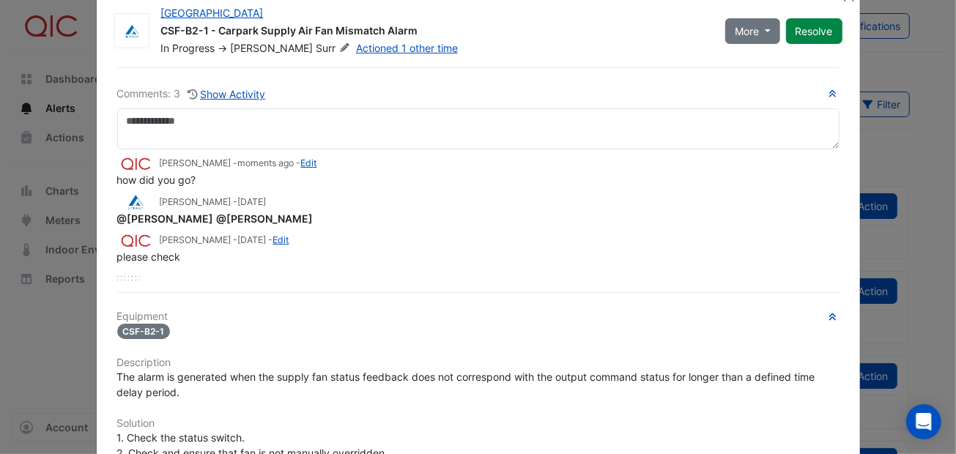
scroll to position [0, 0]
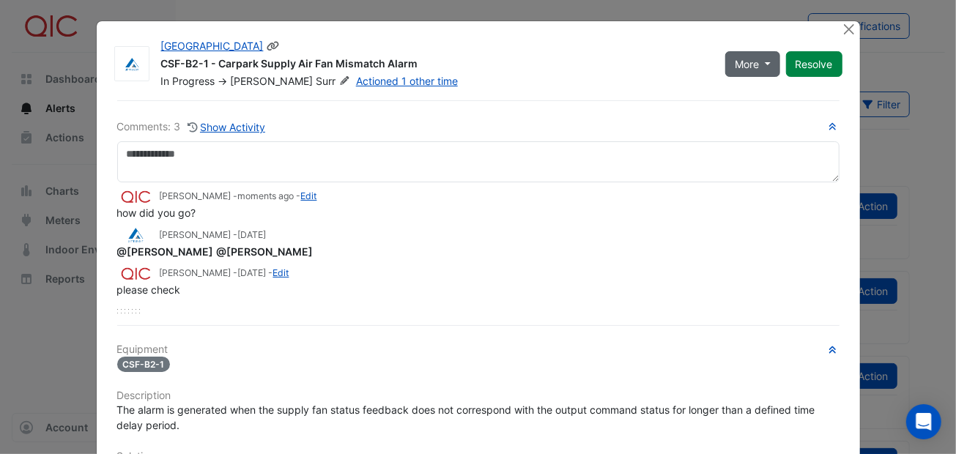
click at [771, 56] on button "More" at bounding box center [752, 64] width 55 height 26
drag, startPoint x: 669, startPoint y: 55, endPoint x: 692, endPoint y: 51, distance: 23.7
click at [668, 55] on div "[GEOGRAPHIC_DATA]" at bounding box center [434, 48] width 547 height 18
click at [842, 26] on button "Close" at bounding box center [849, 28] width 15 height 15
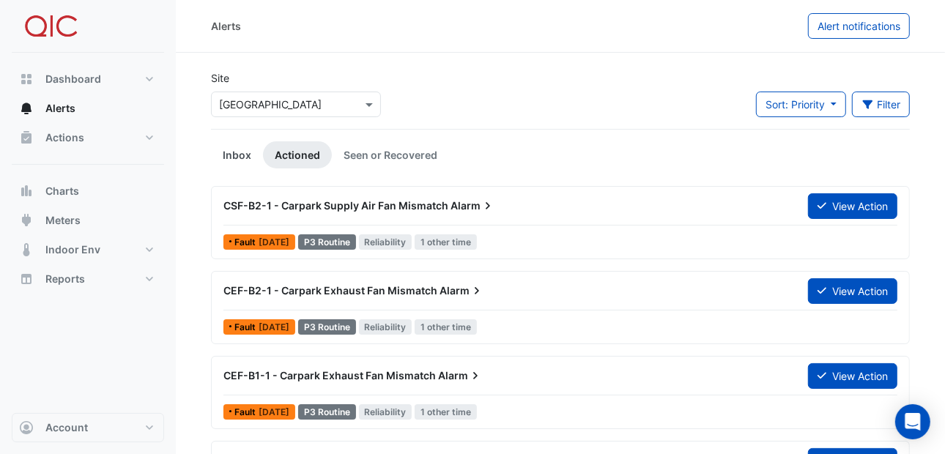
click at [233, 149] on link "Inbox" at bounding box center [237, 154] width 52 height 27
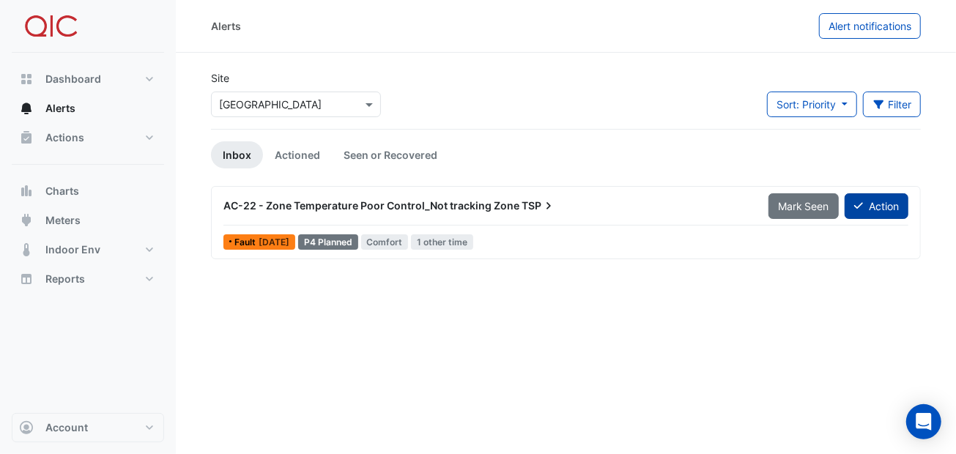
click at [858, 203] on icon at bounding box center [858, 206] width 9 height 10
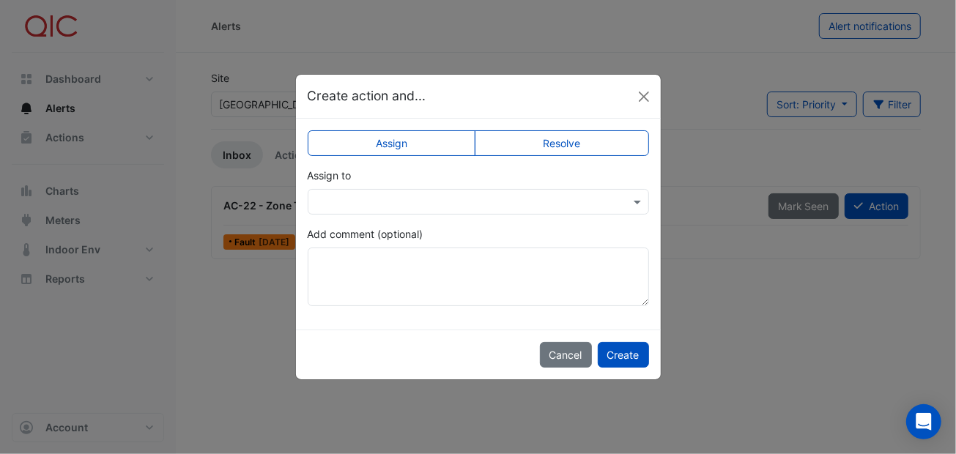
click at [545, 143] on label "Resolve" at bounding box center [562, 143] width 174 height 26
click at [427, 140] on label "Assign" at bounding box center [392, 143] width 168 height 26
click at [640, 97] on button "Close" at bounding box center [644, 97] width 22 height 22
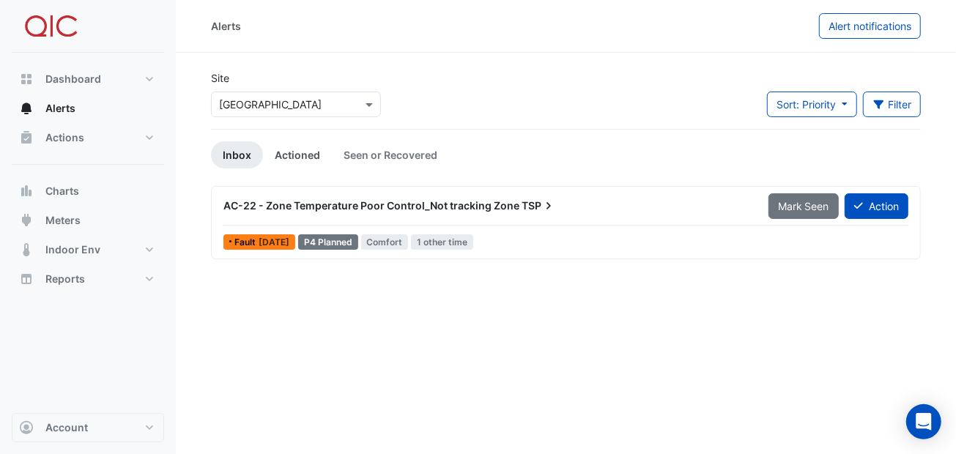
click at [301, 158] on link "Actioned" at bounding box center [297, 154] width 69 height 27
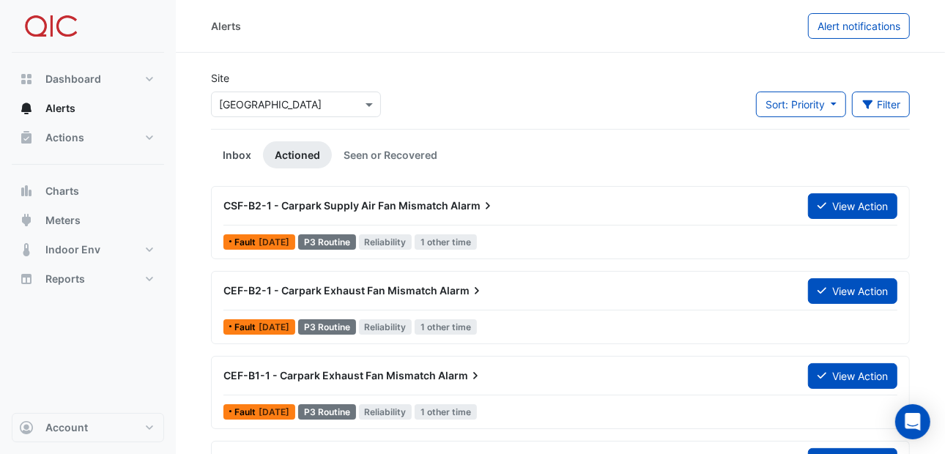
click at [240, 156] on link "Inbox" at bounding box center [237, 154] width 52 height 27
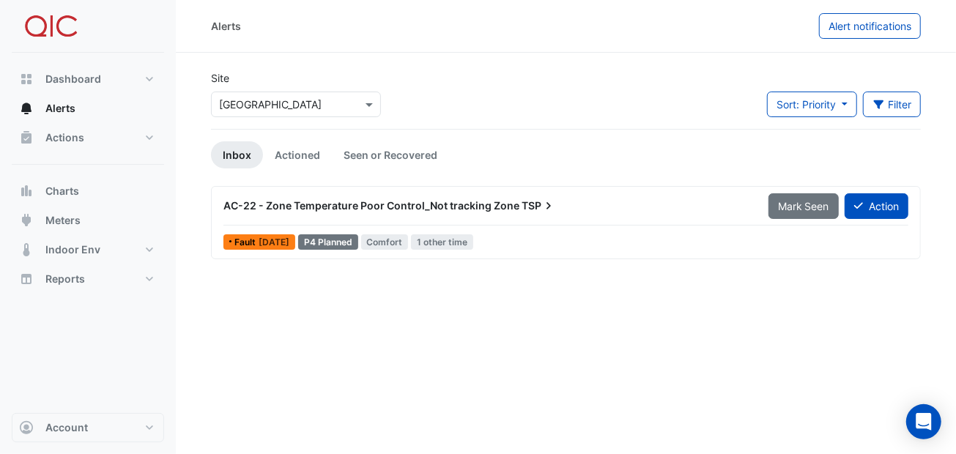
click at [282, 204] on span "AC-22 - Zone Temperature Poor Control_Not tracking Zone" at bounding box center [371, 205] width 296 height 12
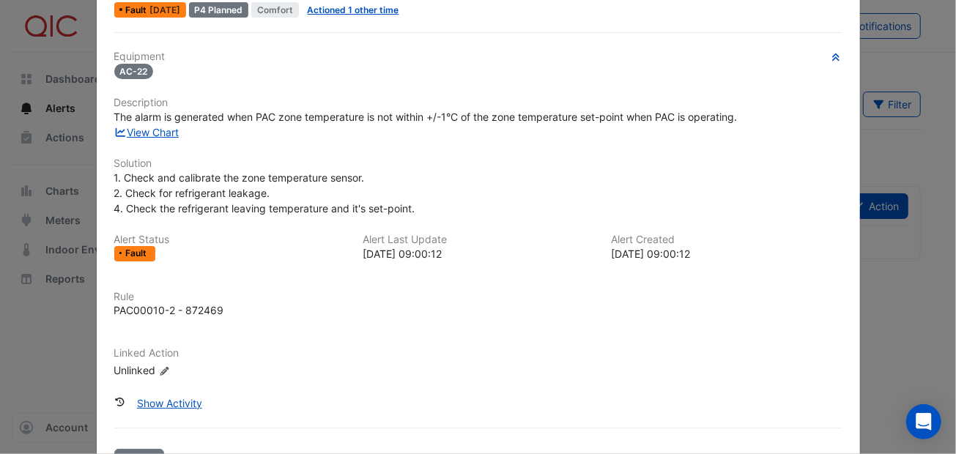
scroll to position [122, 0]
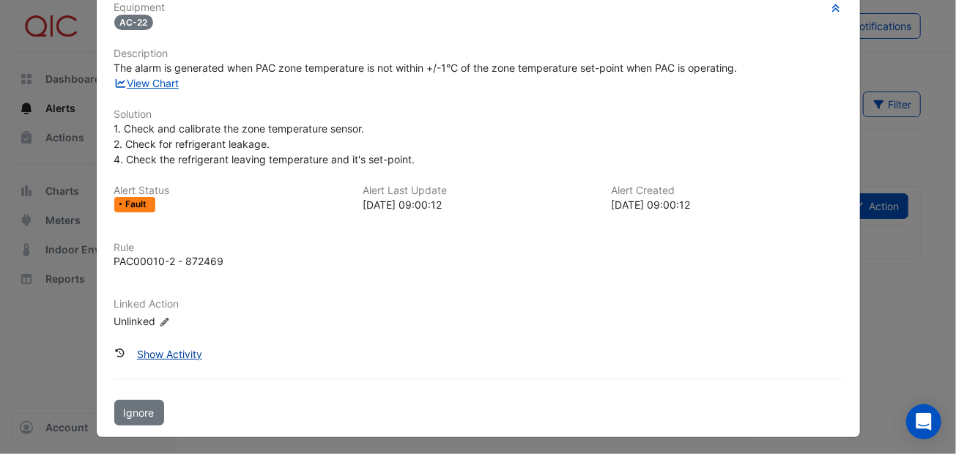
click at [182, 347] on button "Show Activity" at bounding box center [169, 354] width 84 height 26
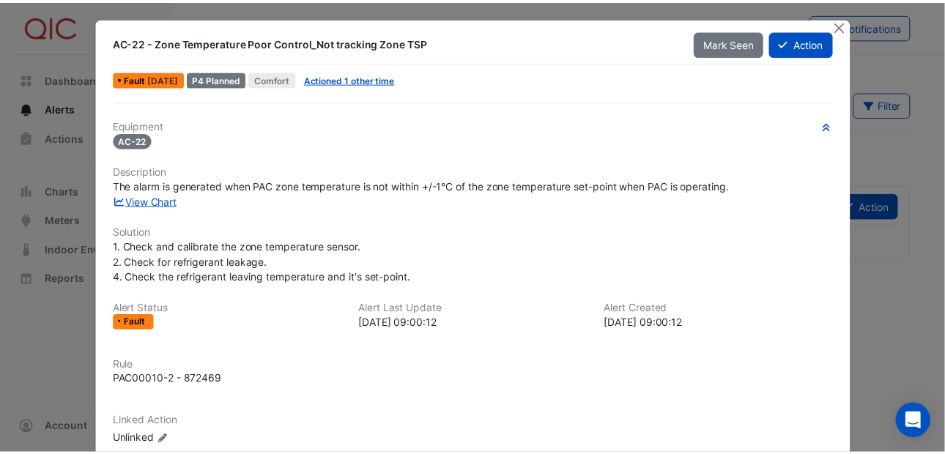
scroll to position [0, 0]
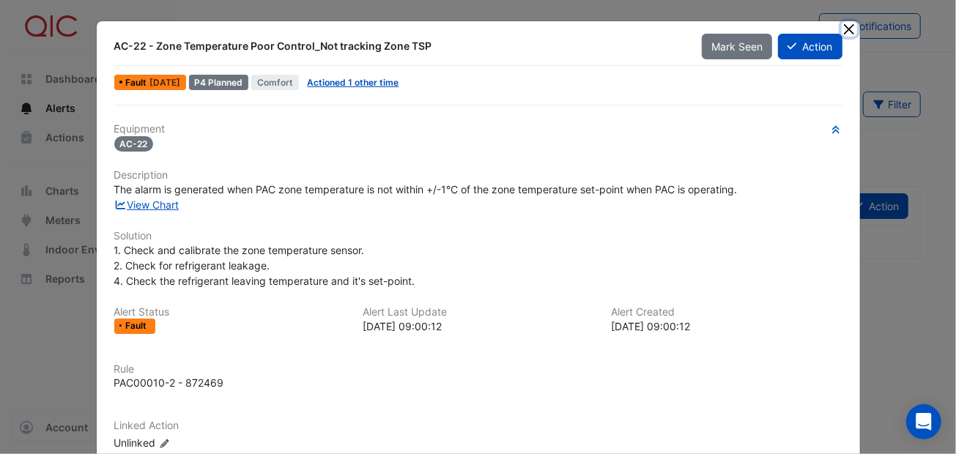
click at [847, 25] on button "Close" at bounding box center [849, 28] width 15 height 15
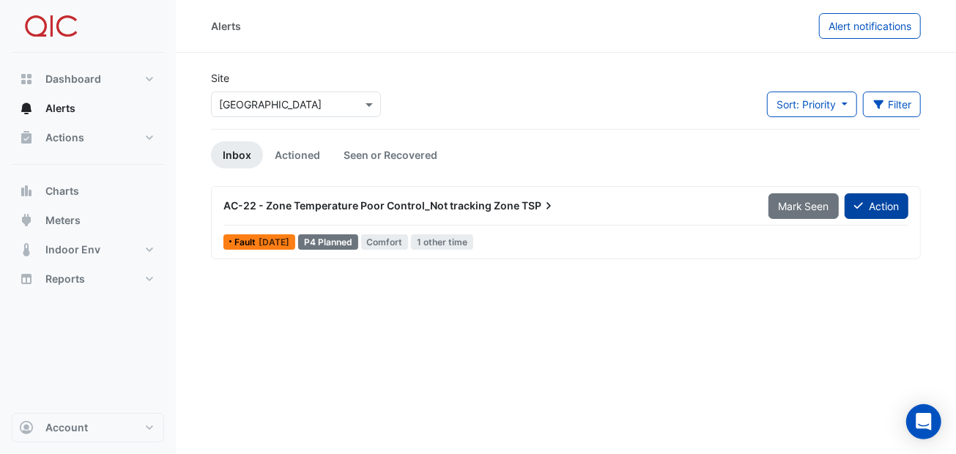
click at [856, 201] on icon at bounding box center [858, 206] width 9 height 10
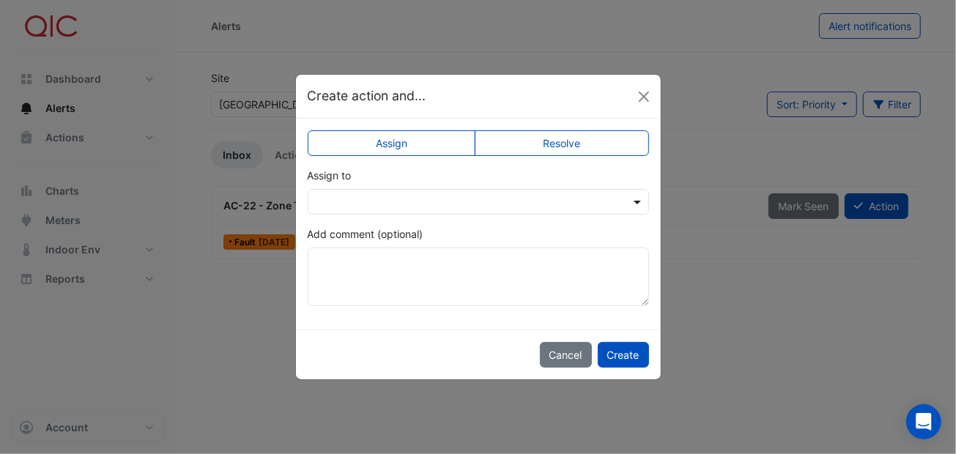
click at [637, 197] on span at bounding box center [639, 201] width 18 height 15
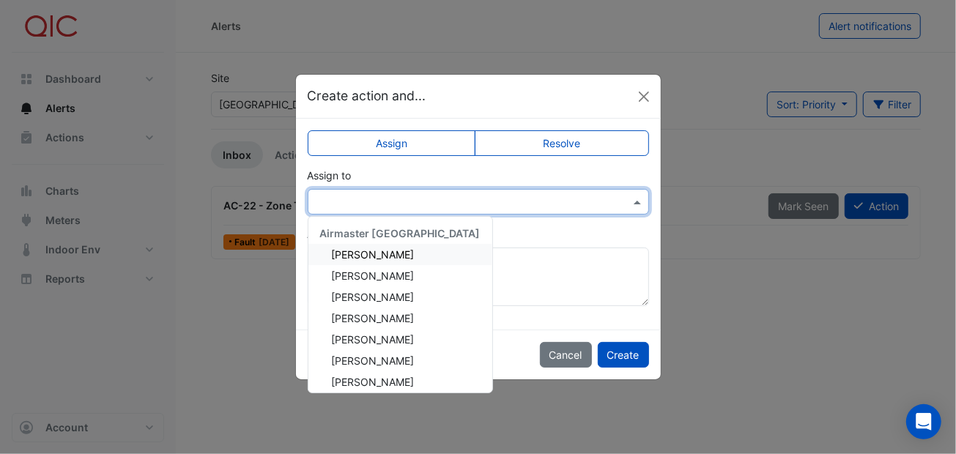
click at [358, 252] on span "Adam Surr" at bounding box center [373, 254] width 83 height 12
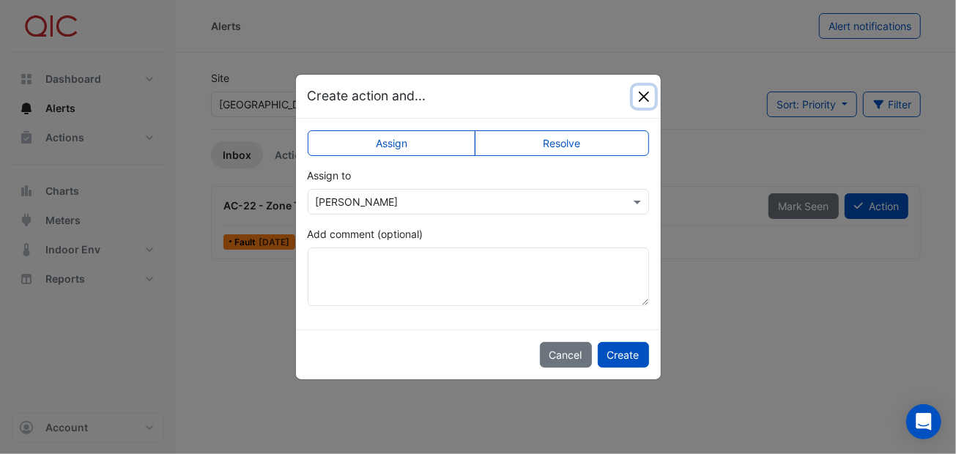
click at [648, 92] on button "Close" at bounding box center [644, 97] width 22 height 22
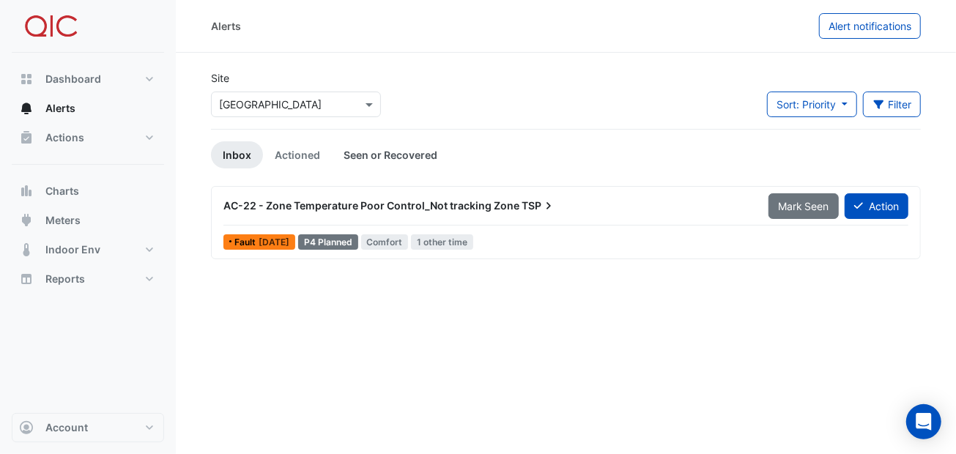
click at [394, 148] on link "Seen or Recovered" at bounding box center [390, 154] width 117 height 27
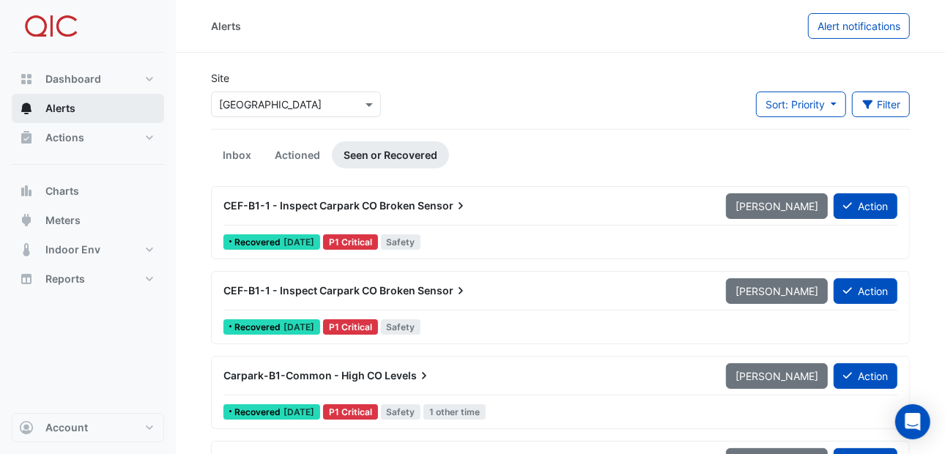
click at [61, 105] on span "Alerts" at bounding box center [60, 108] width 30 height 15
click at [60, 78] on span "Dashboard" at bounding box center [73, 79] width 56 height 15
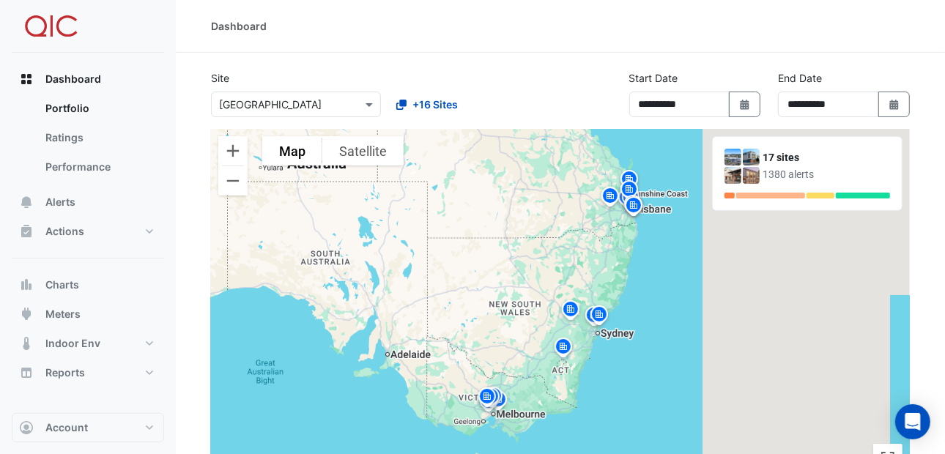
click at [572, 308] on img at bounding box center [570, 312] width 23 height 26
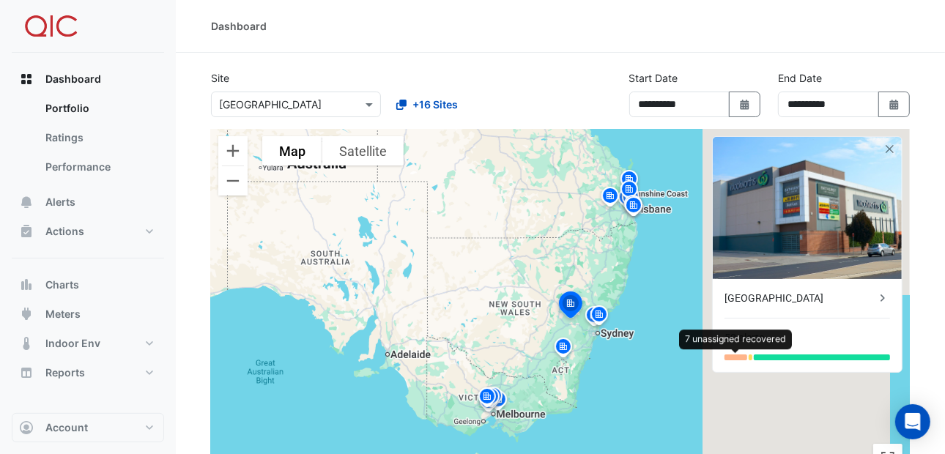
click at [742, 356] on div at bounding box center [736, 358] width 23 height 6
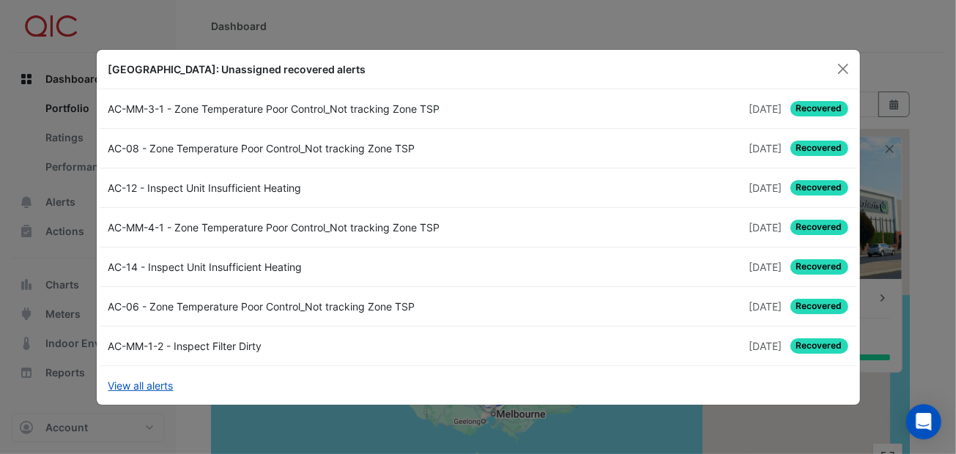
click at [825, 257] on link "AC-14 - Inspect Unit Insufficient Heating 4 weeks and 2 days ago Recovered" at bounding box center [479, 268] width 758 height 40
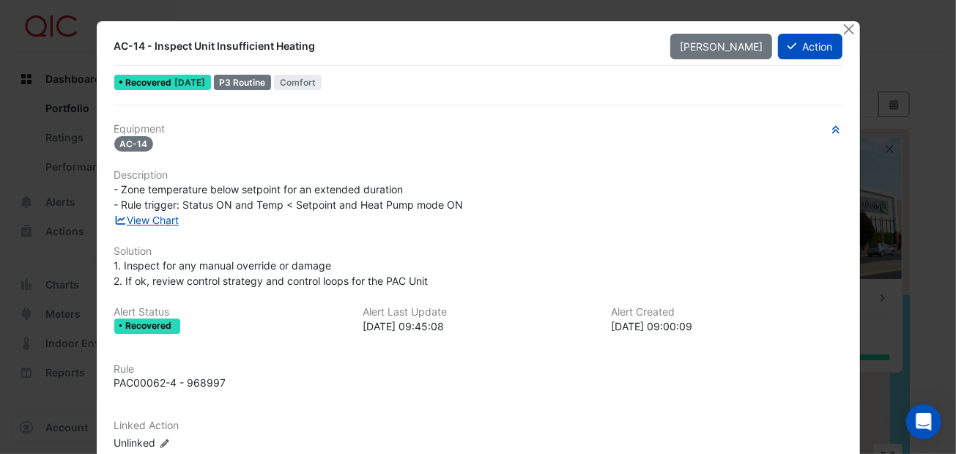
drag, startPoint x: 793, startPoint y: 44, endPoint x: 516, endPoint y: 265, distance: 354.5
click at [558, 261] on div "AC-14 - Inspect Unit Insufficient Heating Mark Unseen Action Recovered 4 weeks …" at bounding box center [478, 290] width 763 height 538
click at [800, 42] on button "Action" at bounding box center [810, 47] width 64 height 26
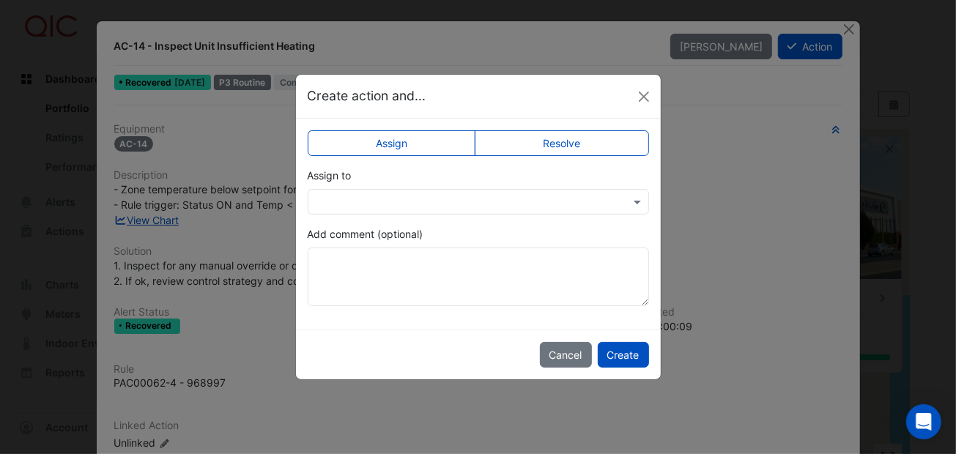
click at [530, 140] on label "Resolve" at bounding box center [562, 143] width 174 height 26
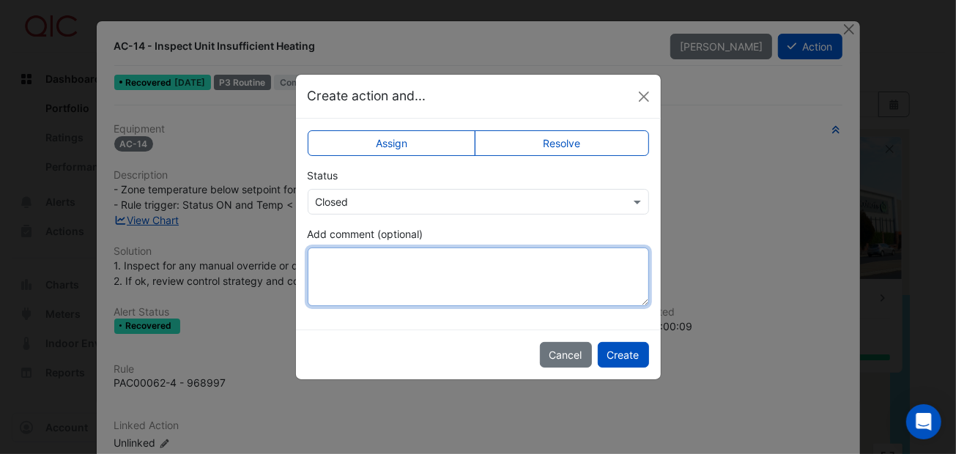
click at [353, 259] on textarea "Add comment (optional)" at bounding box center [478, 277] width 341 height 59
type textarea "**********"
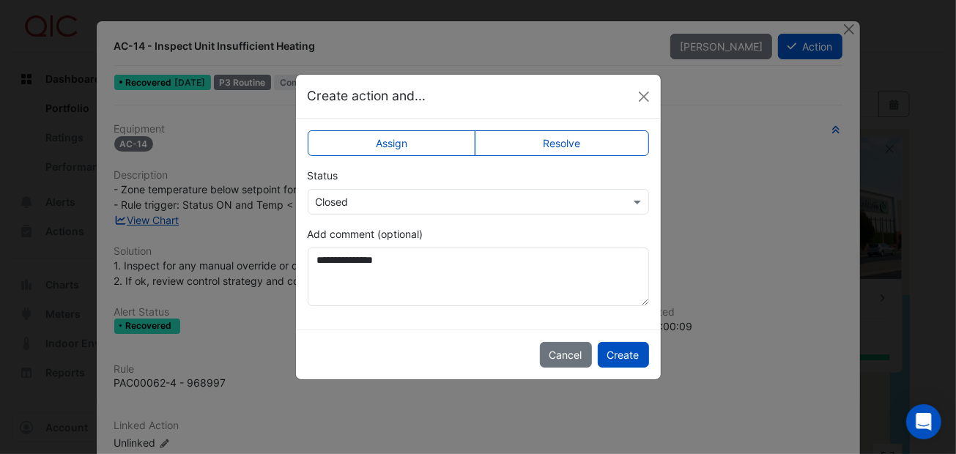
drag, startPoint x: 630, startPoint y: 343, endPoint x: 630, endPoint y: 333, distance: 9.5
click at [630, 340] on div "Cancel Create" at bounding box center [478, 355] width 365 height 50
click at [637, 353] on button "Create" at bounding box center [623, 355] width 51 height 26
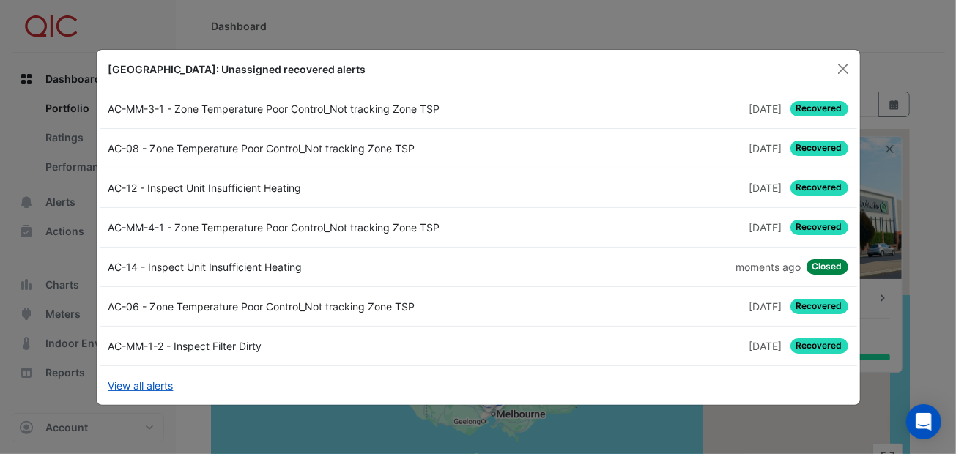
click at [812, 344] on span "Recovered" at bounding box center [819, 345] width 58 height 15
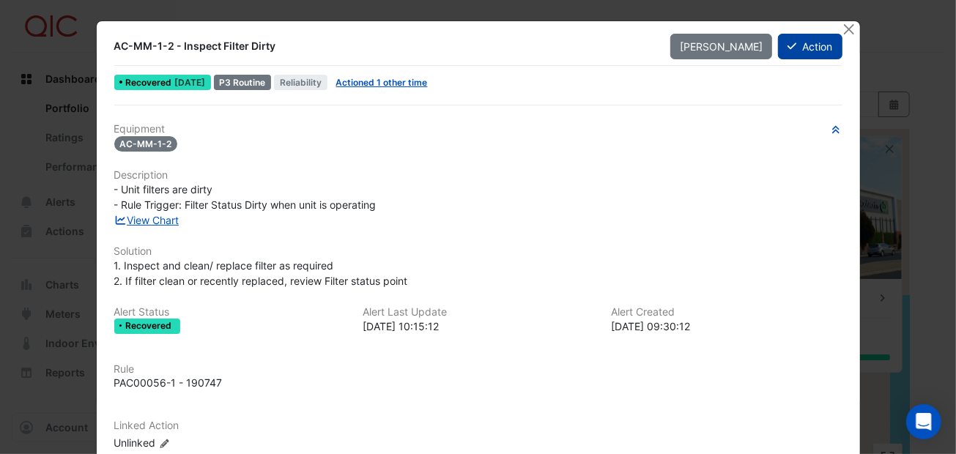
click at [806, 36] on button "Action" at bounding box center [810, 47] width 64 height 26
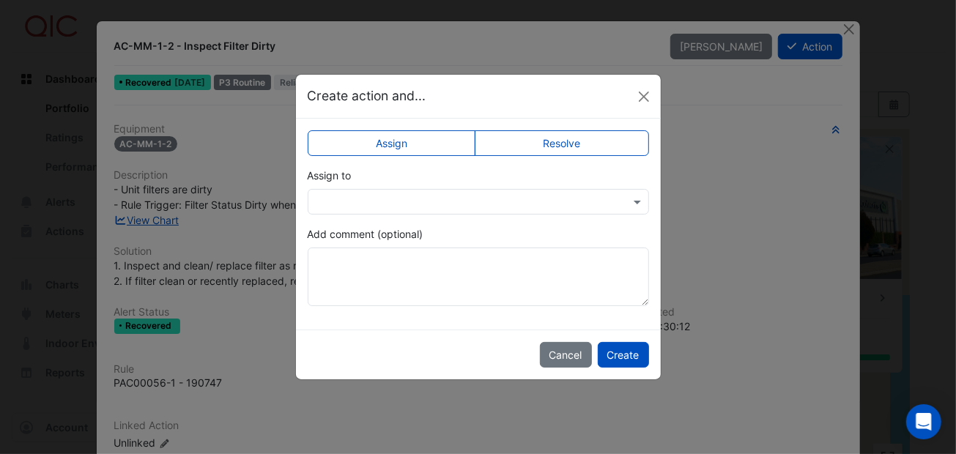
click at [552, 141] on label "Resolve" at bounding box center [562, 143] width 174 height 26
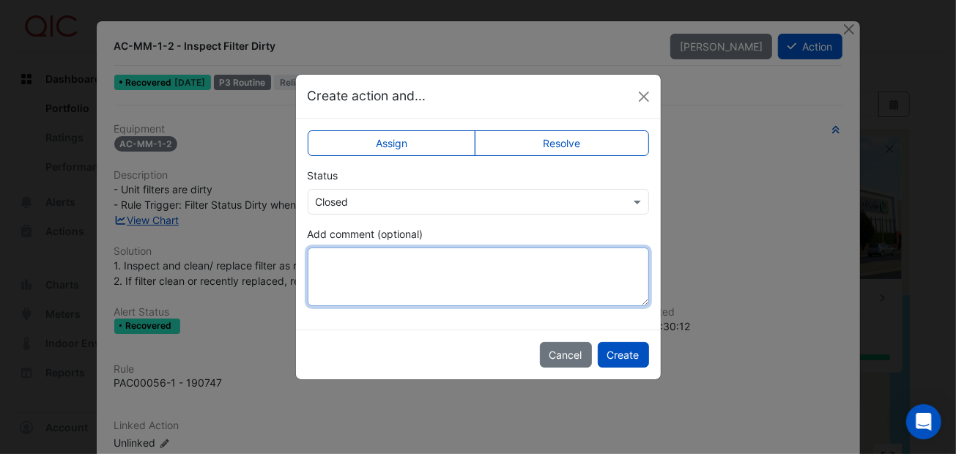
click at [440, 273] on textarea "Add comment (optional)" at bounding box center [478, 277] width 341 height 59
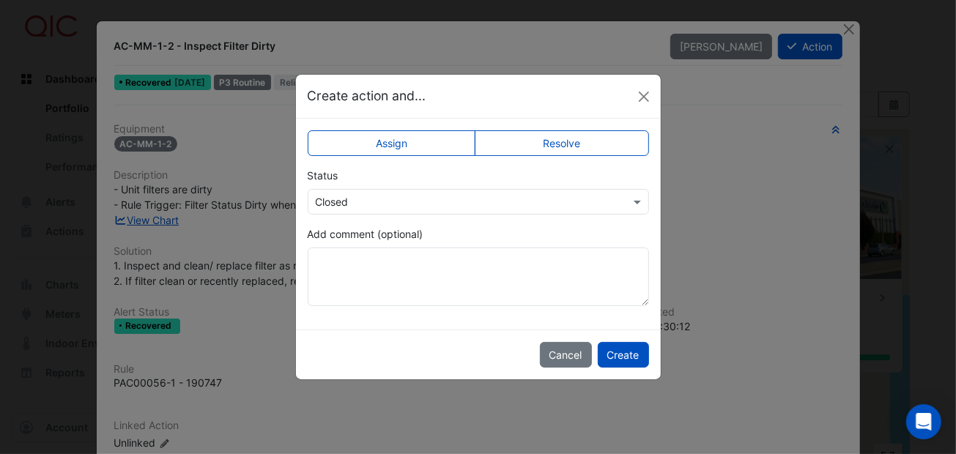
drag, startPoint x: 625, startPoint y: 352, endPoint x: 311, endPoint y: 309, distance: 317.2
click at [317, 310] on app-escalated-ticket-upsert-modal "Create action and... Assign Resolve Status Select Status × Closed Add comment (…" at bounding box center [478, 227] width 365 height 304
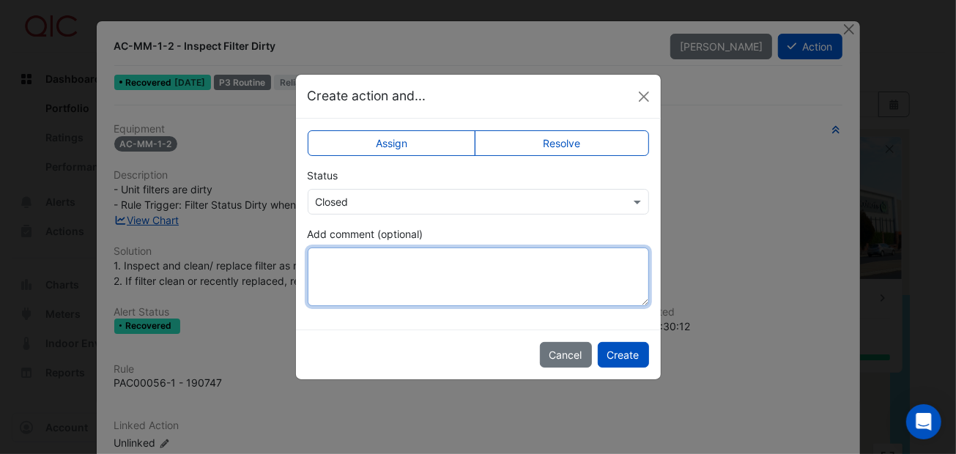
click at [323, 259] on textarea "Add comment (optional)" at bounding box center [478, 277] width 341 height 59
type textarea "*"
type textarea "***"
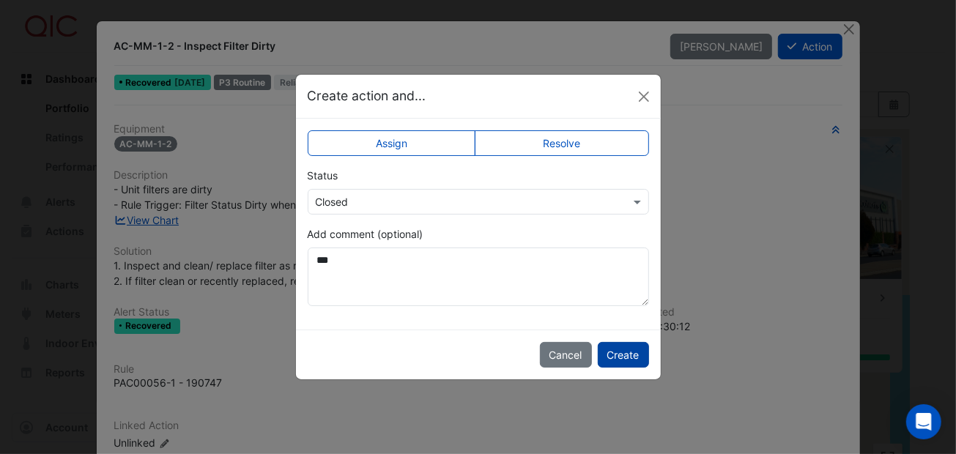
click at [624, 351] on button "Create" at bounding box center [623, 355] width 51 height 26
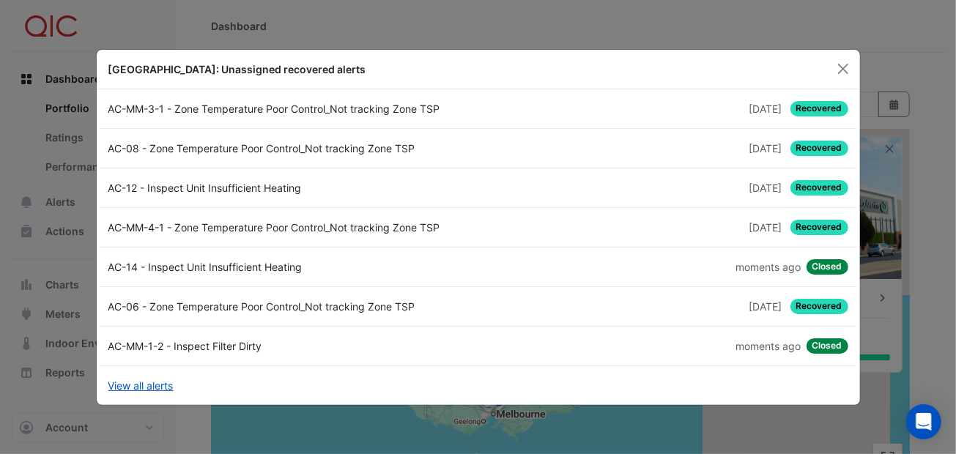
click at [805, 185] on span "Recovered" at bounding box center [819, 187] width 58 height 15
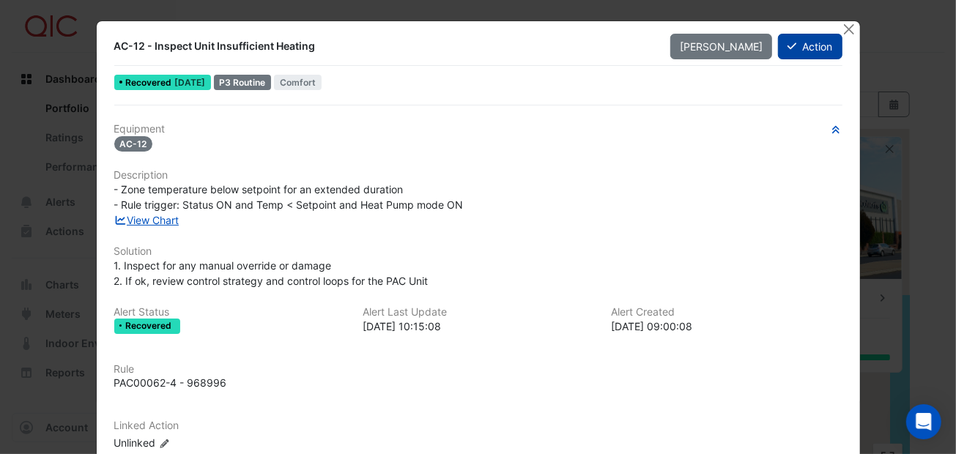
click at [800, 45] on button "Action" at bounding box center [810, 47] width 64 height 26
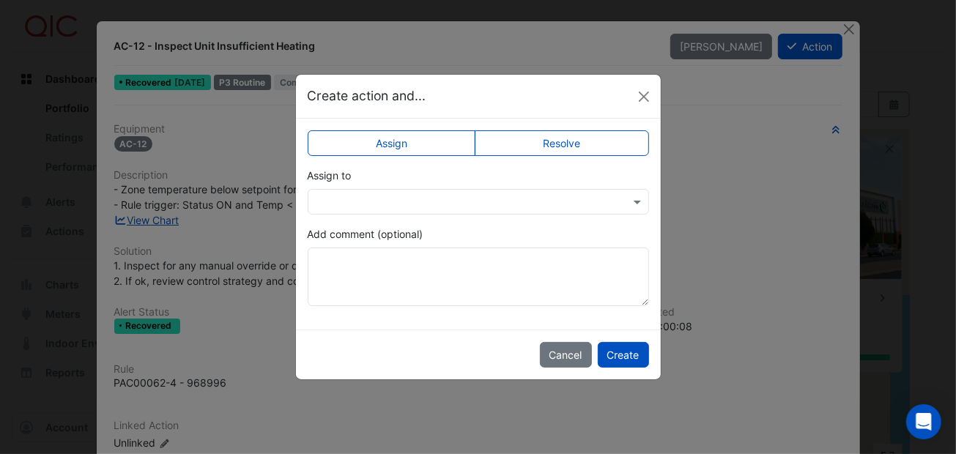
click at [563, 145] on label "Resolve" at bounding box center [562, 143] width 174 height 26
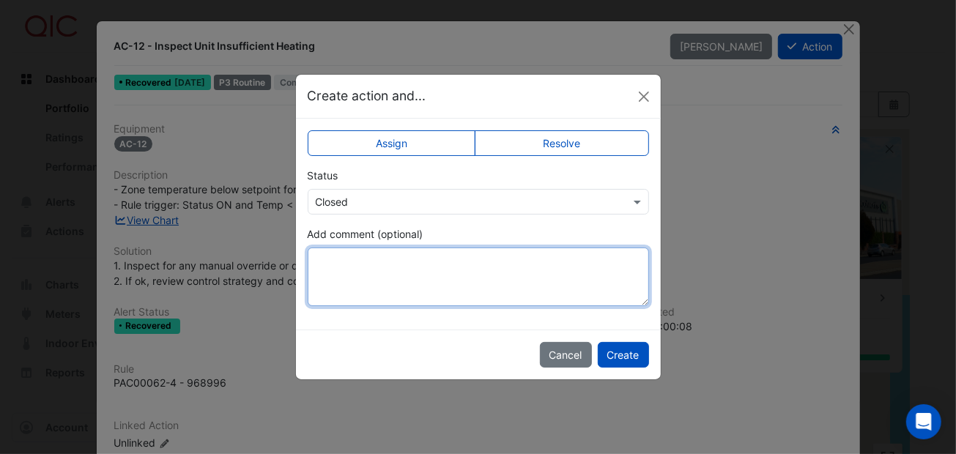
click at [366, 263] on textarea "Add comment (optional)" at bounding box center [478, 277] width 341 height 59
type textarea "*"
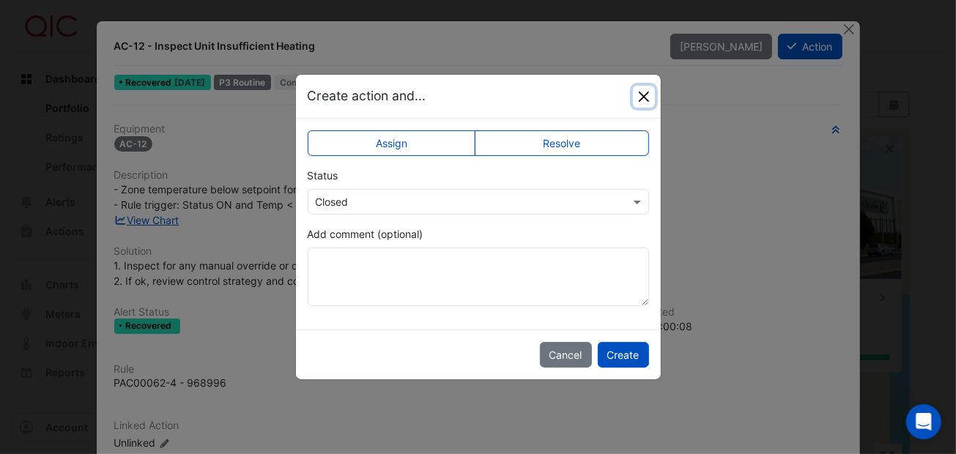
click at [639, 100] on button "Close" at bounding box center [644, 97] width 22 height 22
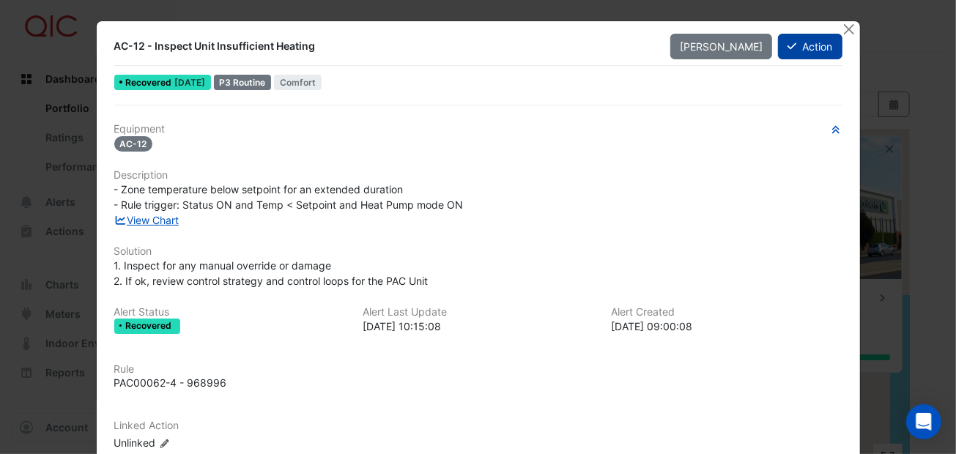
click at [793, 42] on button "Action" at bounding box center [810, 47] width 64 height 26
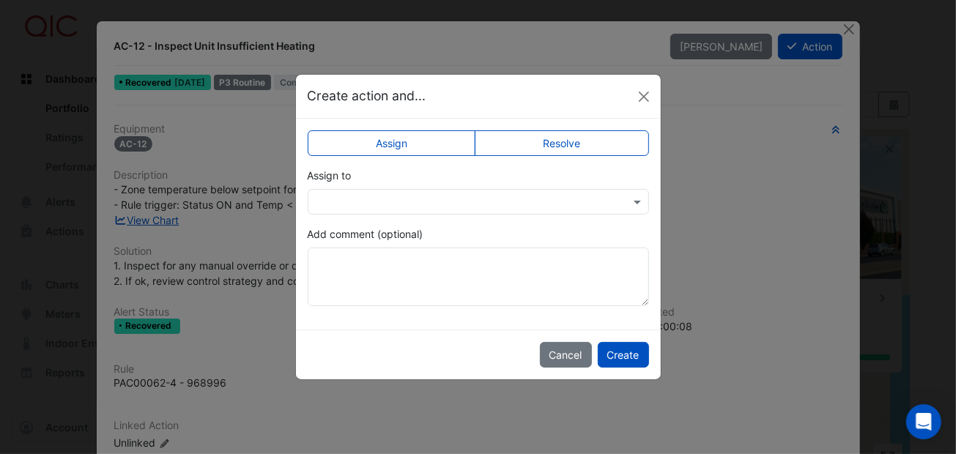
click at [546, 142] on label "Resolve" at bounding box center [562, 143] width 174 height 26
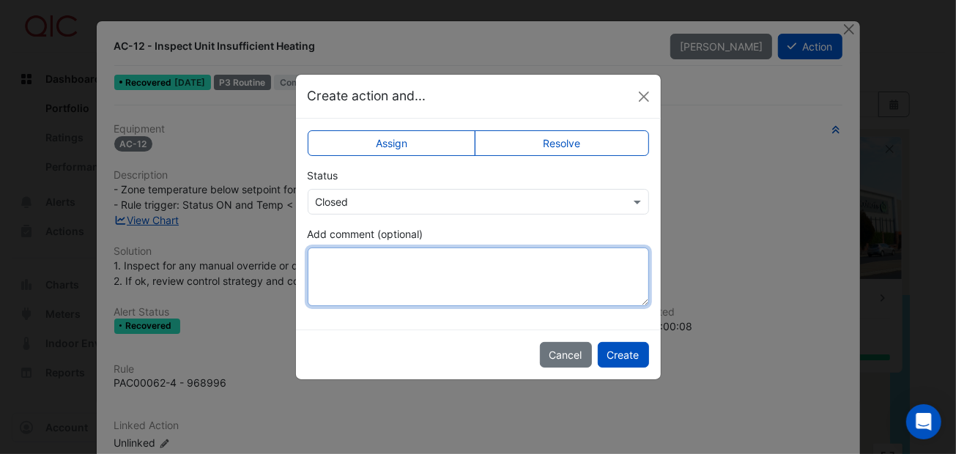
click at [324, 259] on textarea "Add comment (optional)" at bounding box center [478, 277] width 341 height 59
type textarea "**********"
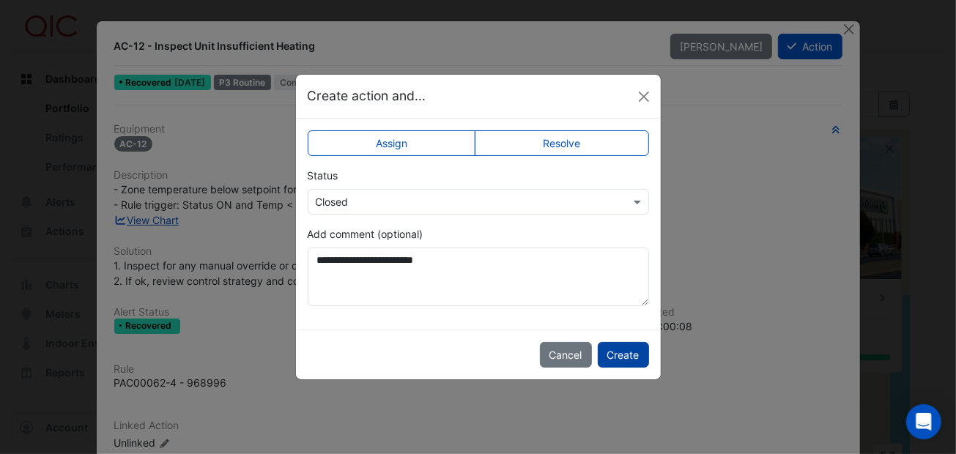
click at [635, 353] on button "Create" at bounding box center [623, 355] width 51 height 26
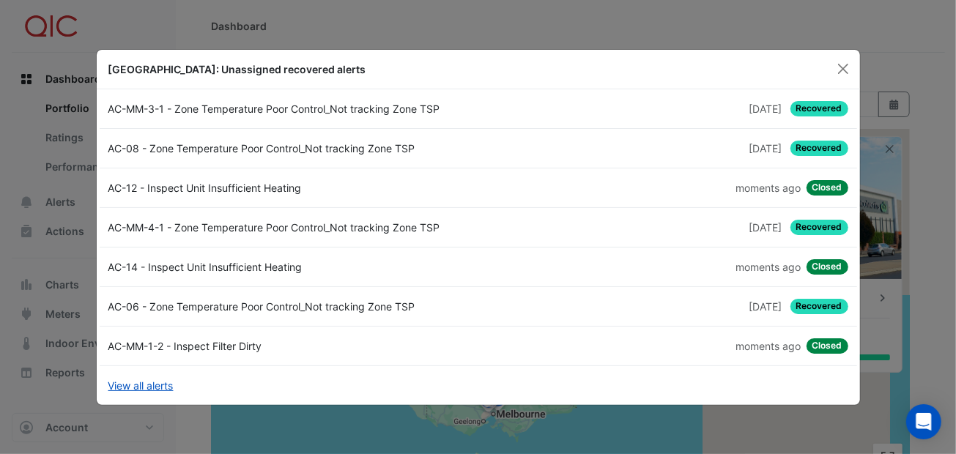
click at [414, 108] on div "AC-MM-3-1 - Zone Temperature Poor Control_Not tracking Zone TSP" at bounding box center [289, 108] width 379 height 15
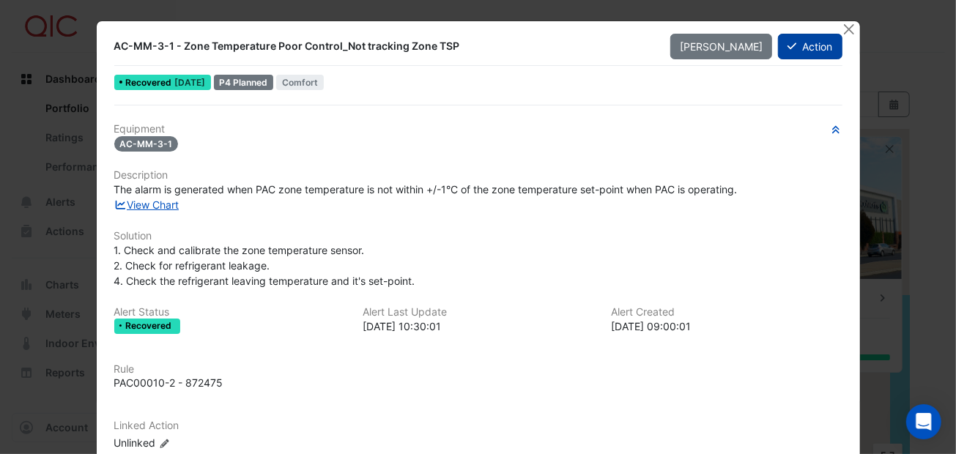
click at [802, 35] on button "Action" at bounding box center [810, 47] width 64 height 26
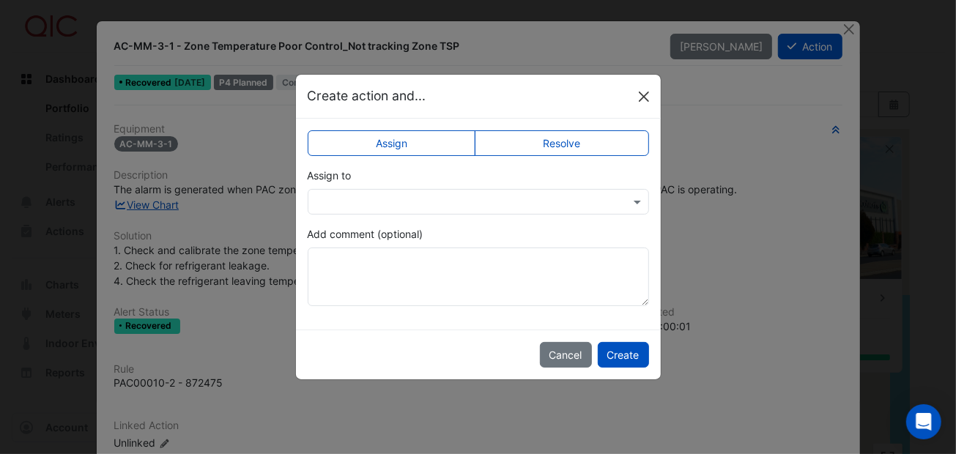
click at [642, 89] on button "Close" at bounding box center [644, 97] width 22 height 22
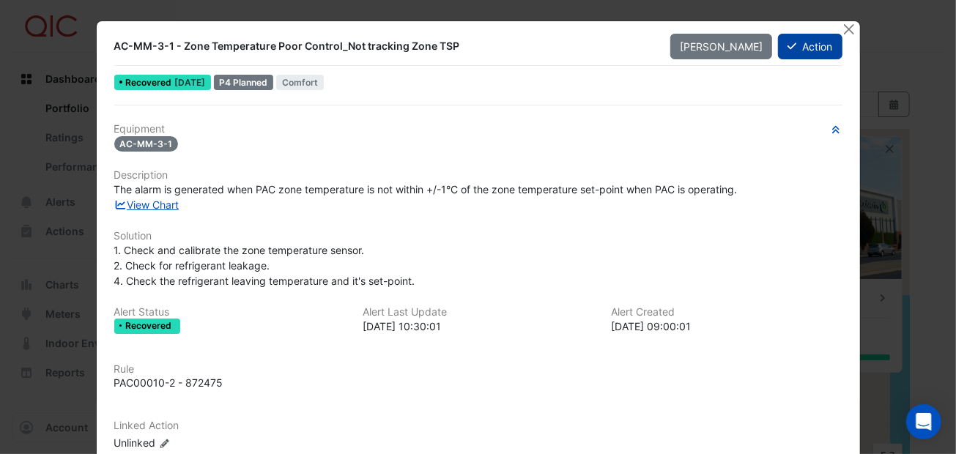
click at [804, 42] on button "Action" at bounding box center [810, 47] width 64 height 26
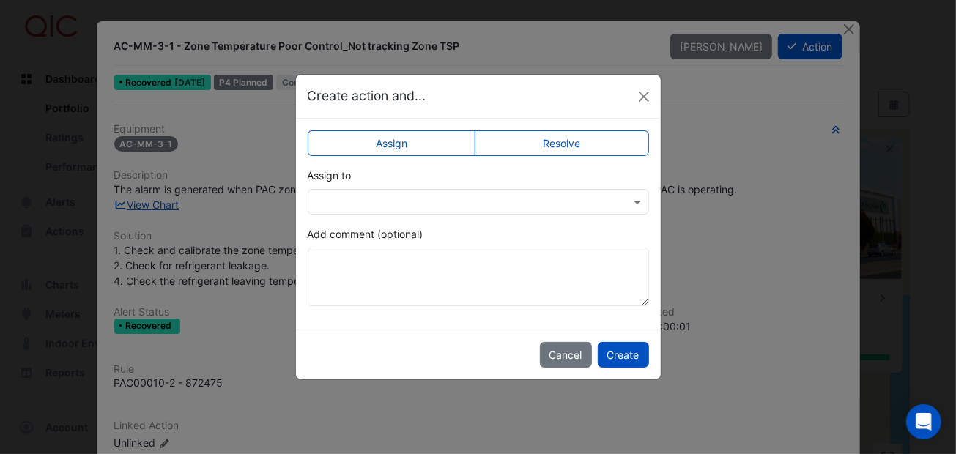
click at [557, 138] on label "Resolve" at bounding box center [562, 143] width 174 height 26
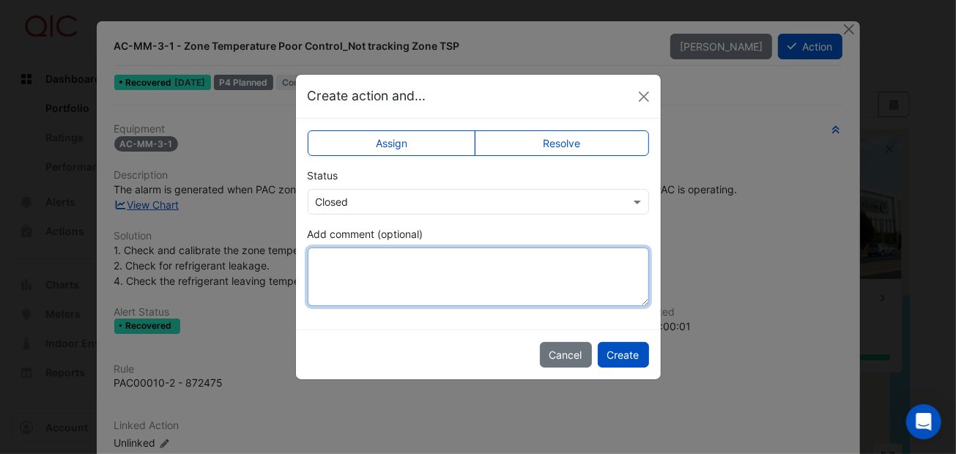
click at [333, 259] on textarea "Add comment (optional)" at bounding box center [478, 277] width 341 height 59
type textarea "**********"
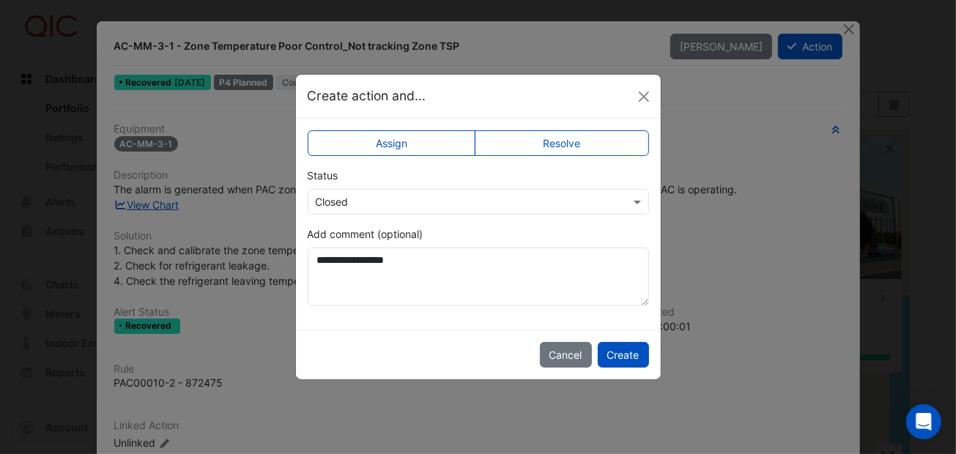
click at [637, 367] on div "Cancel Create" at bounding box center [478, 355] width 365 height 50
click at [636, 352] on button "Create" at bounding box center [623, 355] width 51 height 26
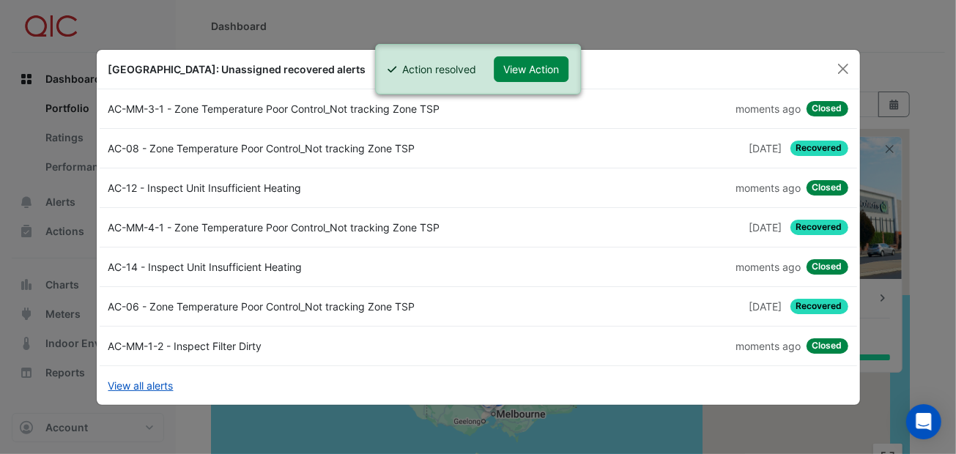
click at [318, 149] on div "AC-08 - Zone Temperature Poor Control_Not tracking Zone TSP" at bounding box center [289, 148] width 379 height 15
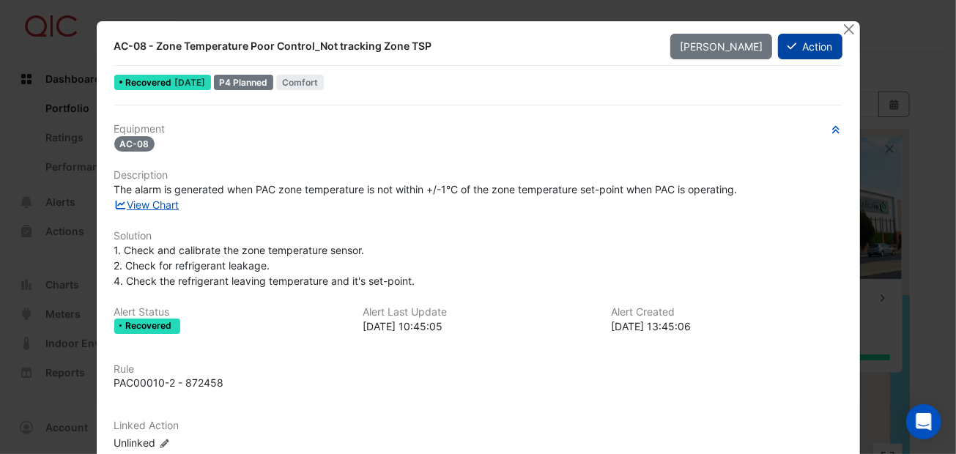
click at [799, 39] on button "Action" at bounding box center [810, 47] width 64 height 26
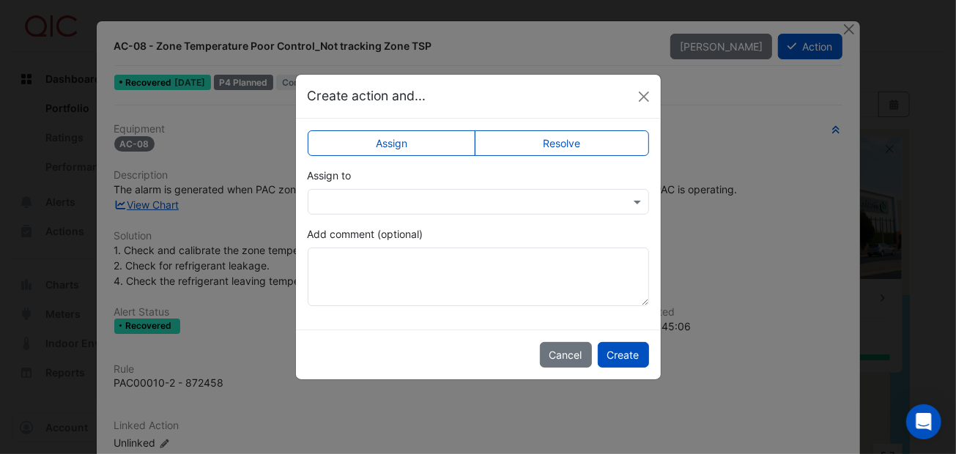
click at [577, 141] on label "Resolve" at bounding box center [562, 143] width 174 height 26
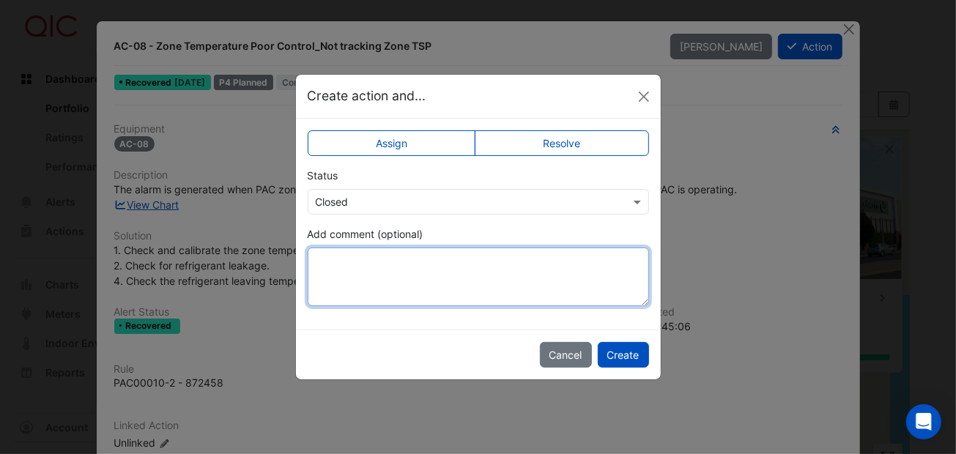
click at [339, 269] on textarea "Add comment (optional)" at bounding box center [478, 277] width 341 height 59
drag, startPoint x: 353, startPoint y: 251, endPoint x: 428, endPoint y: 265, distance: 76.0
click at [507, 276] on textarea "**********" at bounding box center [478, 277] width 341 height 59
drag, startPoint x: 394, startPoint y: 258, endPoint x: 342, endPoint y: 251, distance: 52.4
click at [342, 251] on textarea "**********" at bounding box center [478, 277] width 341 height 59
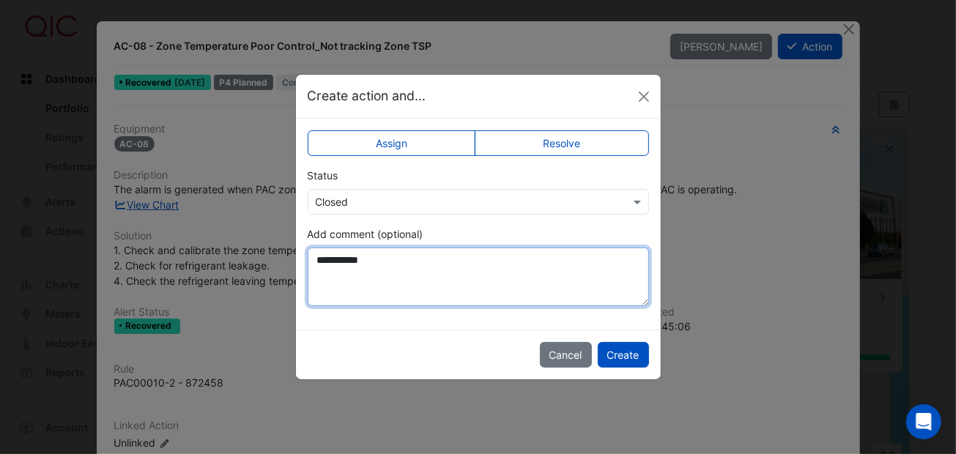
click at [342, 265] on textarea "**********" at bounding box center [478, 277] width 341 height 59
click at [392, 259] on textarea "**********" at bounding box center [478, 277] width 341 height 59
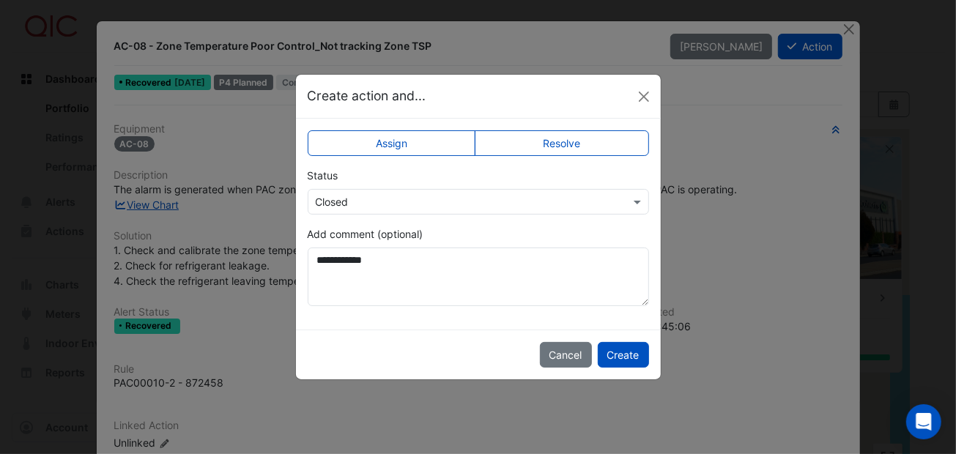
drag, startPoint x: 518, startPoint y: 84, endPoint x: 447, endPoint y: 86, distance: 71.1
click at [447, 86] on div "Create action and..." at bounding box center [478, 96] width 365 height 43
drag, startPoint x: 533, startPoint y: 97, endPoint x: 532, endPoint y: 119, distance: 22.0
click at [532, 119] on app-escalated-ticket-upsert-modal "**********" at bounding box center [478, 227] width 365 height 304
drag, startPoint x: 532, startPoint y: 119, endPoint x: 514, endPoint y: 89, distance: 35.4
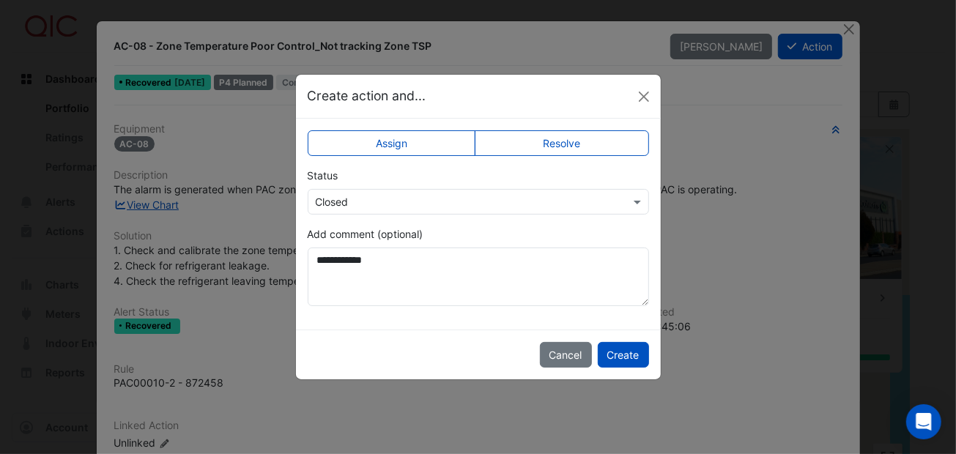
click at [514, 89] on div "Create action and..." at bounding box center [478, 96] width 365 height 43
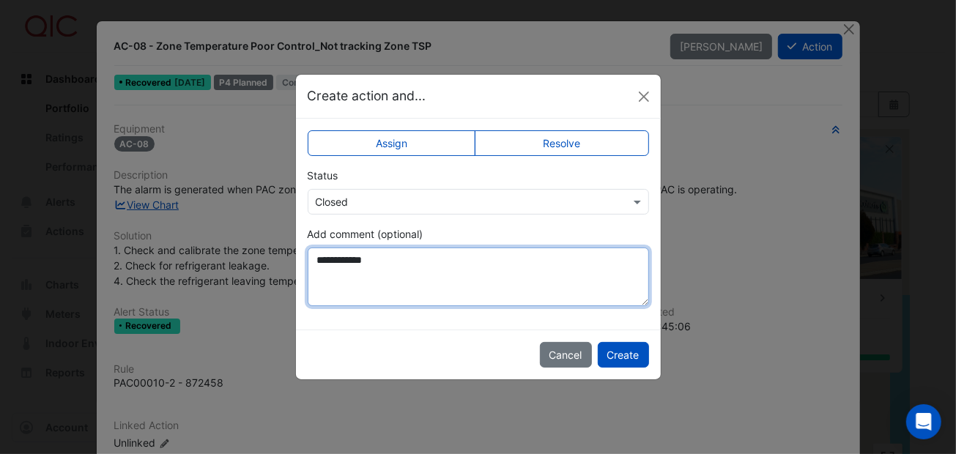
click at [410, 258] on textarea "**********" at bounding box center [478, 277] width 341 height 59
type textarea "**********"
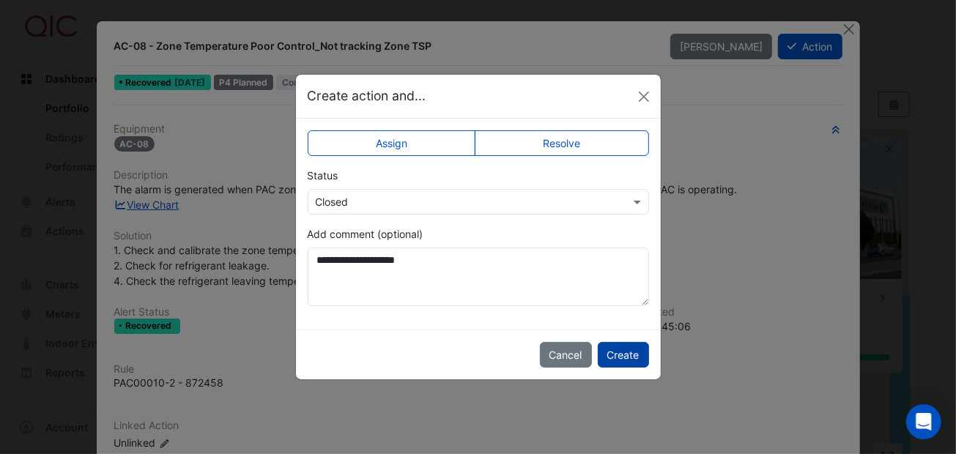
click at [645, 343] on button "Create" at bounding box center [623, 355] width 51 height 26
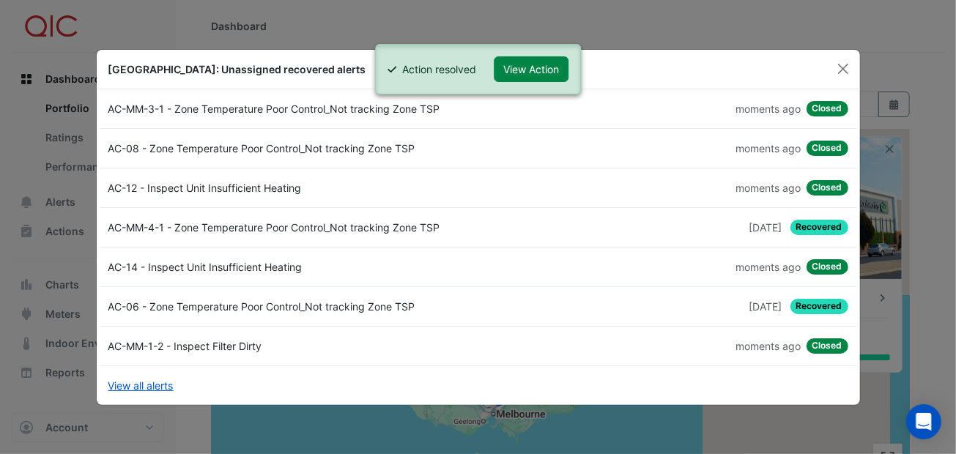
click at [251, 147] on div "AC-08 - Zone Temperature Poor Control_Not tracking Zone TSP" at bounding box center [289, 148] width 379 height 15
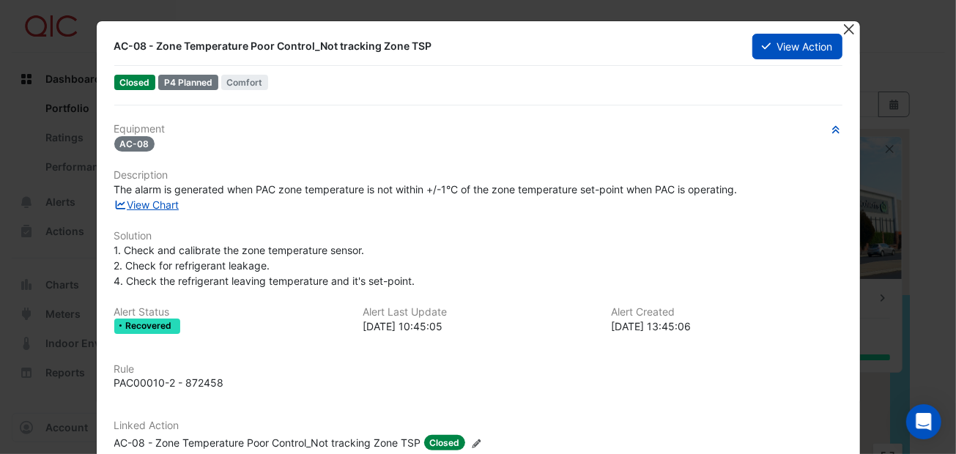
click at [842, 27] on button "Close" at bounding box center [849, 28] width 15 height 15
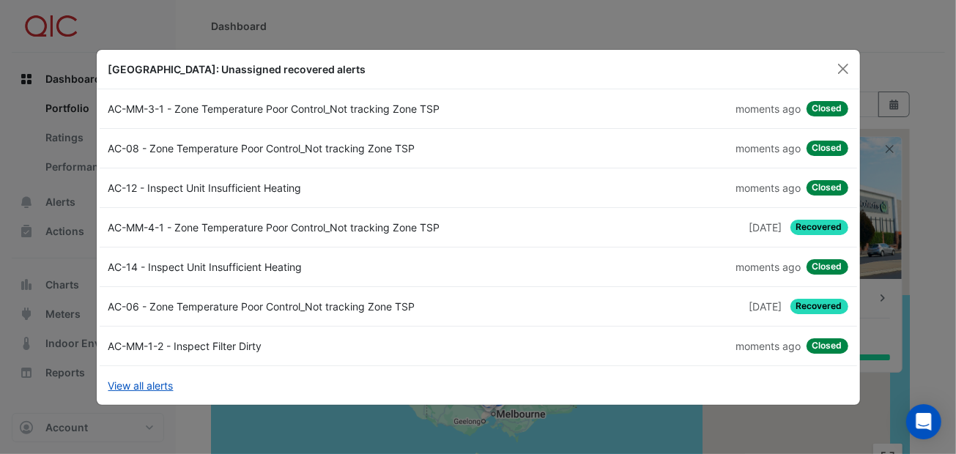
click at [382, 225] on div "AC-MM-4-1 - Zone Temperature Poor Control_Not tracking Zone TSP" at bounding box center [289, 227] width 379 height 15
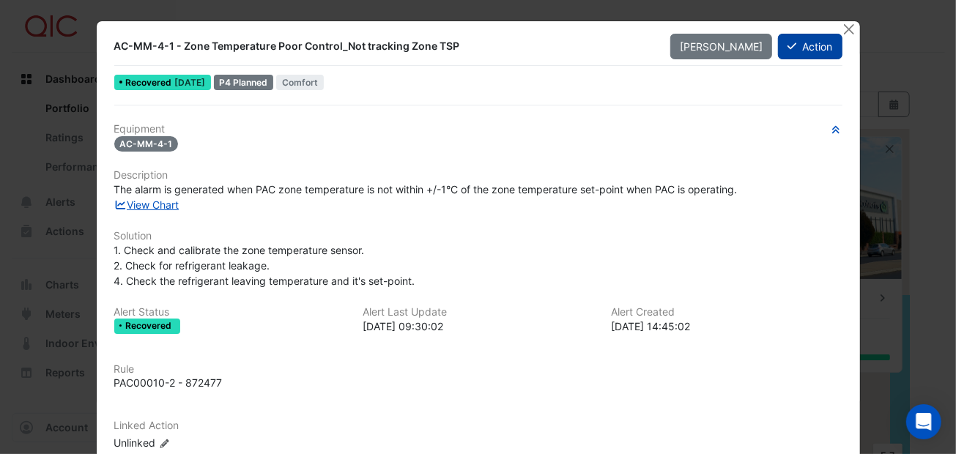
click at [812, 41] on button "Action" at bounding box center [810, 47] width 64 height 26
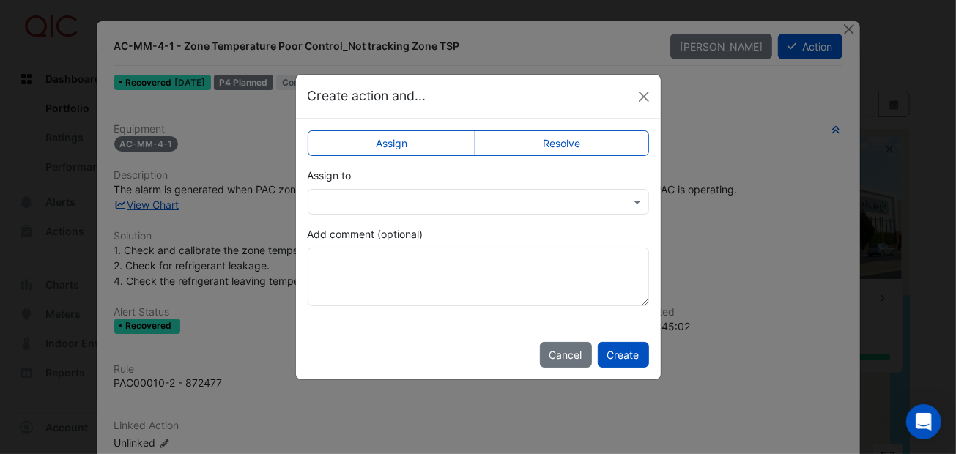
click at [585, 138] on label "Resolve" at bounding box center [562, 143] width 174 height 26
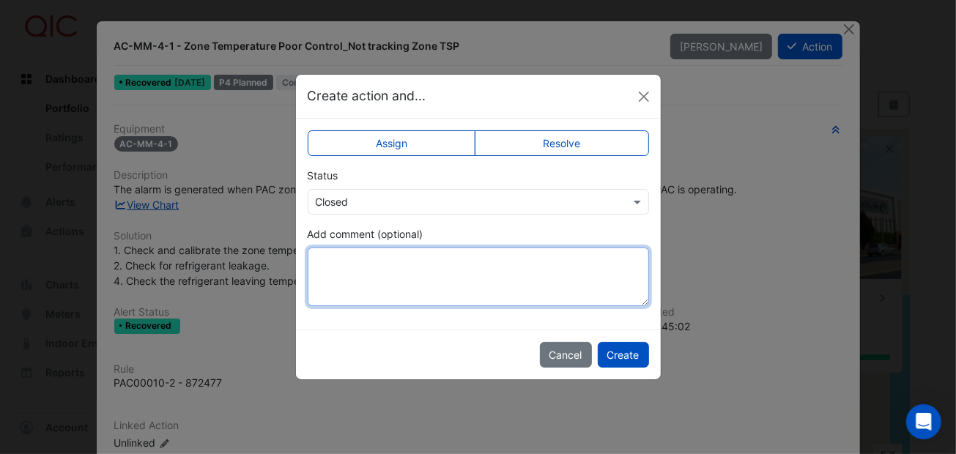
click at [333, 262] on textarea "Add comment (optional)" at bounding box center [478, 277] width 341 height 59
type textarea "*"
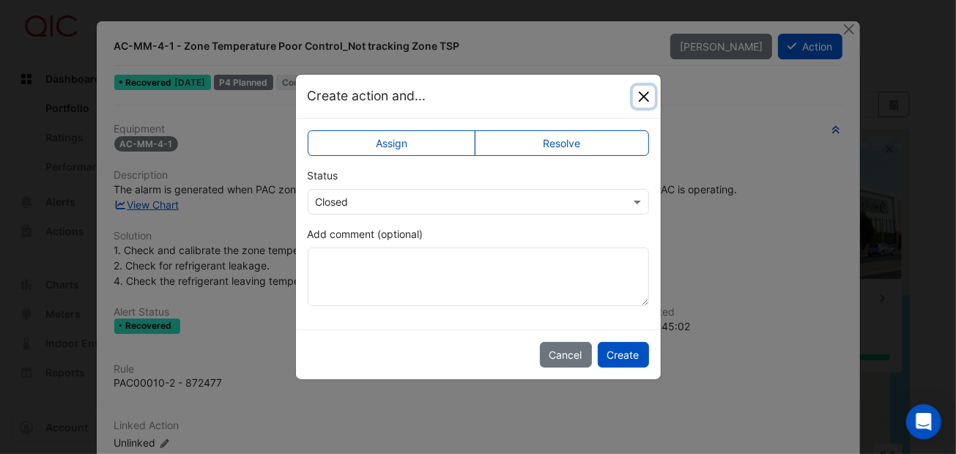
click at [649, 89] on button "Close" at bounding box center [644, 97] width 22 height 22
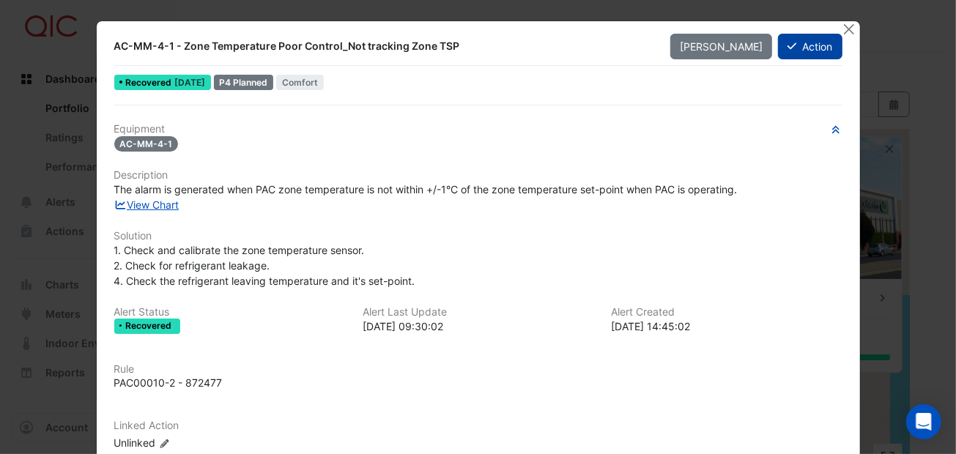
click at [808, 49] on button "Action" at bounding box center [810, 47] width 64 height 26
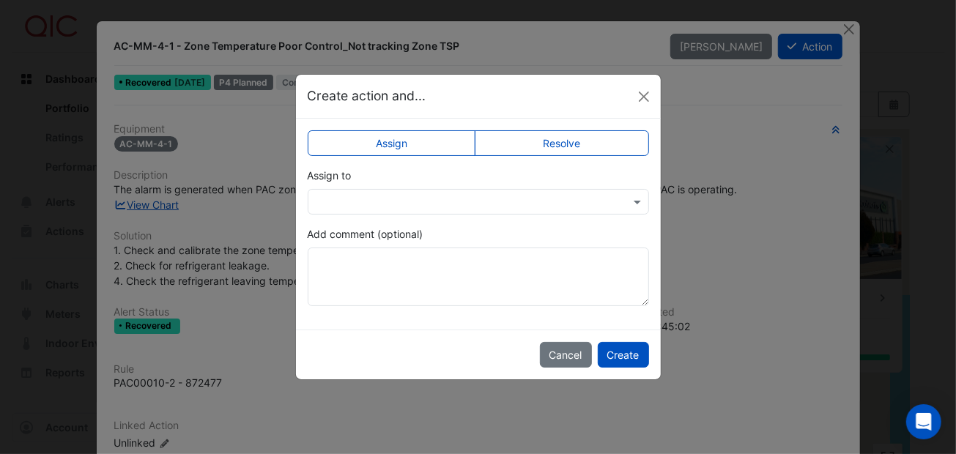
click at [559, 144] on label "Resolve" at bounding box center [562, 143] width 174 height 26
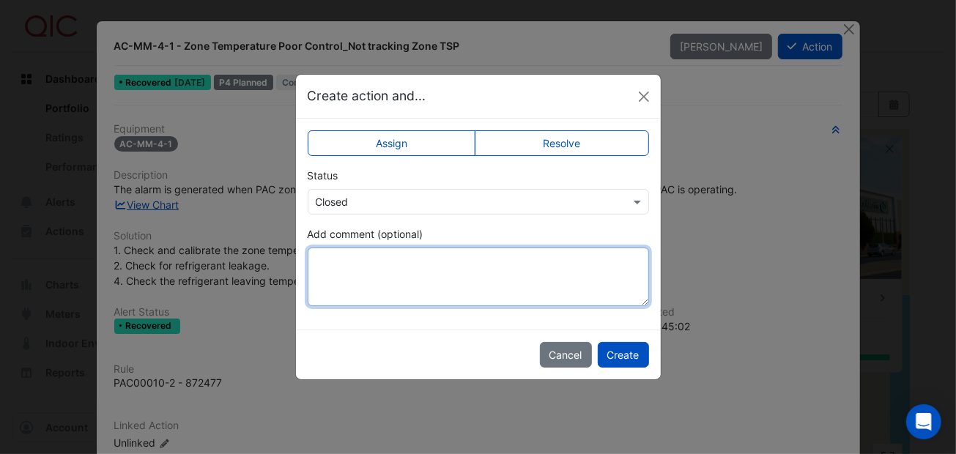
click at [362, 259] on textarea "Add comment (optional)" at bounding box center [478, 277] width 341 height 59
type textarea "**********"
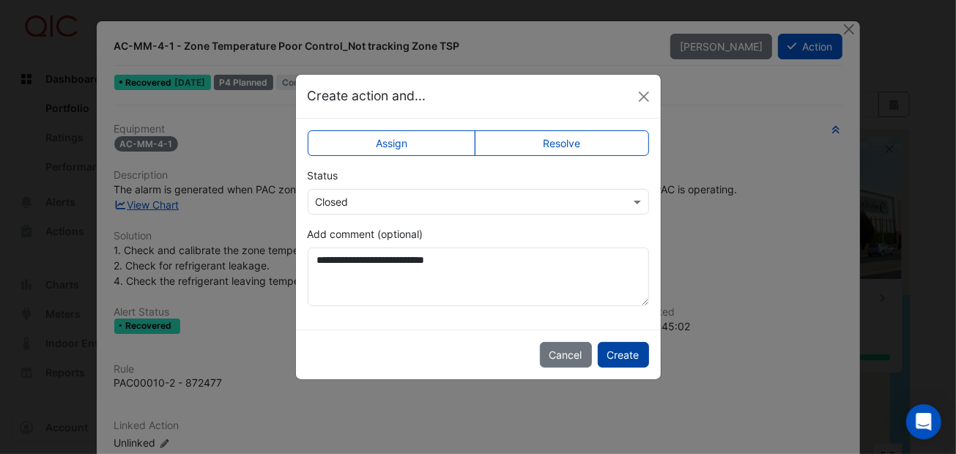
click at [610, 352] on button "Create" at bounding box center [623, 355] width 51 height 26
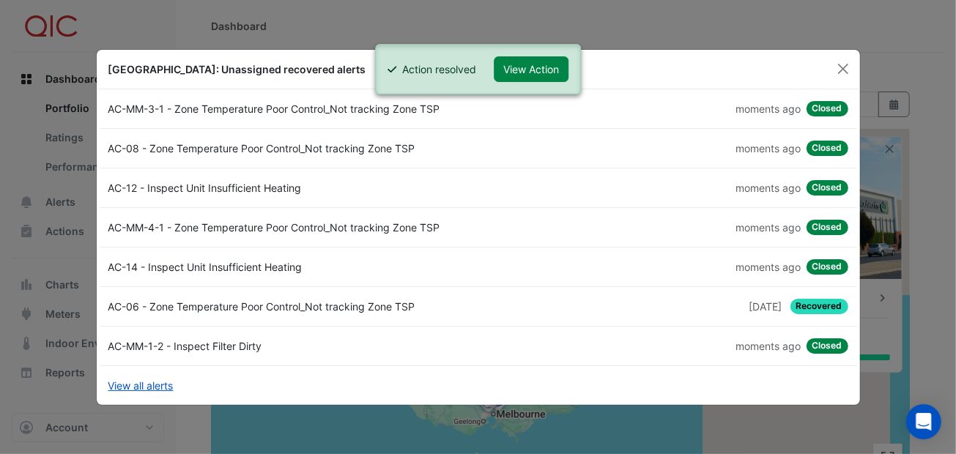
drag, startPoint x: 325, startPoint y: 306, endPoint x: 316, endPoint y: 306, distance: 8.8
click at [316, 306] on div "AC-06 - Zone Temperature Poor Control_Not tracking Zone TSP" at bounding box center [289, 306] width 379 height 15
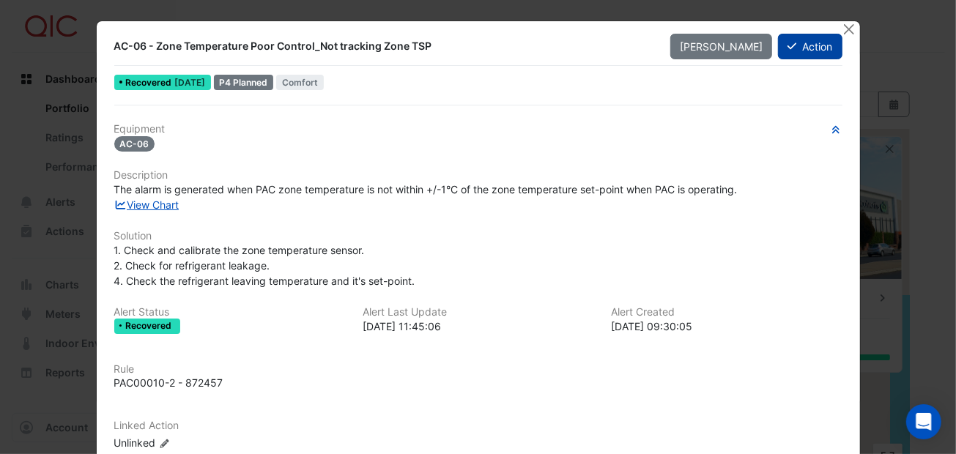
click at [810, 43] on button "Action" at bounding box center [810, 47] width 64 height 26
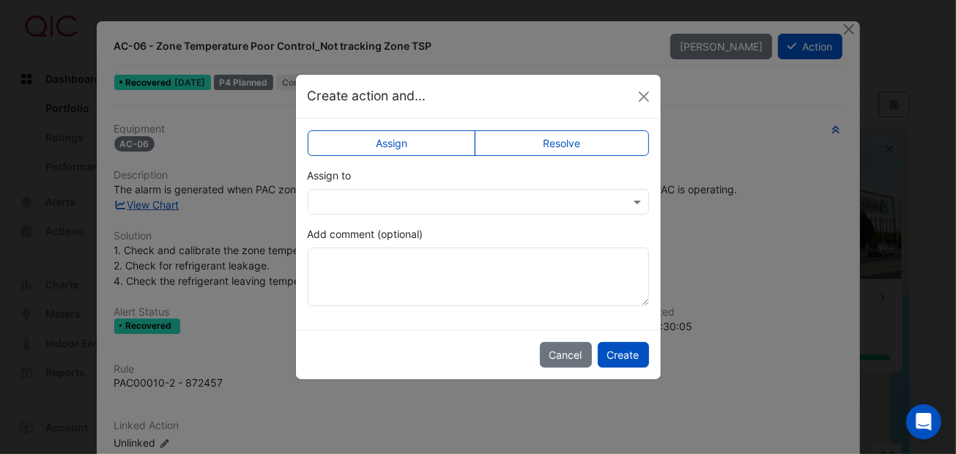
click at [525, 138] on label "Resolve" at bounding box center [562, 143] width 174 height 26
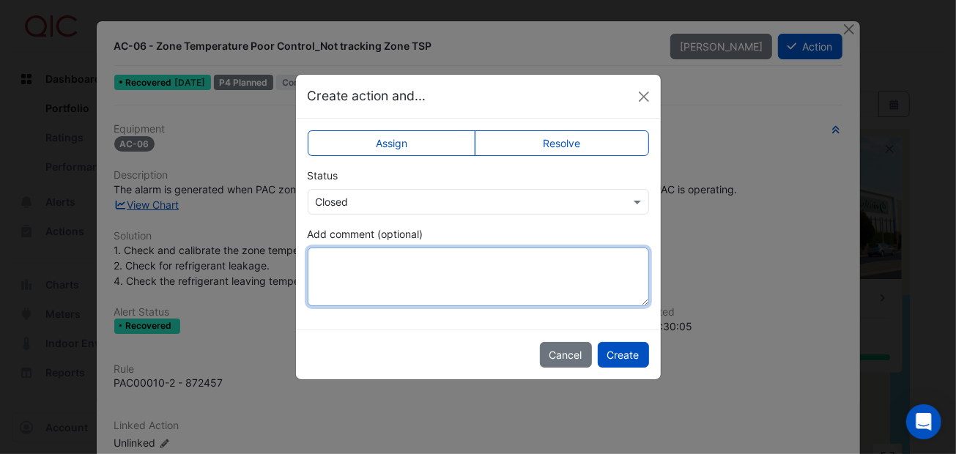
click at [334, 256] on textarea "Add comment (optional)" at bounding box center [478, 277] width 341 height 59
type textarea "**********"
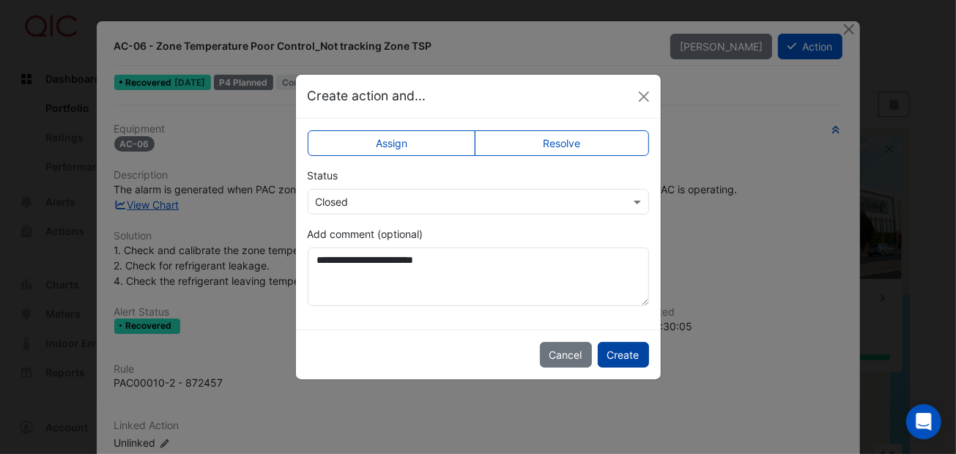
click at [611, 352] on button "Create" at bounding box center [623, 355] width 51 height 26
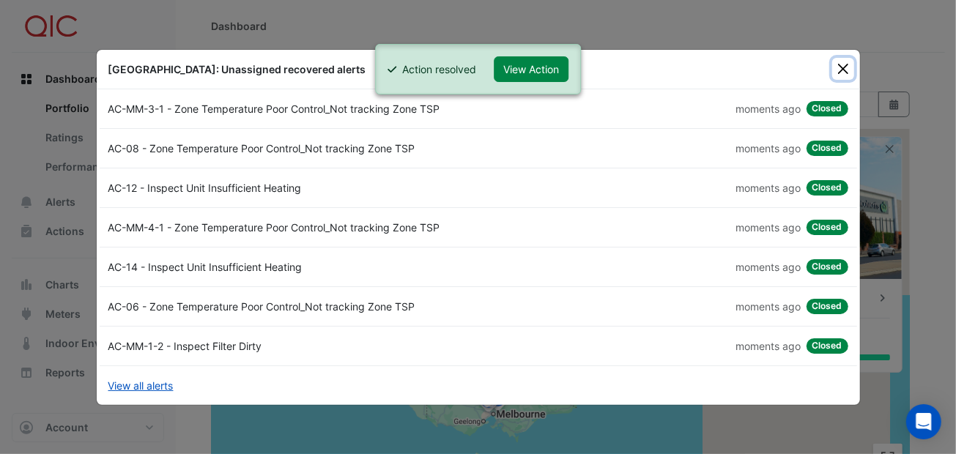
click at [840, 70] on button "Close" at bounding box center [843, 69] width 22 height 22
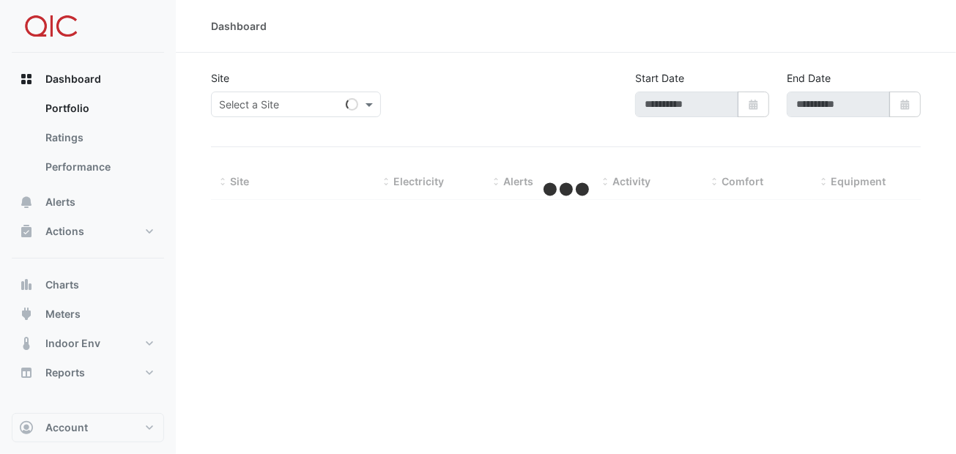
type input "**********"
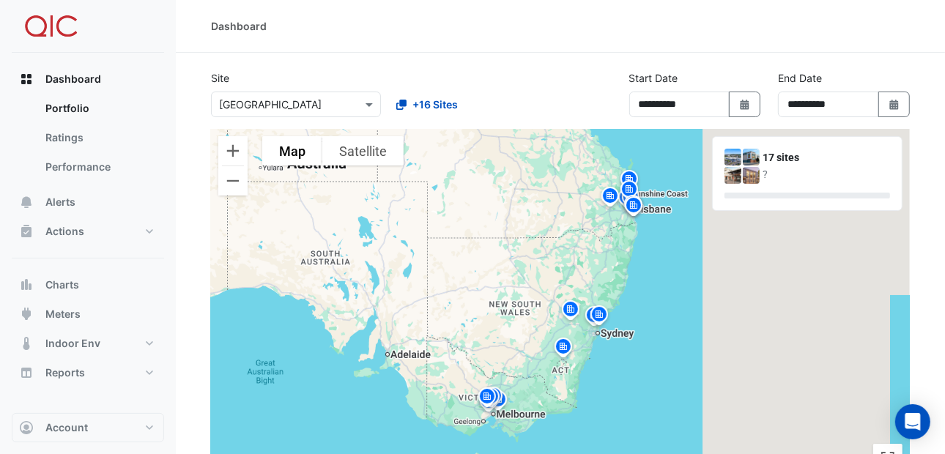
click at [570, 305] on img at bounding box center [570, 312] width 23 height 26
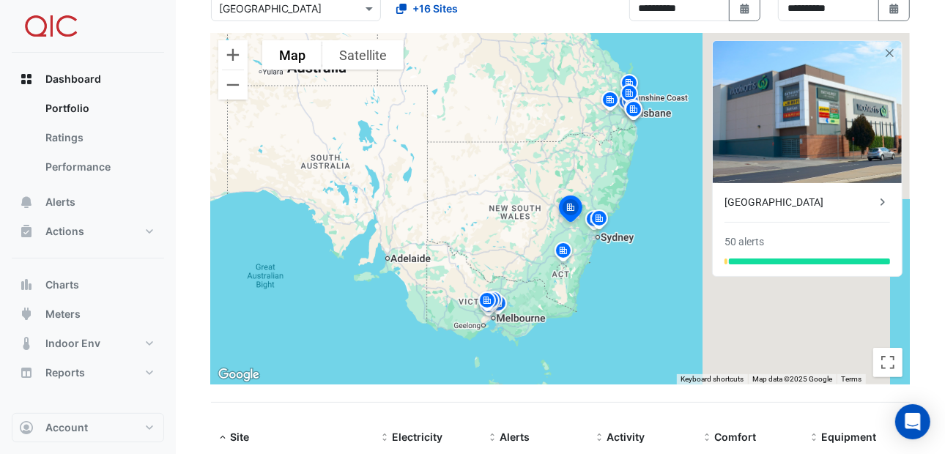
scroll to position [73, 0]
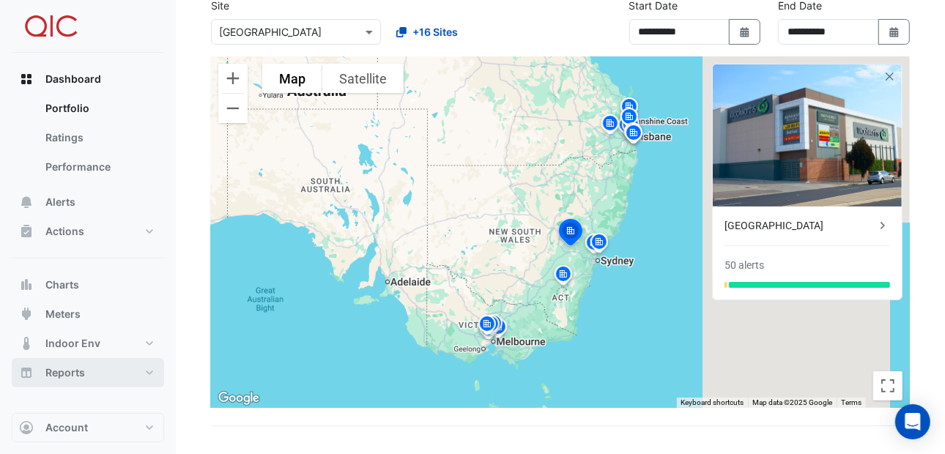
click at [150, 370] on button "Reports" at bounding box center [88, 372] width 152 height 29
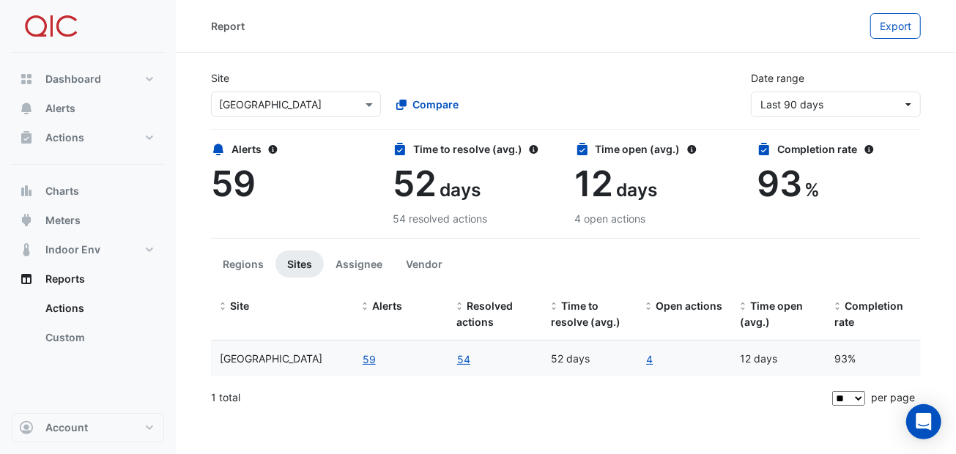
click at [864, 185] on div "93 %" at bounding box center [839, 184] width 164 height 42
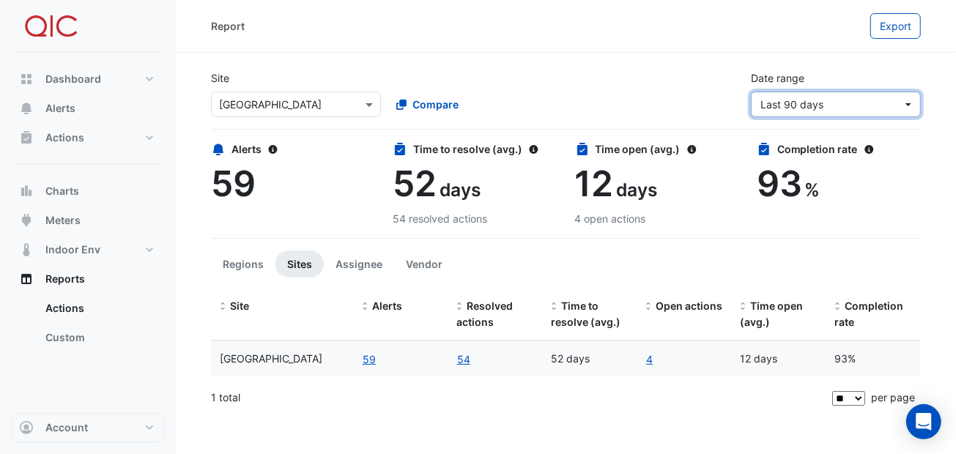
click at [908, 107] on button "Last 90 days" at bounding box center [836, 105] width 170 height 26
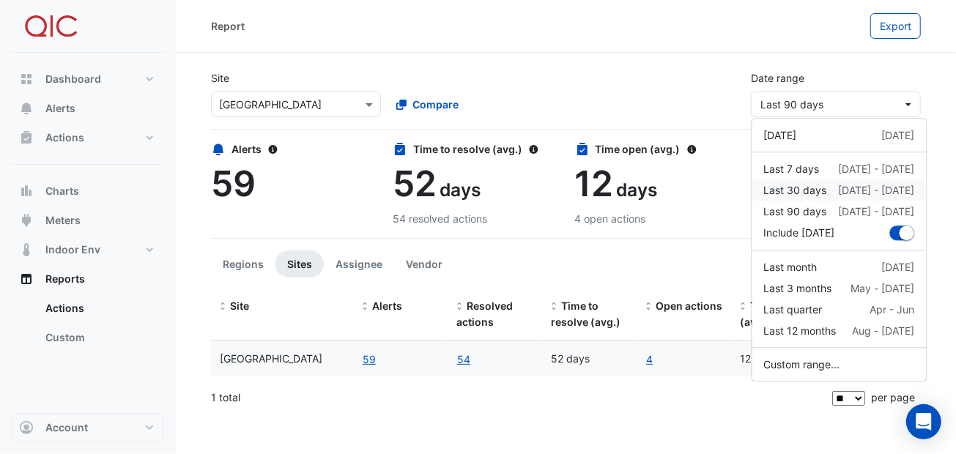
click at [800, 192] on div "Last 30 days" at bounding box center [795, 189] width 63 height 15
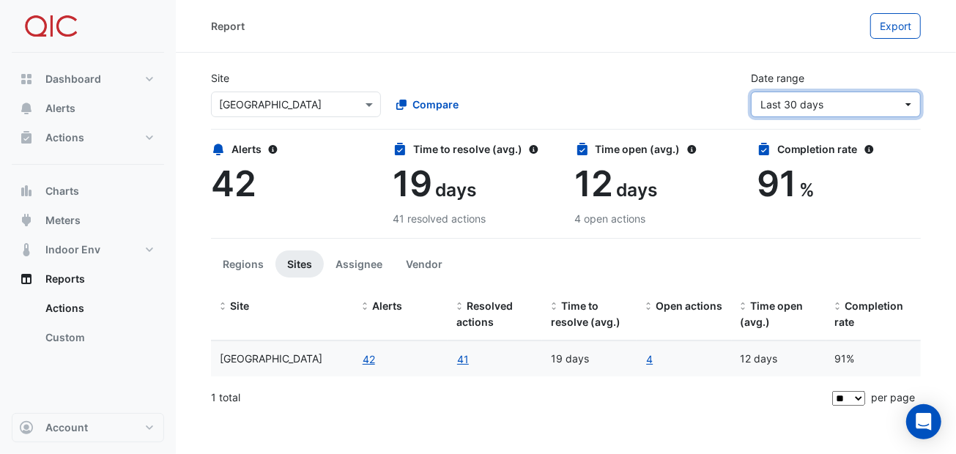
click at [911, 102] on button "Last 30 days" at bounding box center [836, 105] width 170 height 26
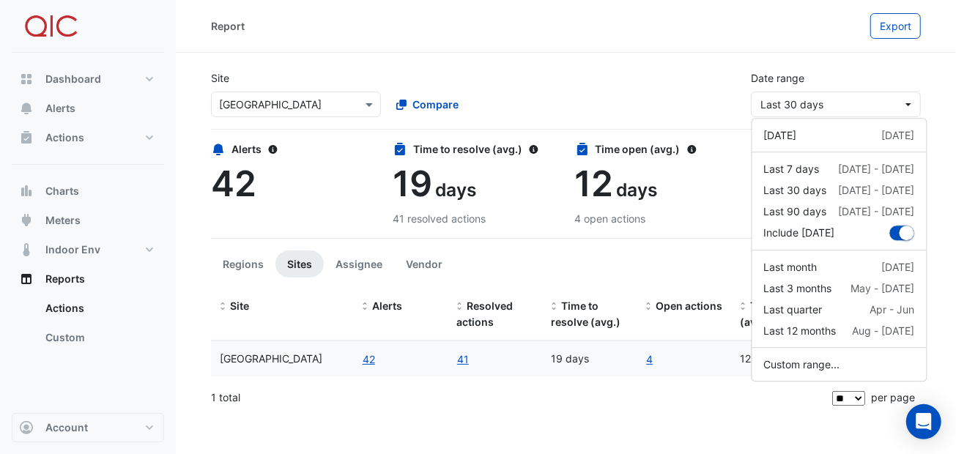
click at [634, 99] on div "Site Select a Site × [GEOGRAPHIC_DATA] Compare Date range Last 30 days" at bounding box center [565, 88] width 727 height 59
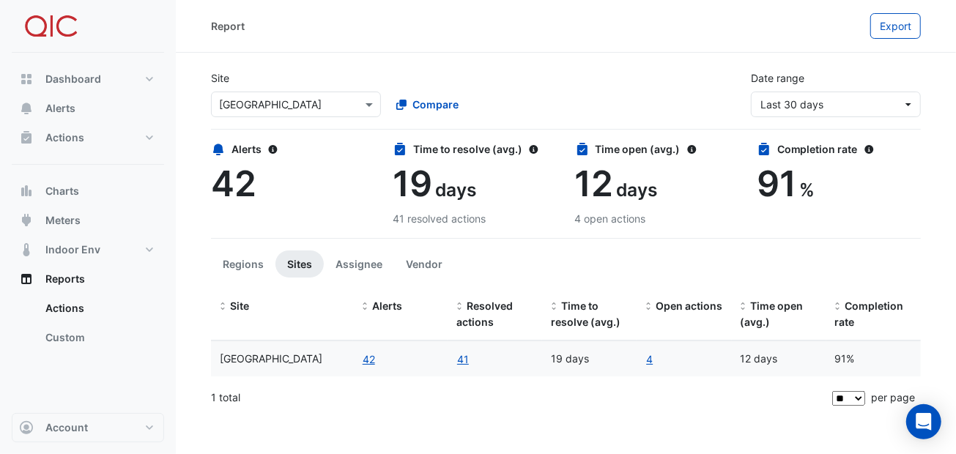
drag, startPoint x: 650, startPoint y: 358, endPoint x: 651, endPoint y: 292, distance: 65.9
click at [650, 358] on link "4" at bounding box center [649, 359] width 8 height 17
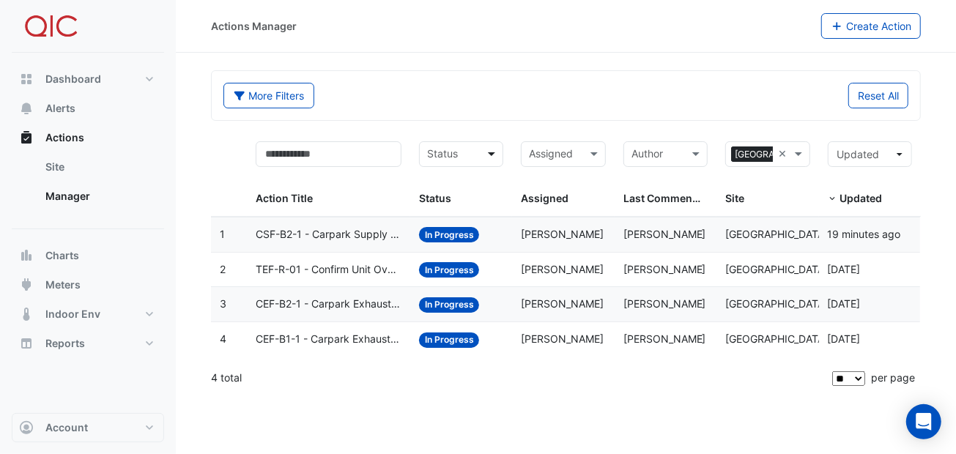
click at [494, 155] on span at bounding box center [493, 154] width 18 height 17
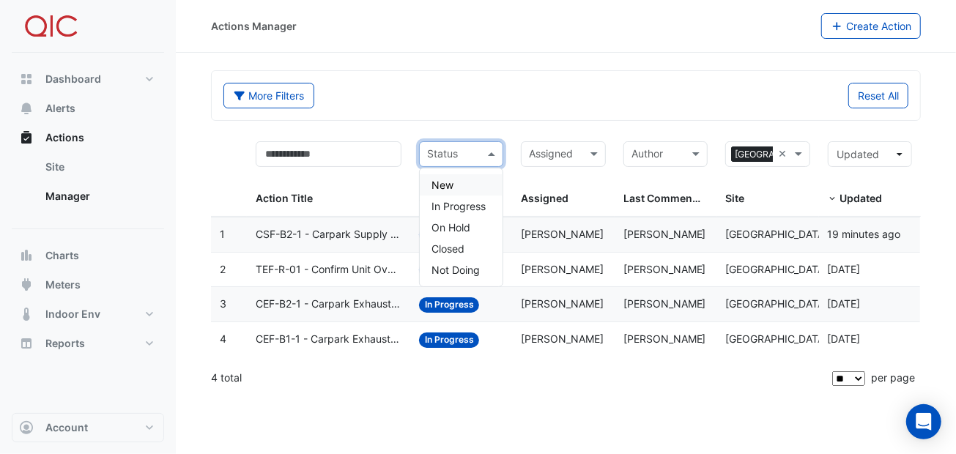
click at [495, 116] on div "More Filters Reset All" at bounding box center [566, 95] width 708 height 49
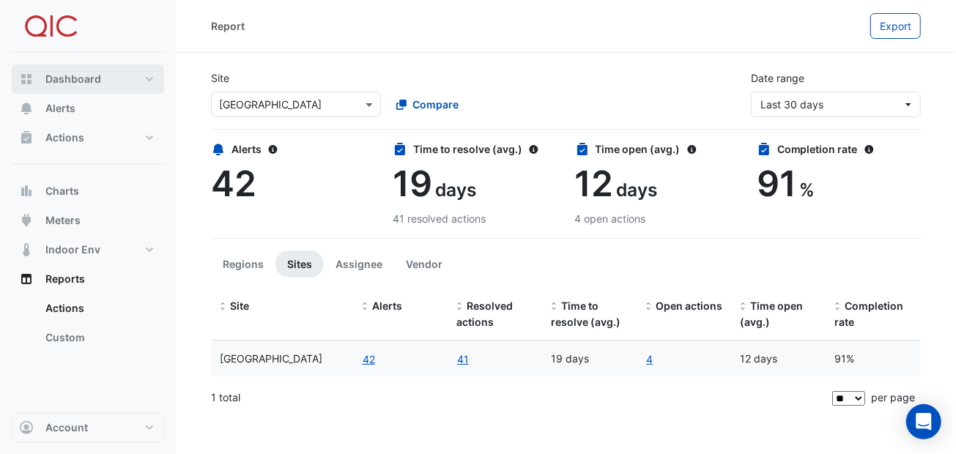
click at [59, 76] on span "Dashboard" at bounding box center [73, 79] width 56 height 15
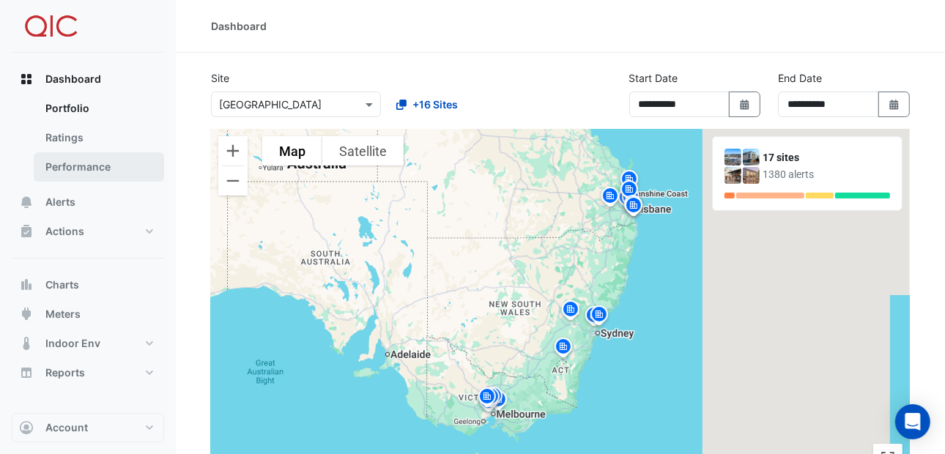
click at [71, 167] on link "Performance" at bounding box center [99, 166] width 130 height 29
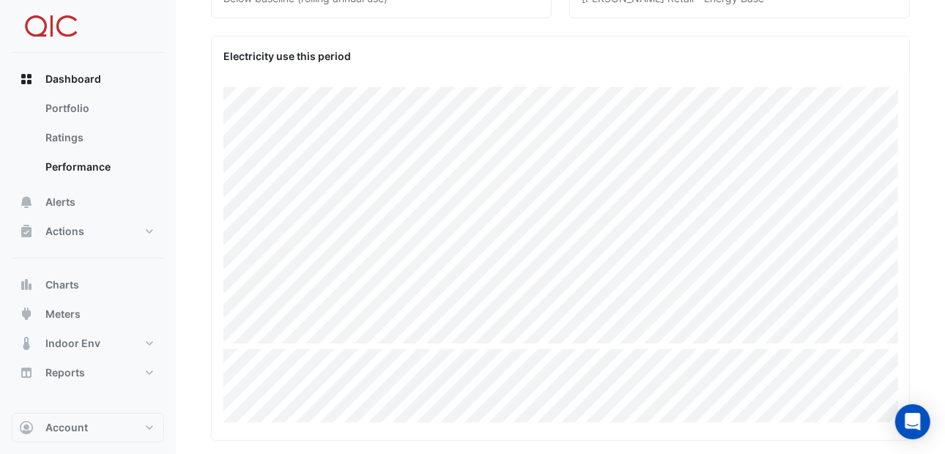
scroll to position [160, 0]
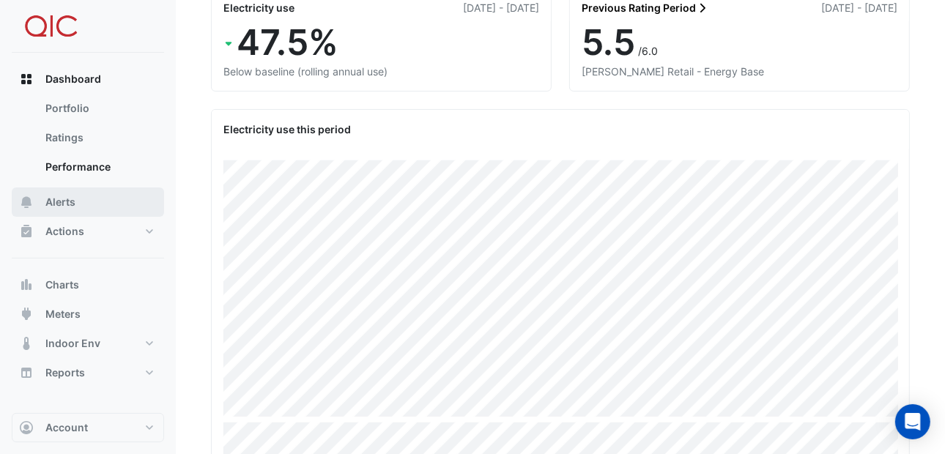
click at [56, 205] on span "Alerts" at bounding box center [60, 202] width 30 height 15
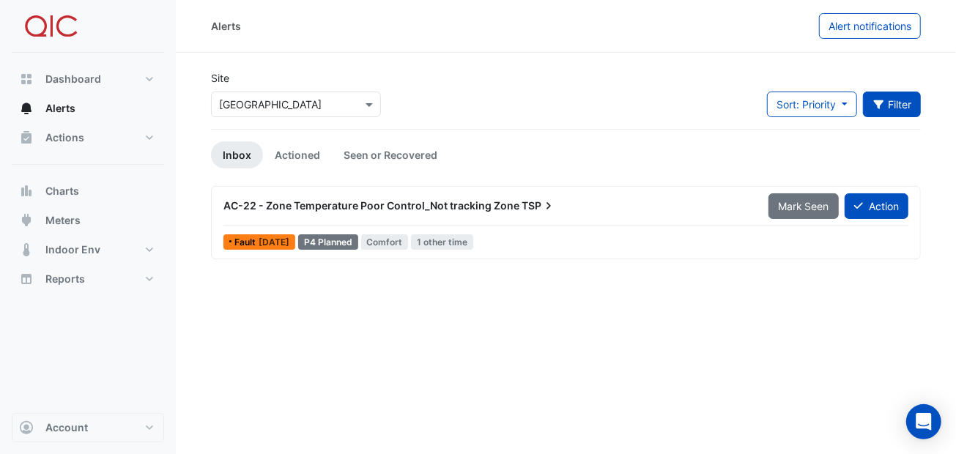
click at [884, 99] on button "Filter" at bounding box center [892, 105] width 59 height 26
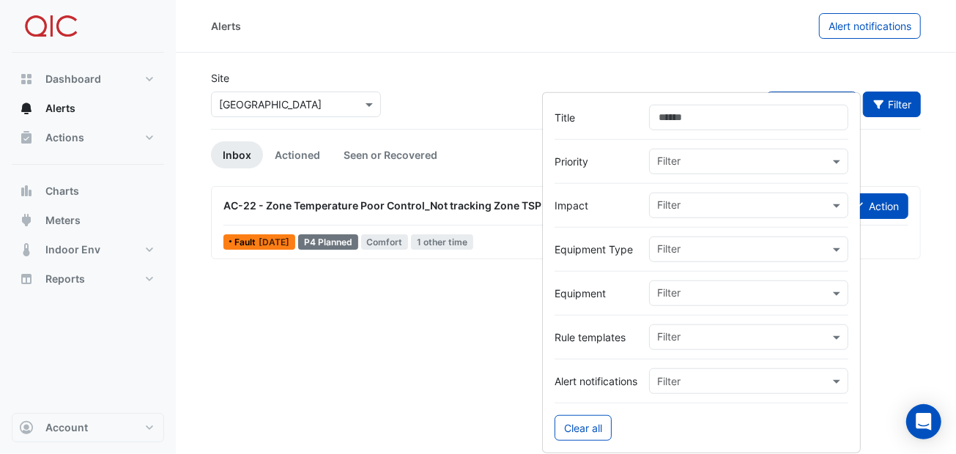
click at [779, 64] on section "Site Select a Site × [GEOGRAPHIC_DATA] Sort: Priority Priority Updated Filter I…" at bounding box center [566, 156] width 780 height 206
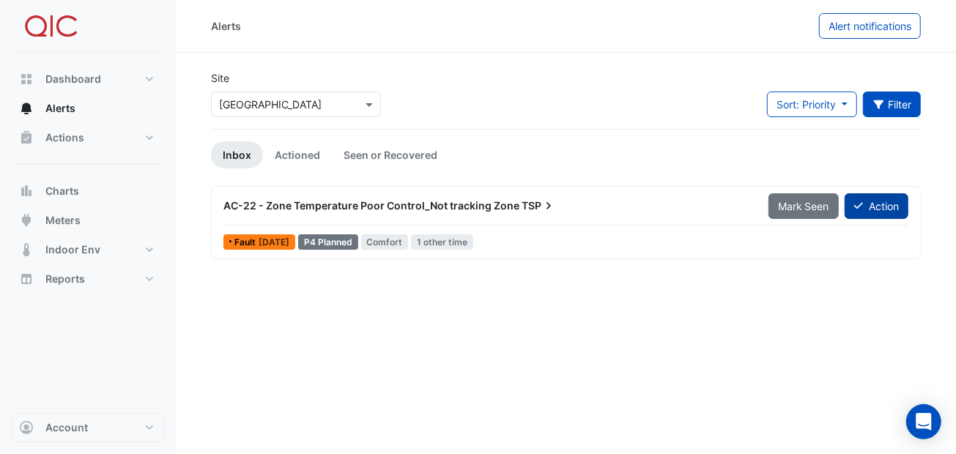
click at [873, 204] on button "Action" at bounding box center [877, 206] width 64 height 26
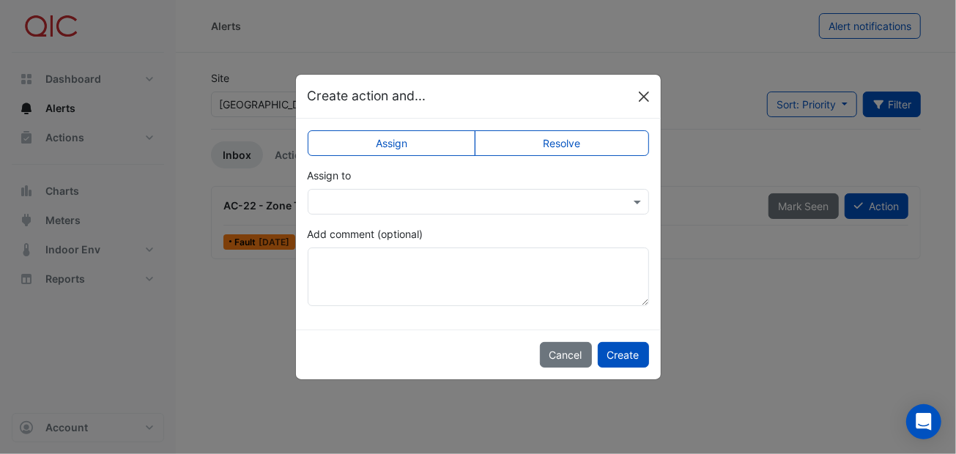
click at [645, 93] on button "Close" at bounding box center [644, 97] width 22 height 22
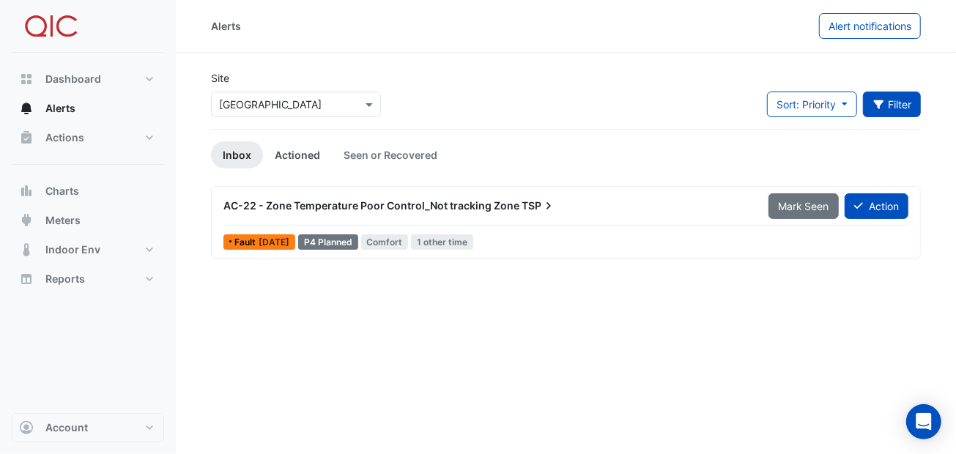
click at [311, 156] on link "Actioned" at bounding box center [297, 154] width 69 height 27
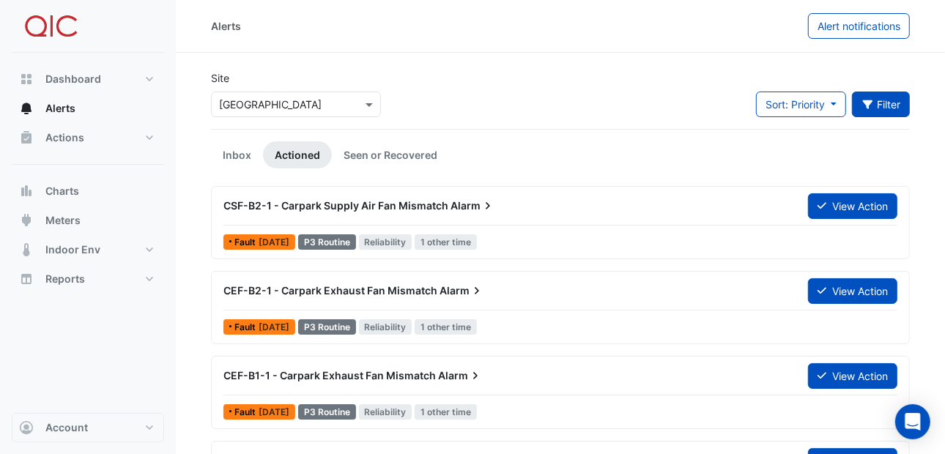
click at [871, 103] on icon "button" at bounding box center [868, 105] width 13 height 10
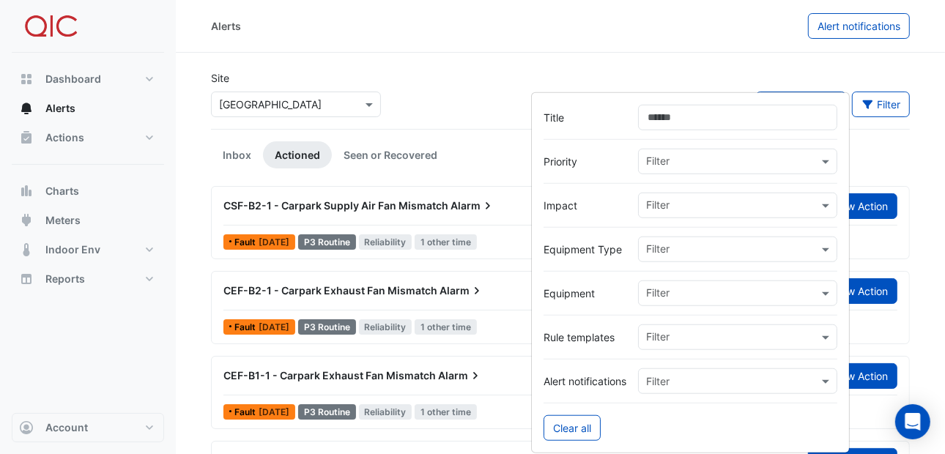
click at [536, 34] on div "Alerts" at bounding box center [509, 26] width 597 height 26
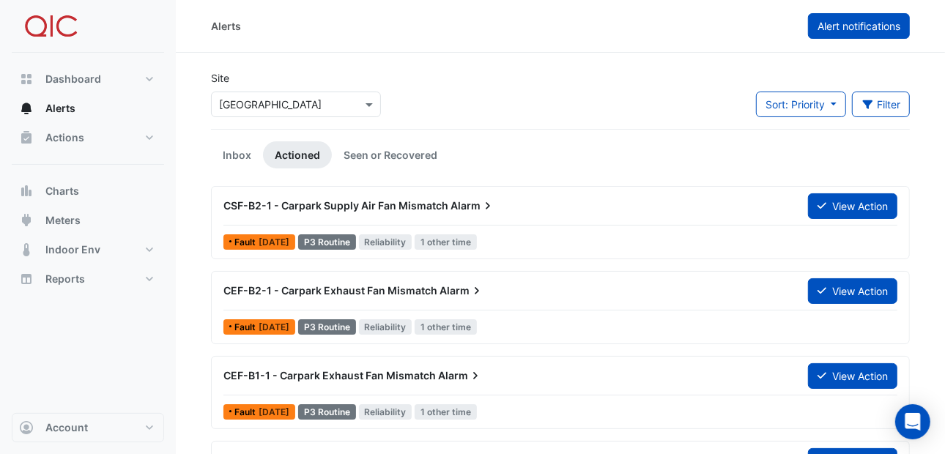
click at [837, 26] on span "Alert notifications" at bounding box center [859, 26] width 83 height 12
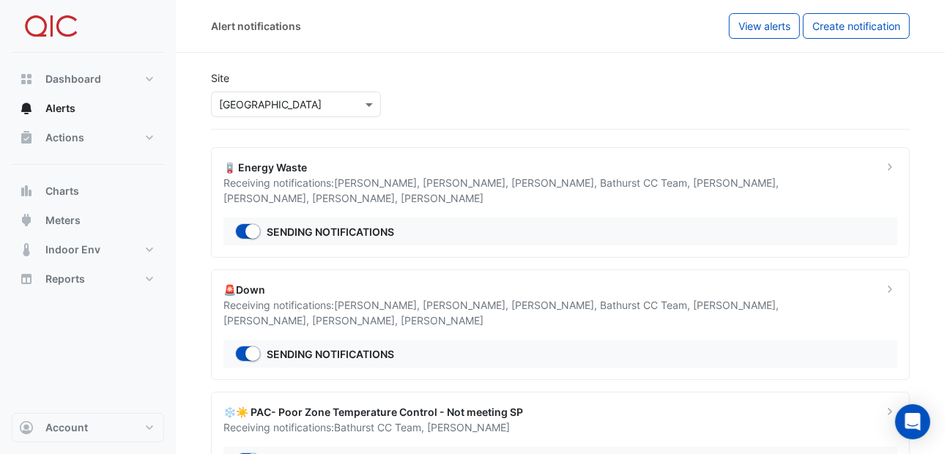
click at [616, 125] on div "Site Select a Site × Bathurst City Central" at bounding box center [560, 94] width 716 height 70
click at [59, 137] on span "Actions" at bounding box center [64, 137] width 39 height 15
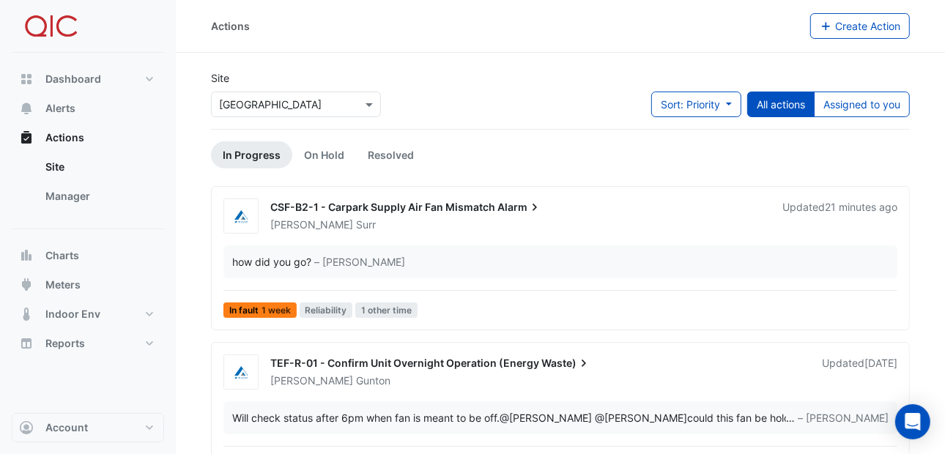
click at [627, 21] on div "Actions" at bounding box center [510, 26] width 599 height 26
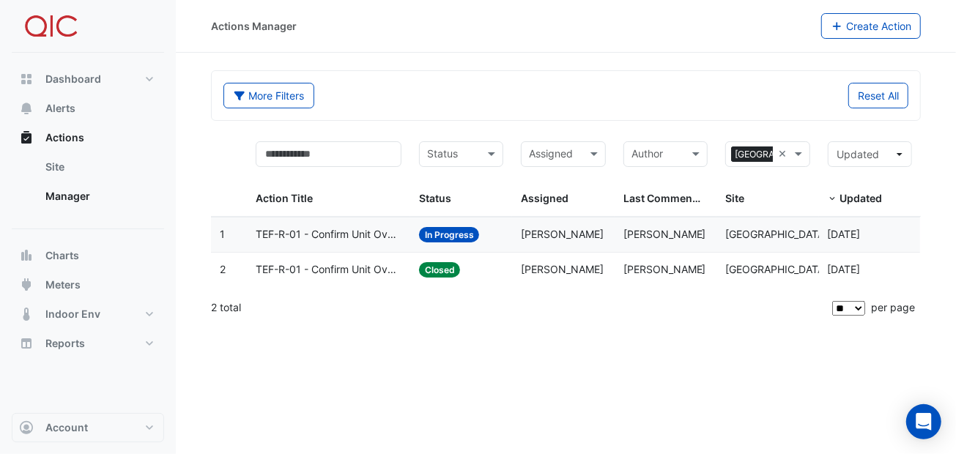
click at [656, 237] on span "[PERSON_NAME]" at bounding box center [664, 234] width 83 height 12
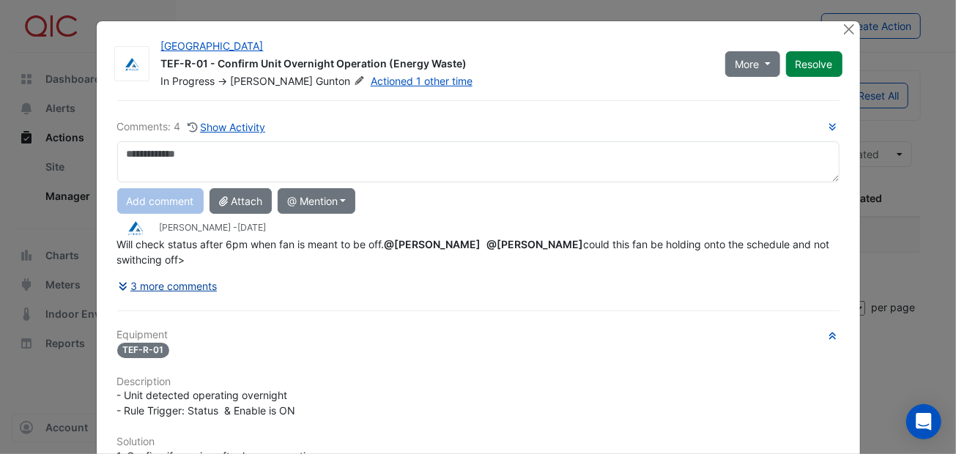
click at [207, 281] on button "3 more comments" at bounding box center [167, 286] width 101 height 26
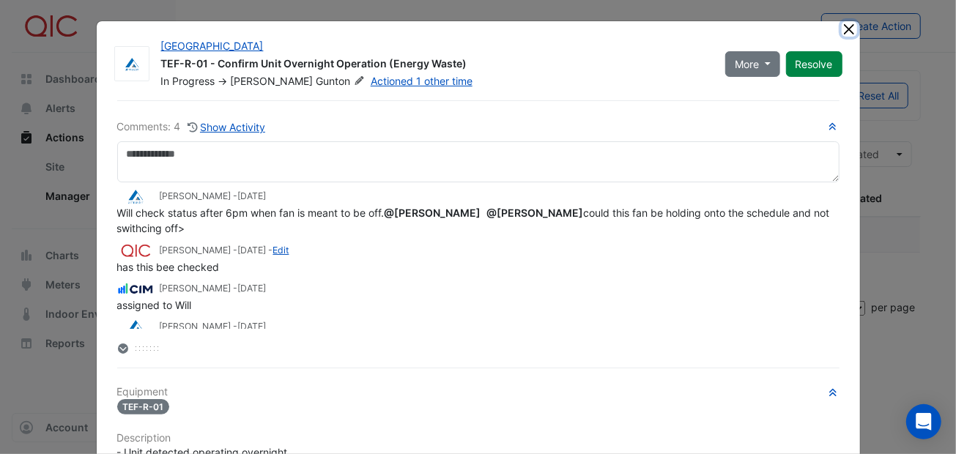
click at [842, 31] on button "Close" at bounding box center [849, 28] width 15 height 15
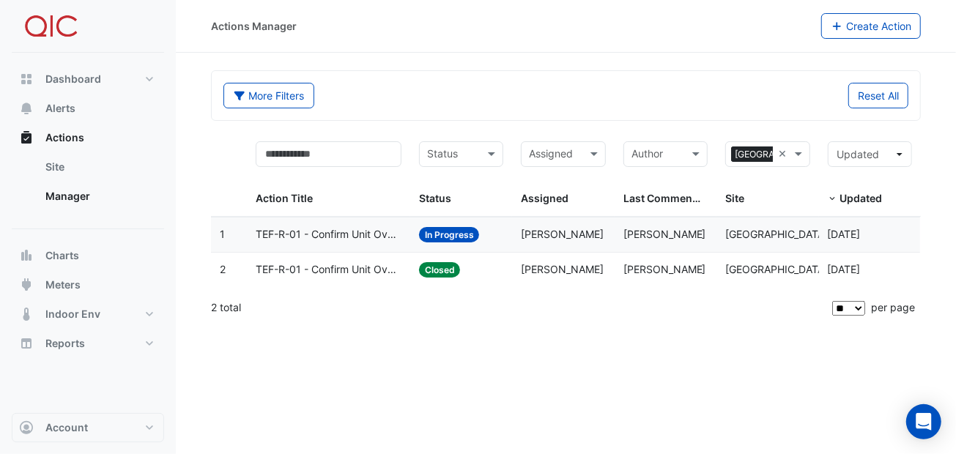
click at [496, 316] on div "2 total" at bounding box center [520, 307] width 618 height 37
click at [61, 105] on span "Alerts" at bounding box center [60, 108] width 30 height 15
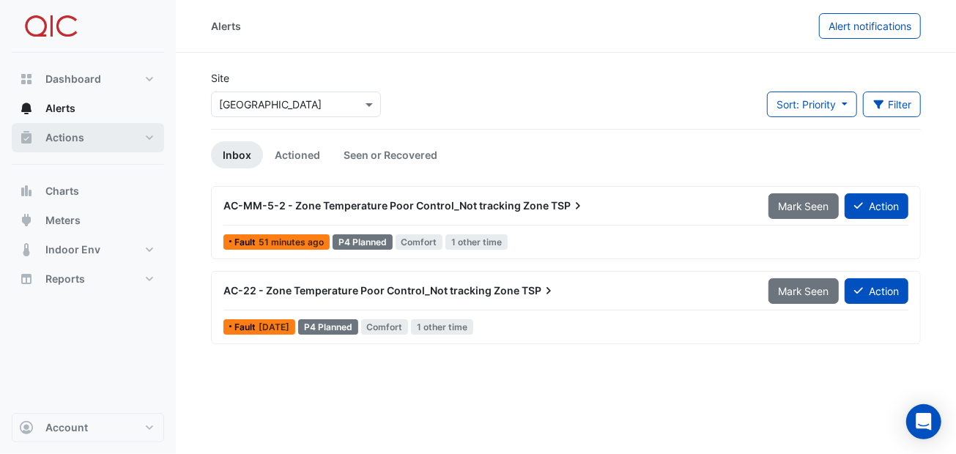
click at [62, 136] on span "Actions" at bounding box center [64, 137] width 39 height 15
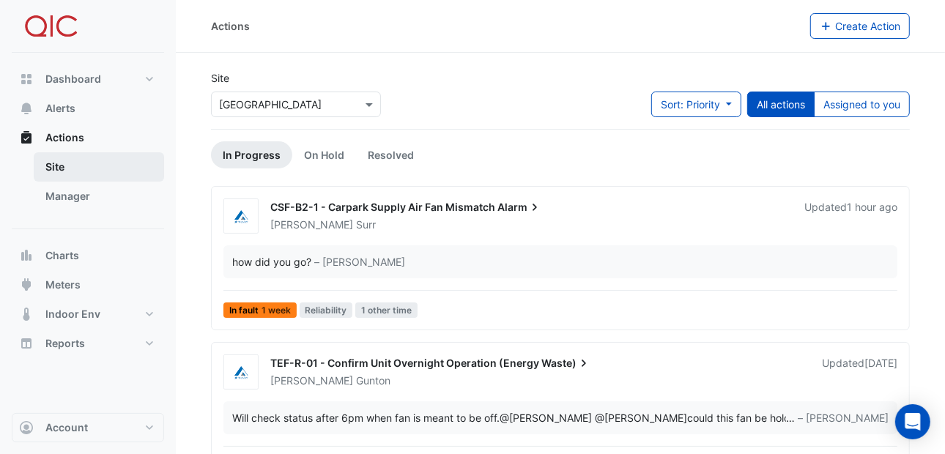
click at [63, 168] on link "Site" at bounding box center [99, 166] width 130 height 29
click at [63, 193] on link "Manager" at bounding box center [99, 196] width 130 height 29
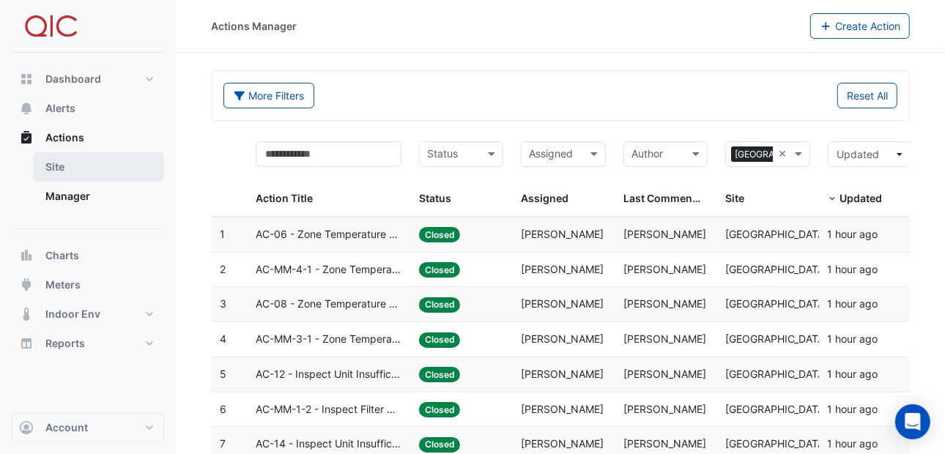
click at [64, 170] on link "Site" at bounding box center [99, 166] width 130 height 29
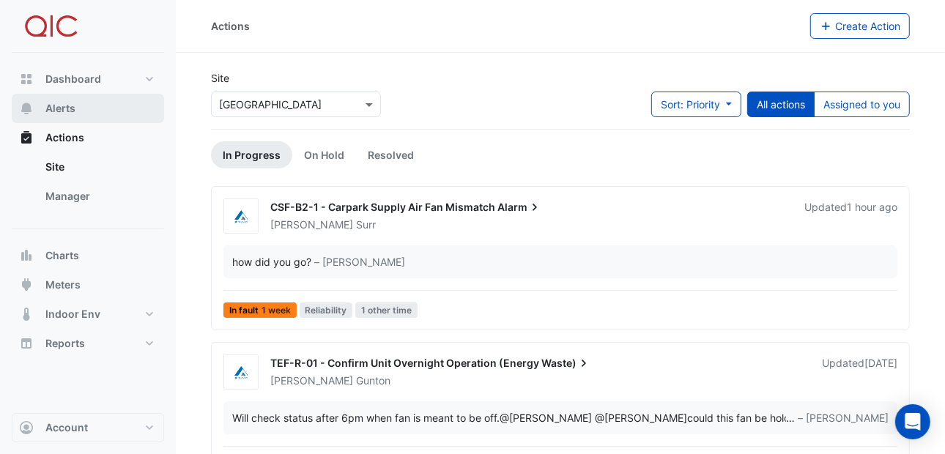
click at [49, 104] on span "Alerts" at bounding box center [60, 108] width 30 height 15
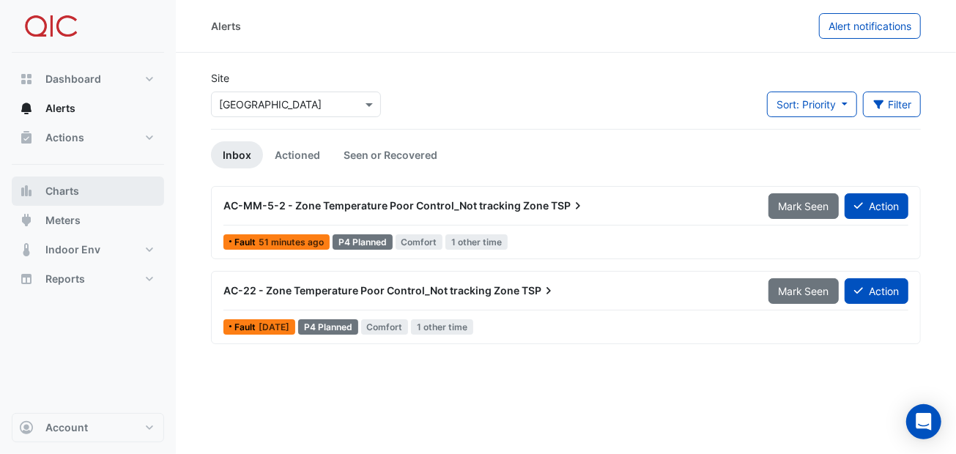
click at [64, 199] on button "Charts" at bounding box center [88, 191] width 152 height 29
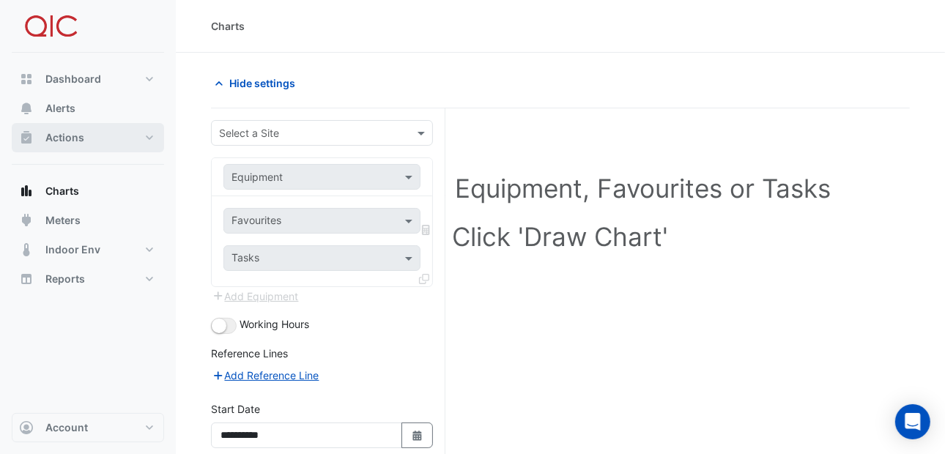
click at [62, 141] on span "Actions" at bounding box center [64, 137] width 39 height 15
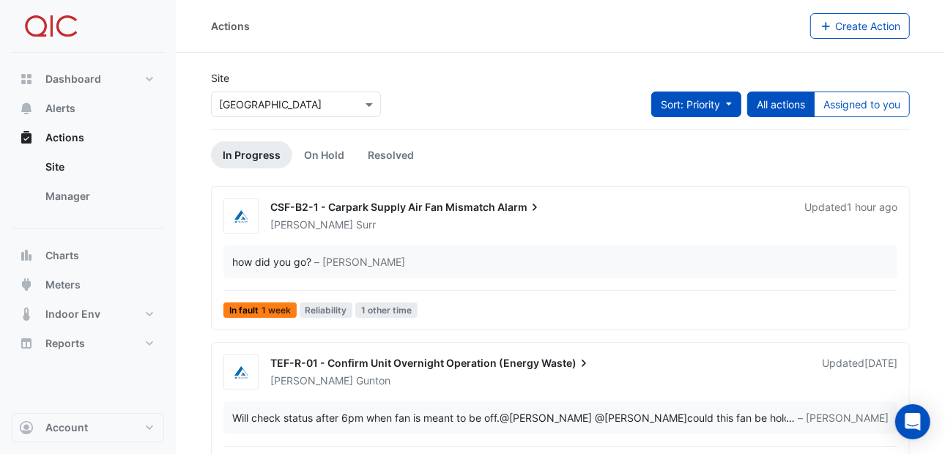
click at [728, 111] on button "Sort: Priority" at bounding box center [696, 105] width 90 height 26
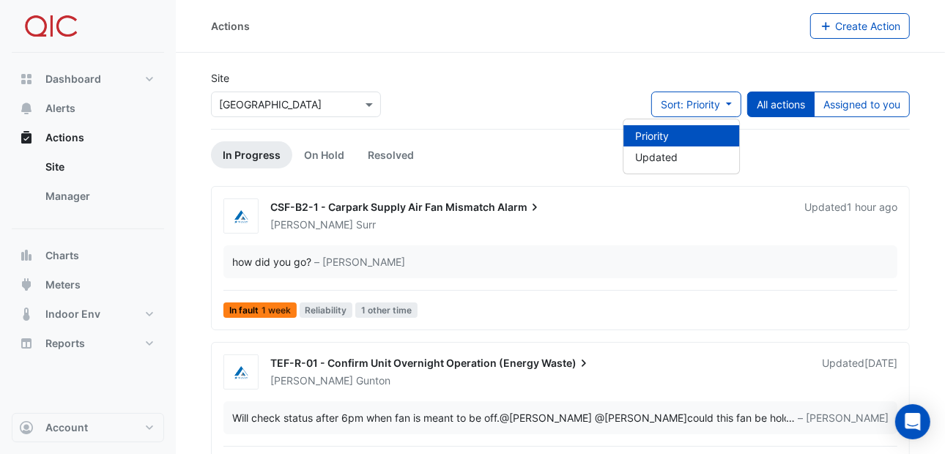
click at [627, 97] on div "Site Select a Site × Bathurst City Central Sort: Priority All actions Assigned …" at bounding box center [560, 99] width 716 height 59
click at [785, 105] on button "All actions" at bounding box center [780, 105] width 67 height 26
click at [324, 153] on link "On Hold" at bounding box center [324, 154] width 64 height 27
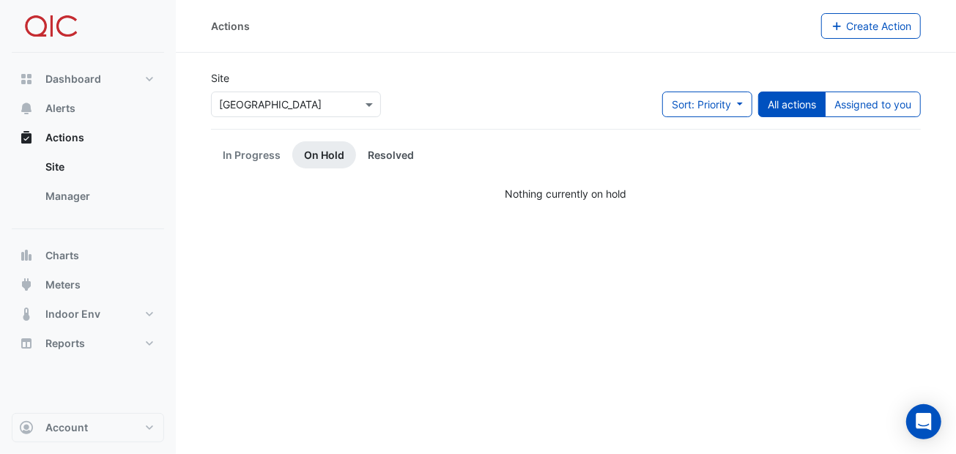
click at [387, 155] on link "Resolved" at bounding box center [391, 154] width 70 height 27
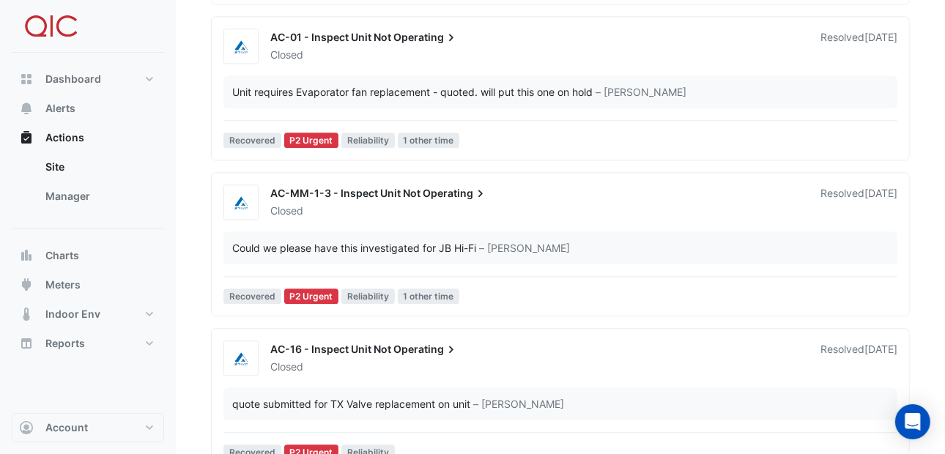
scroll to position [2271, 0]
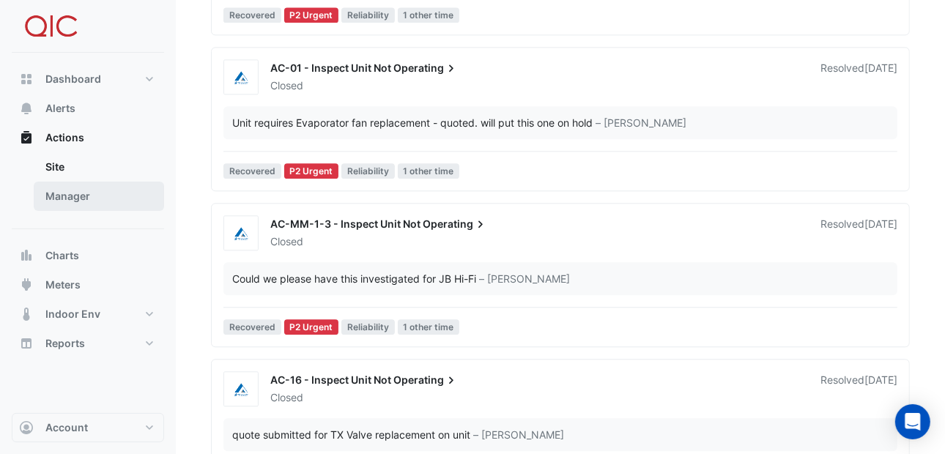
click at [81, 199] on link "Manager" at bounding box center [99, 196] width 130 height 29
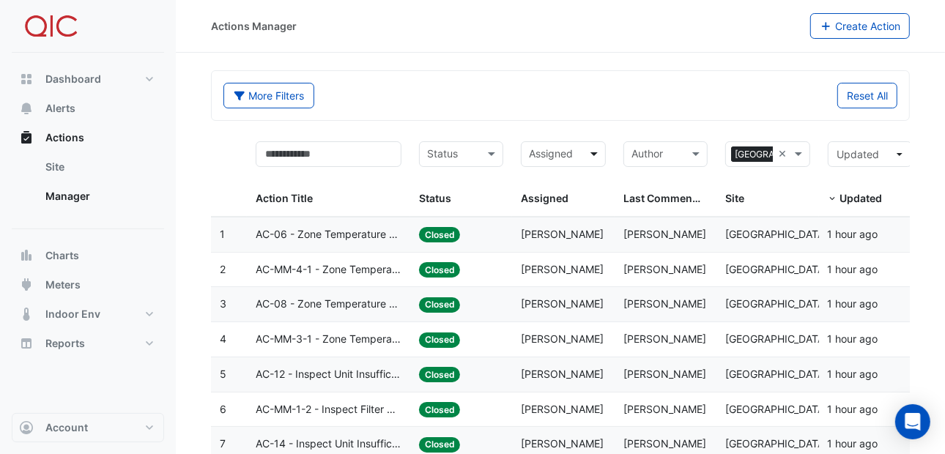
click at [596, 155] on span at bounding box center [596, 154] width 18 height 17
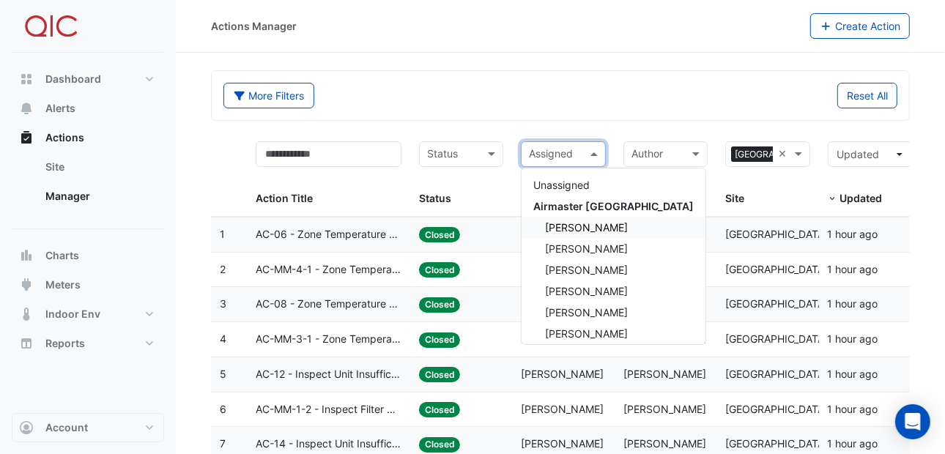
click at [563, 225] on span "Adam Surr" at bounding box center [586, 227] width 83 height 12
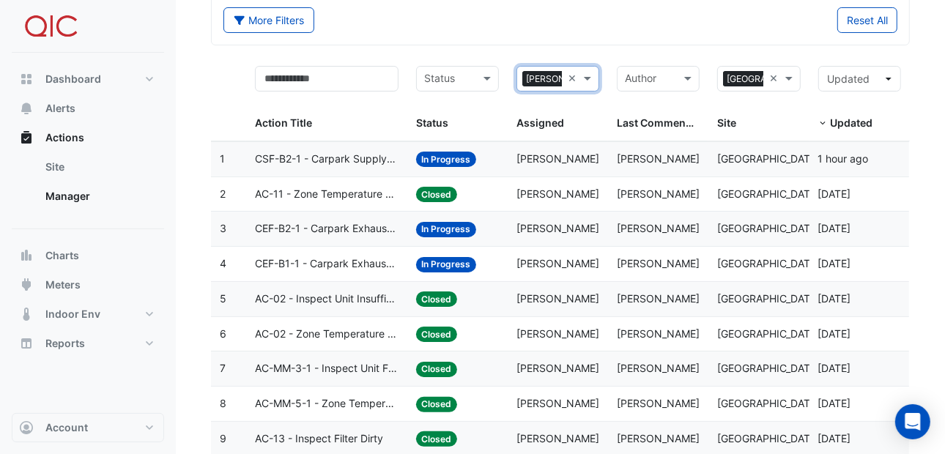
scroll to position [2, 0]
